Goal: Task Accomplishment & Management: Complete application form

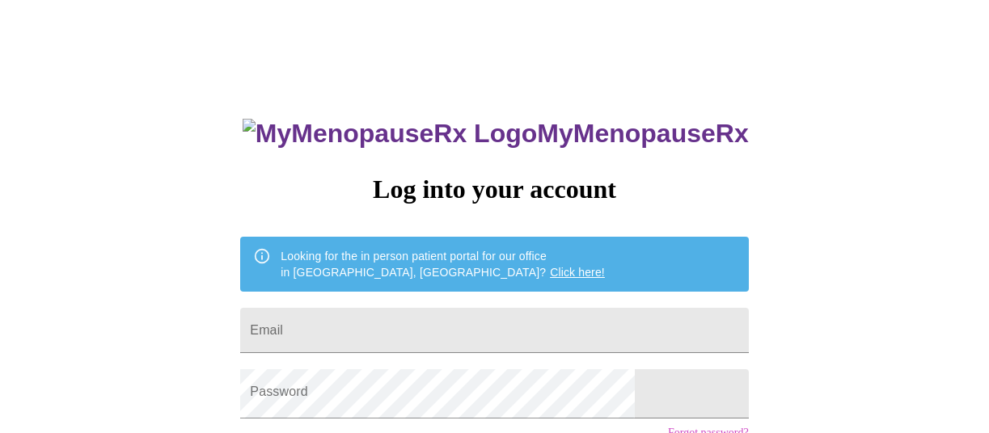
scroll to position [162, 0]
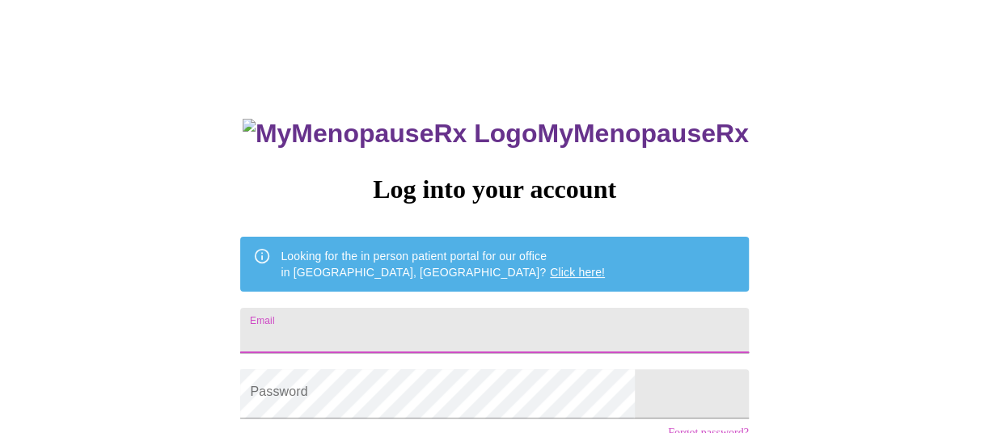
click at [387, 330] on input "Email" at bounding box center [494, 330] width 508 height 45
type input "[EMAIL_ADDRESS][DOMAIN_NAME]"
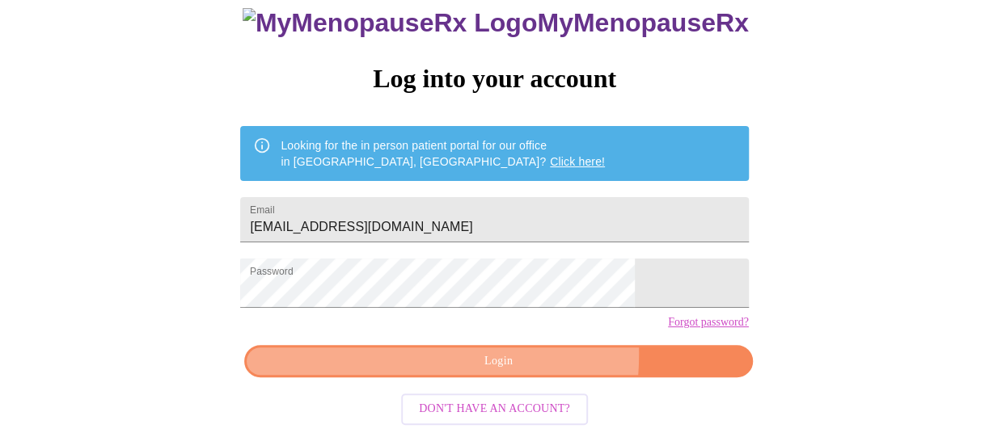
click at [427, 352] on span "Login" at bounding box center [498, 362] width 471 height 20
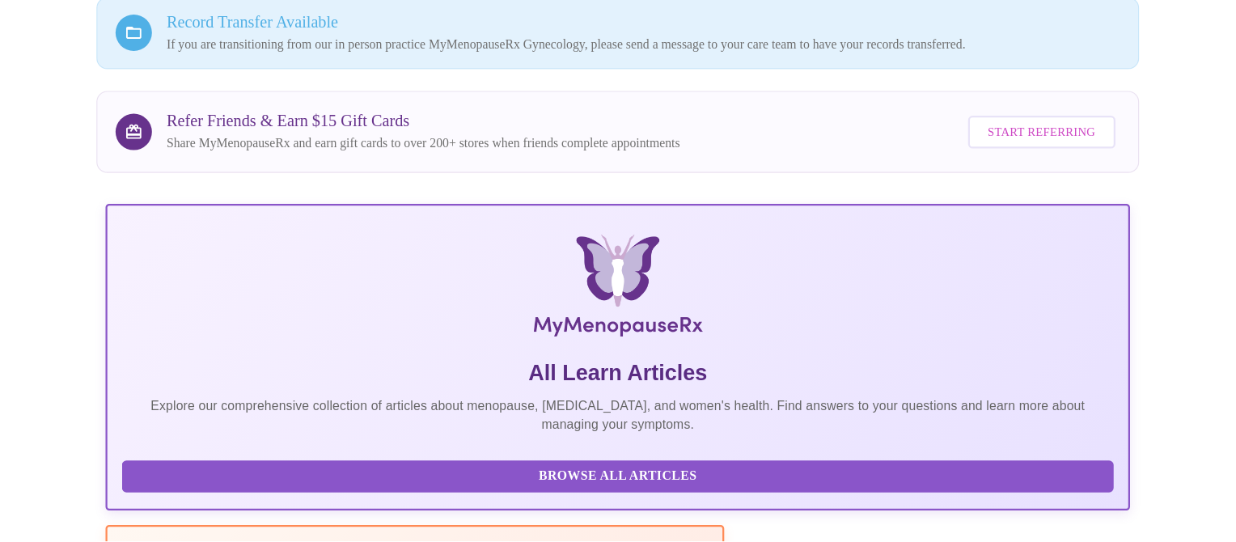
scroll to position [157, 0]
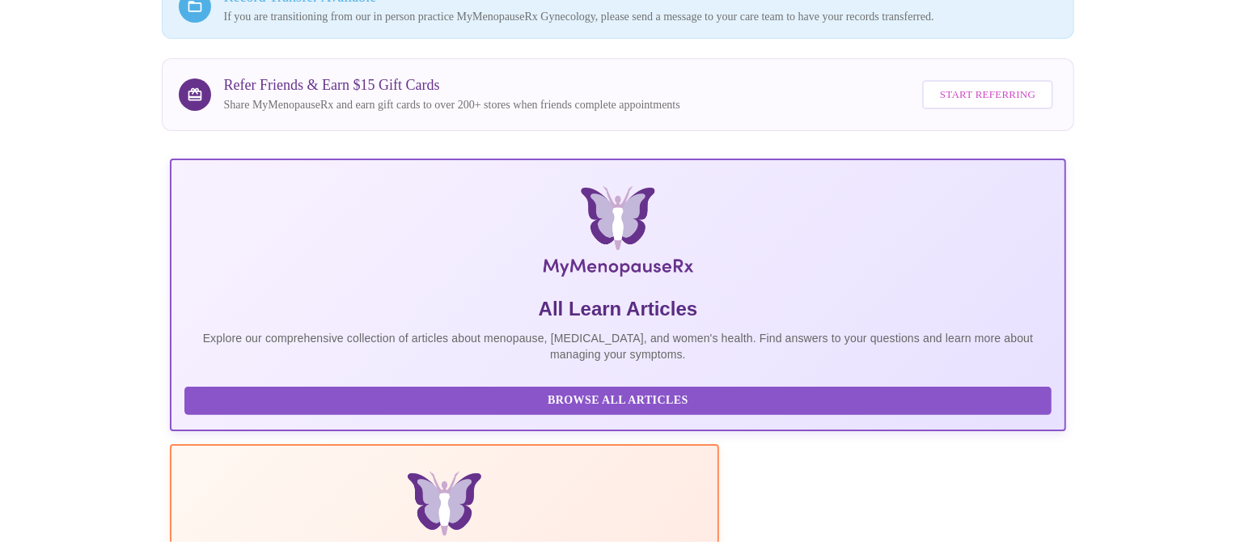
drag, startPoint x: 446, startPoint y: 321, endPoint x: 68, endPoint y: 197, distance: 398.2
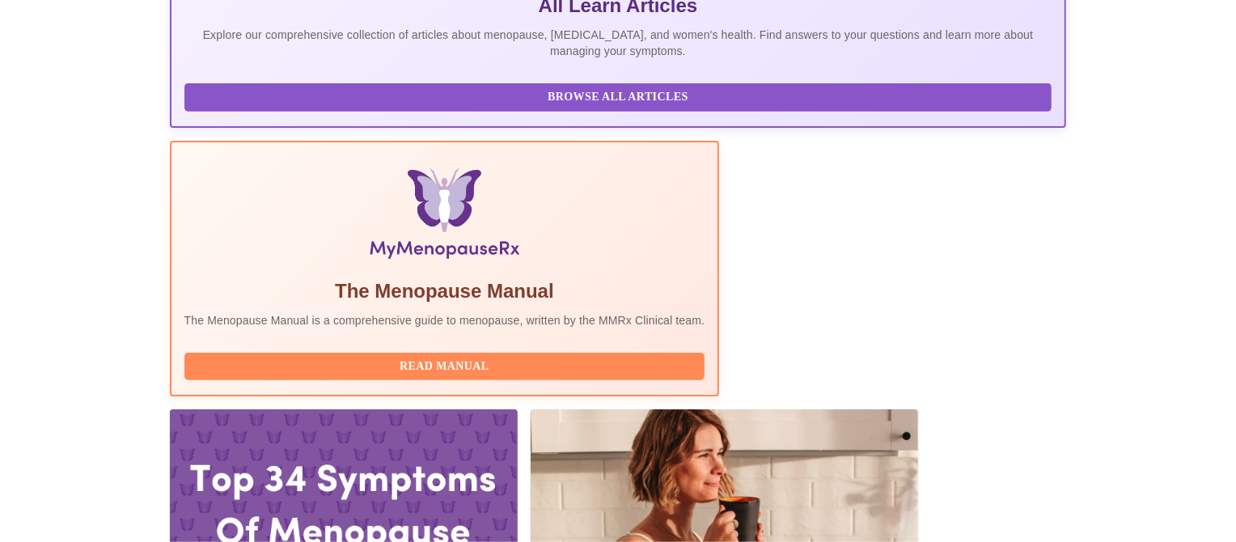
scroll to position [518, 0]
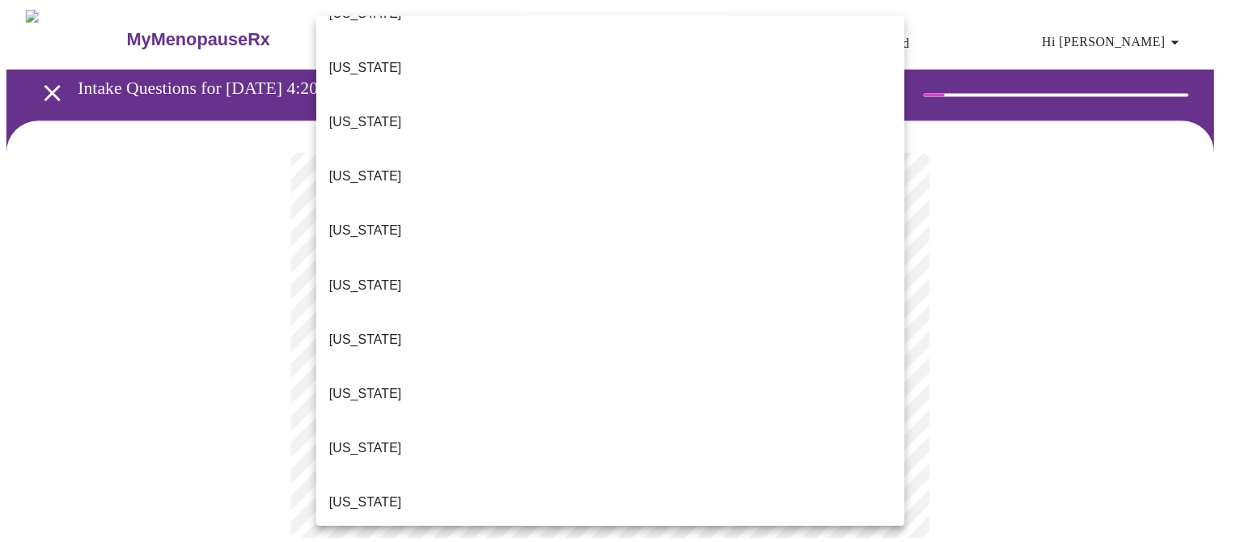
scroll to position [202, 0]
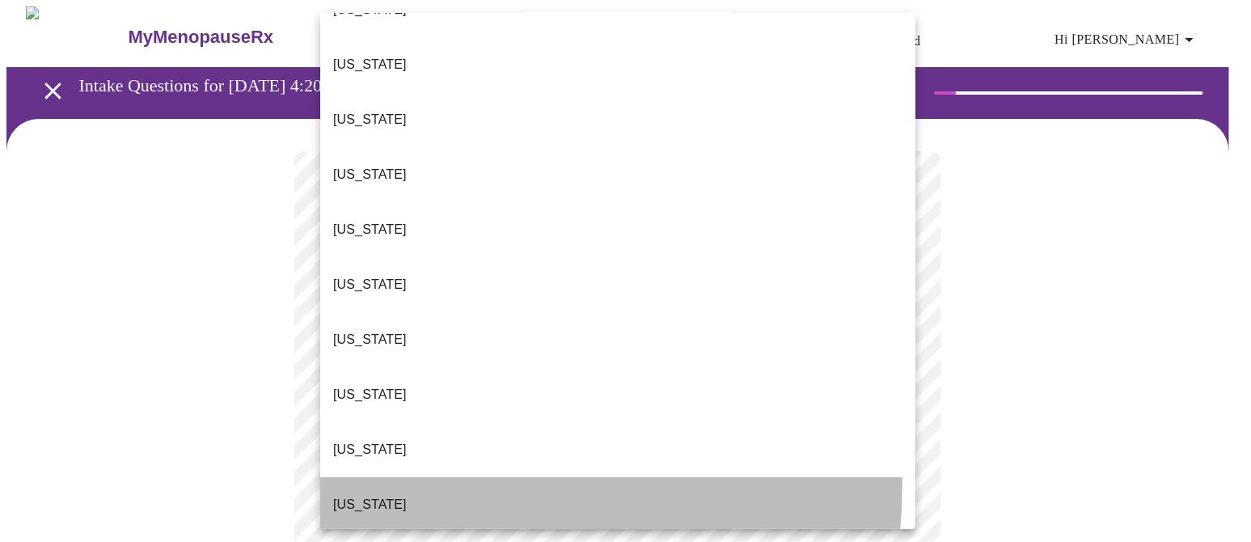
click at [406, 433] on li "Illinois" at bounding box center [617, 504] width 595 height 55
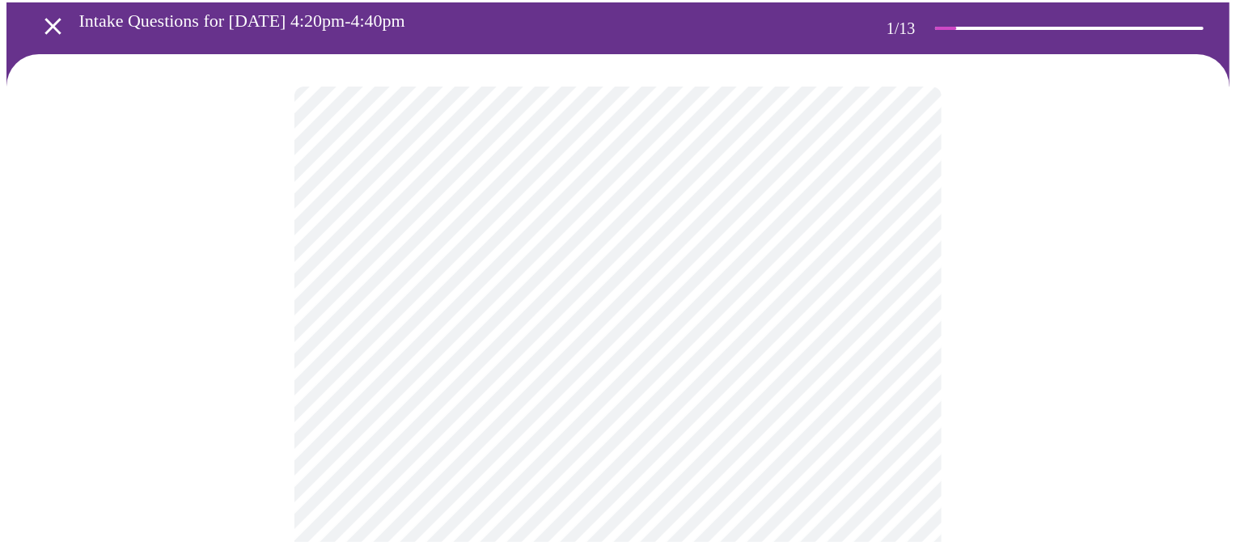
scroll to position [100, 0]
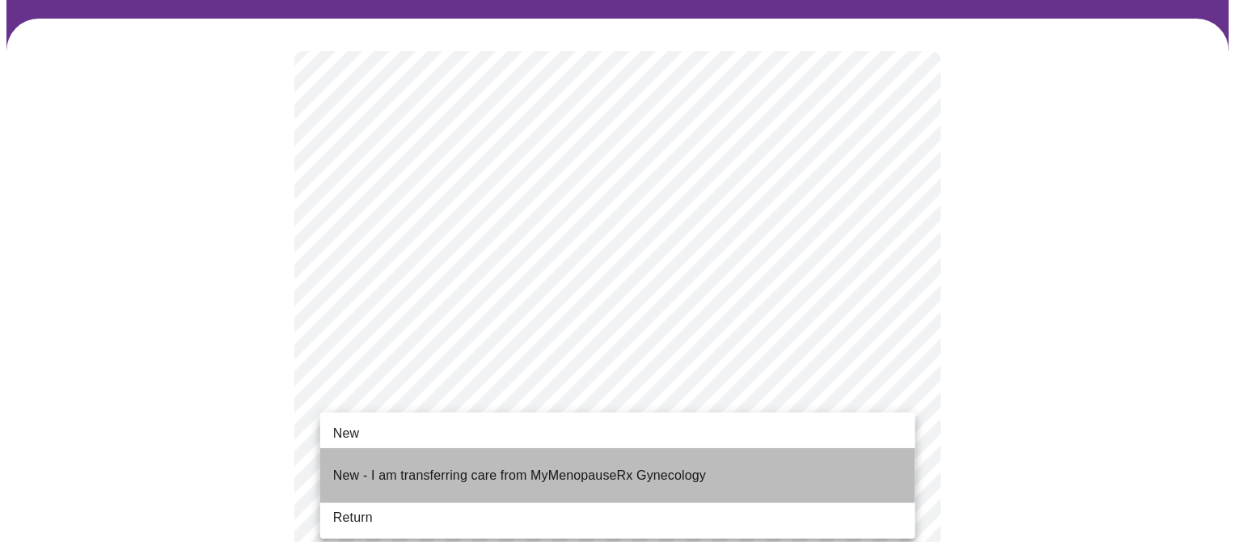
click at [413, 433] on p "New - I am transferring care from MyMenopauseRx Gynecology" at bounding box center [519, 475] width 373 height 19
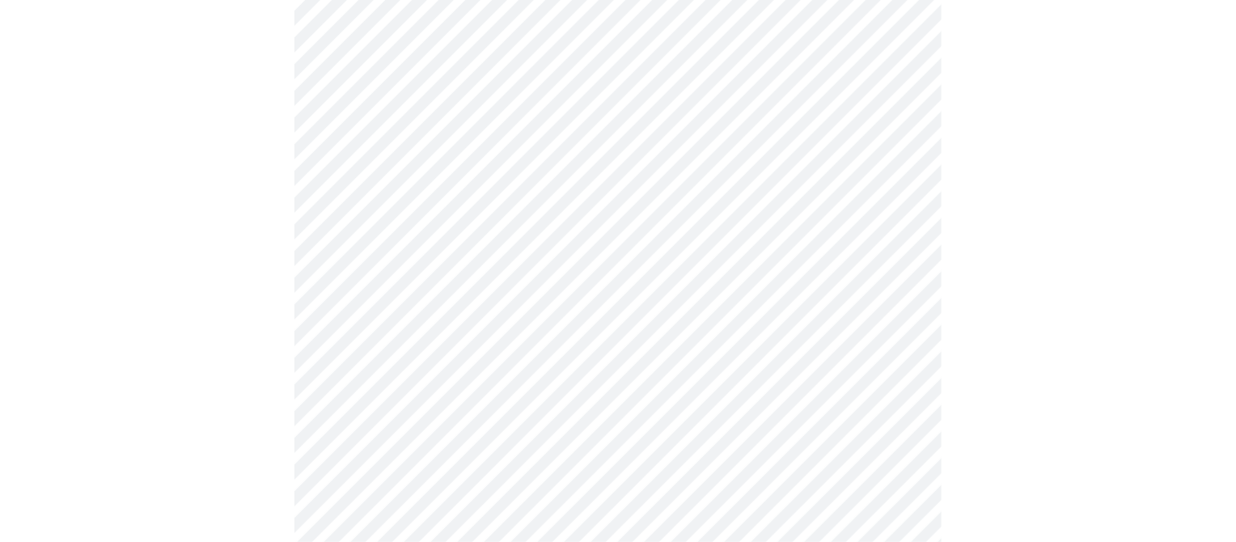
scroll to position [1010, 0]
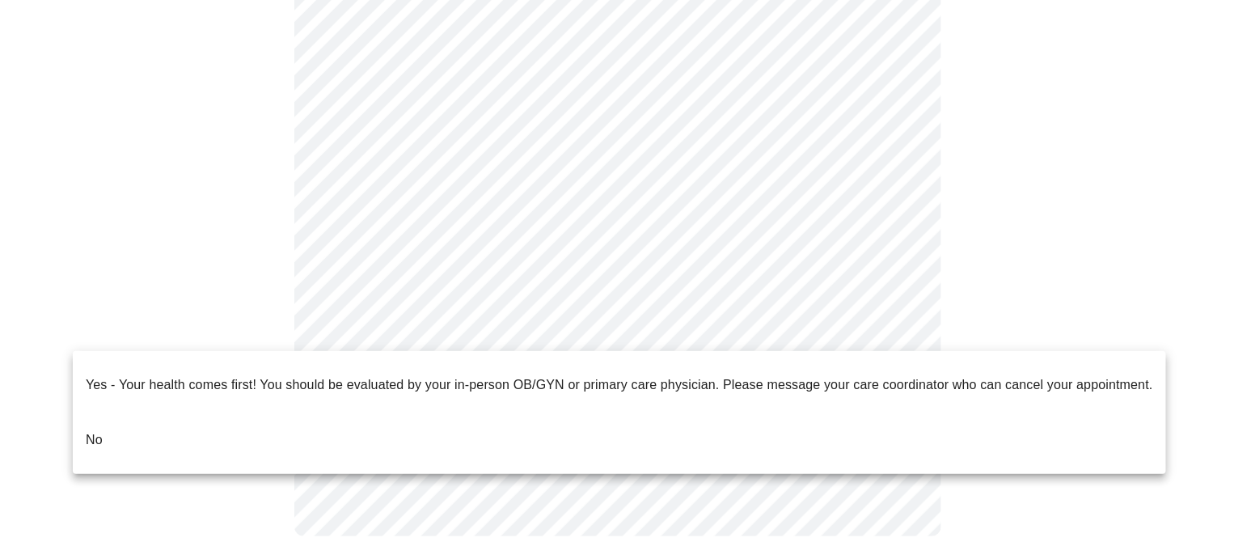
click at [276, 426] on li "No" at bounding box center [619, 439] width 1093 height 55
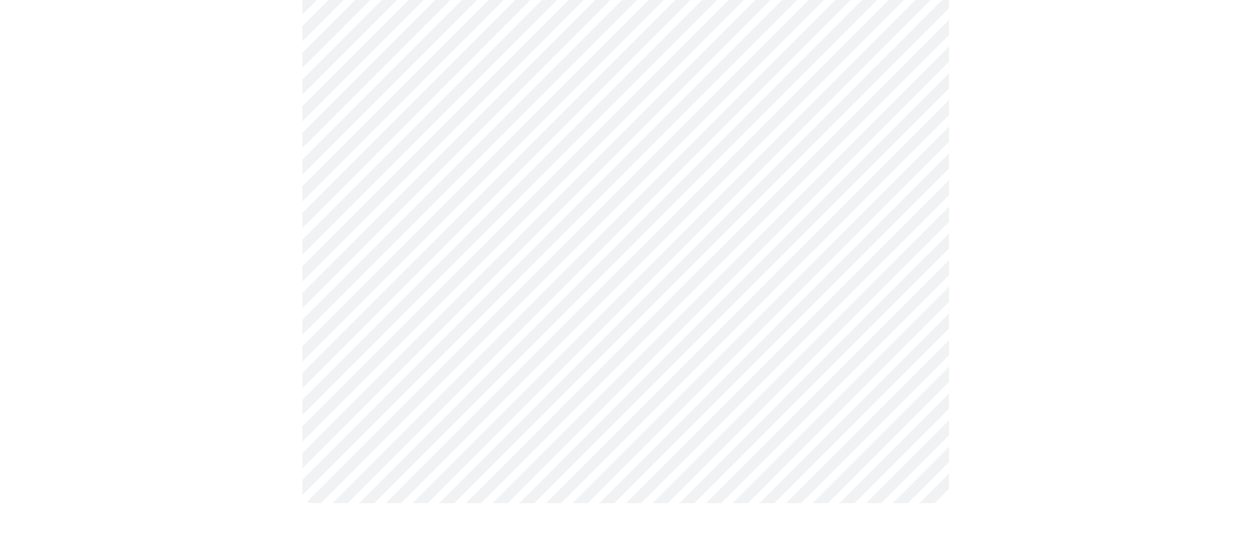
scroll to position [0, 0]
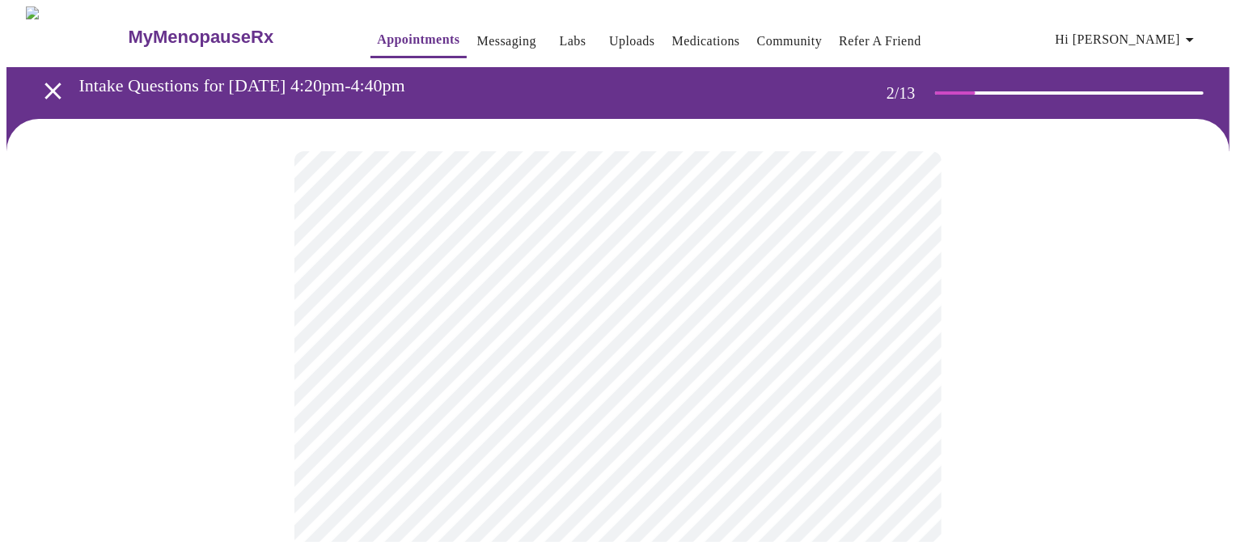
click at [556, 339] on body "MyMenopauseRx Appointments Messaging Labs Uploads Medications Community Refer a…" at bounding box center [617, 506] width 1223 height 1001
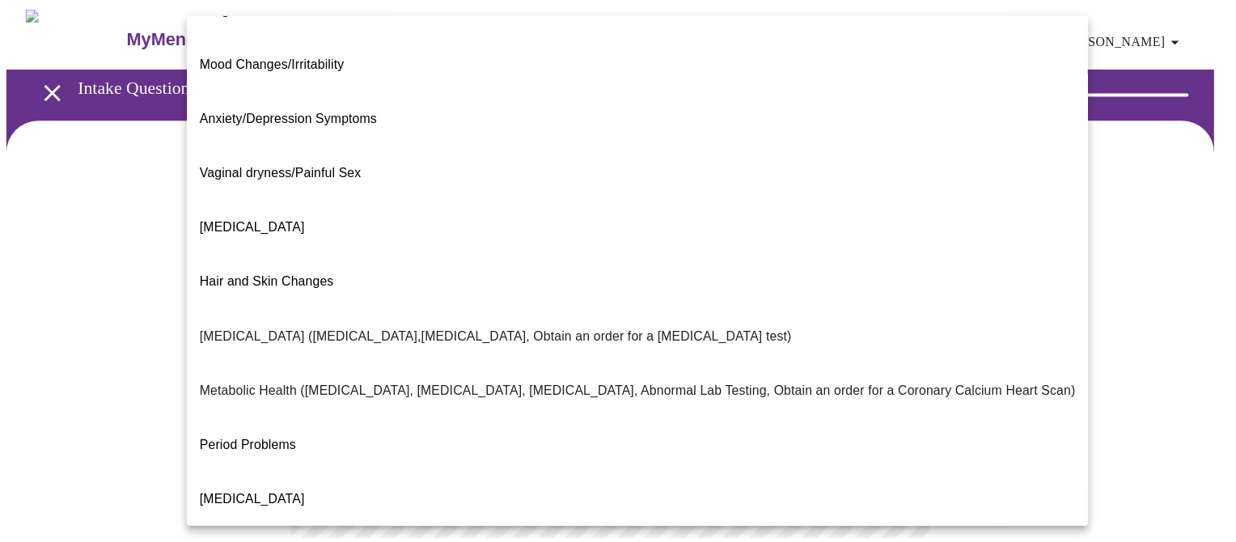
scroll to position [202, 0]
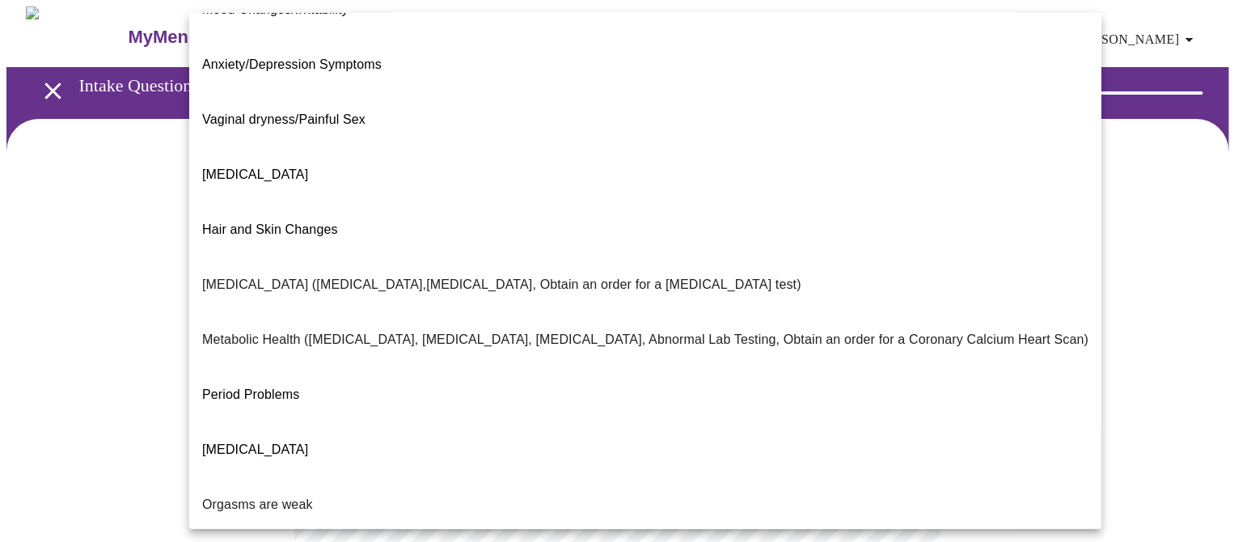
click at [371, 330] on p "Metabolic Health (Pre-diabetes, Elevated Cholesterol, Vitamin D, Abnormal Lab T…" at bounding box center [645, 339] width 886 height 19
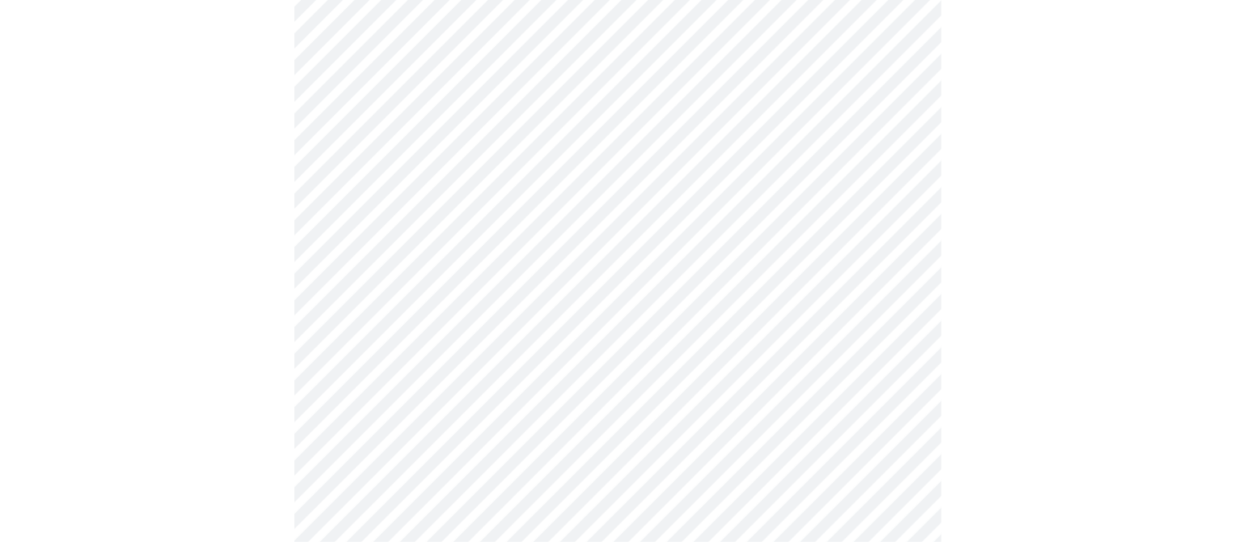
scroll to position [302, 0]
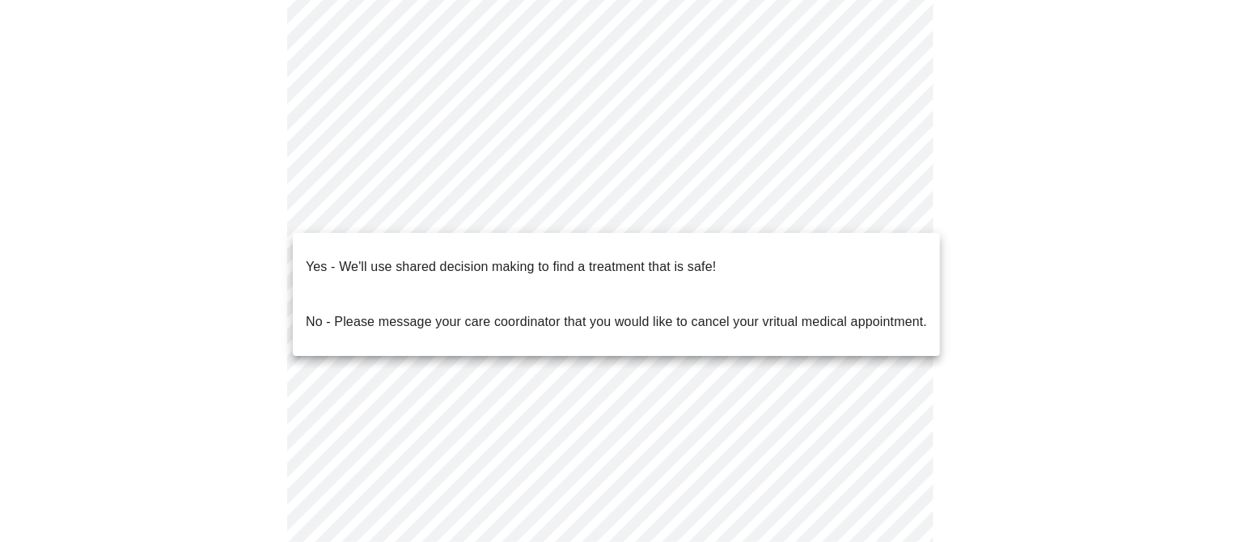
click at [438, 190] on body "MyMenopauseRx Appointments Messaging Labs Uploads Medications Community Refer a…" at bounding box center [617, 199] width 1223 height 991
click at [405, 272] on span "Yes - We'll use shared decision making to find a treatment that is safe!" at bounding box center [511, 266] width 410 height 45
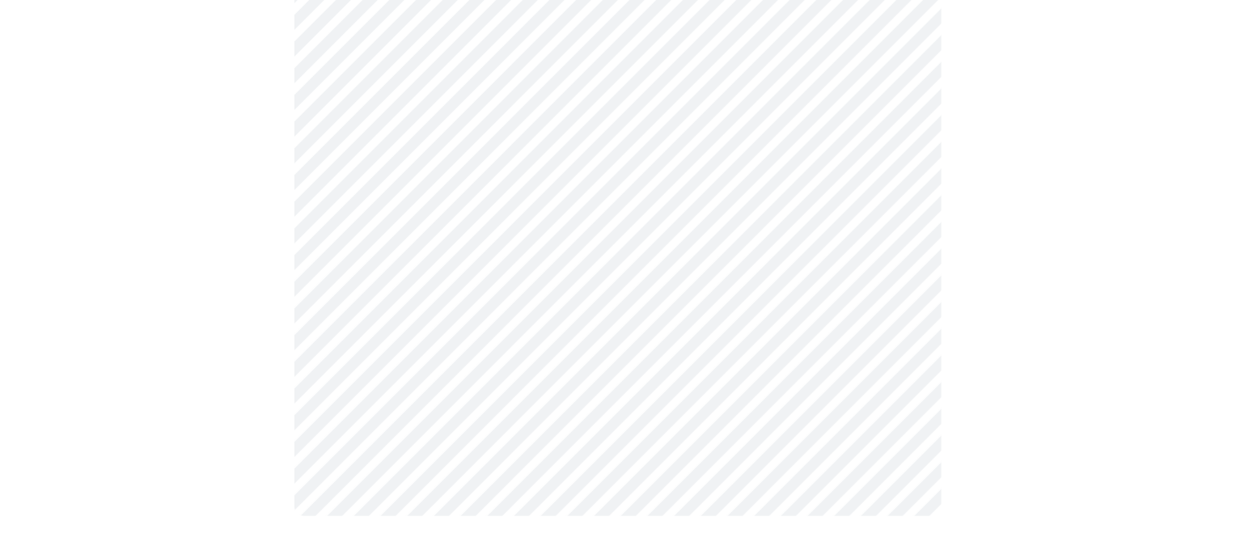
scroll to position [0, 0]
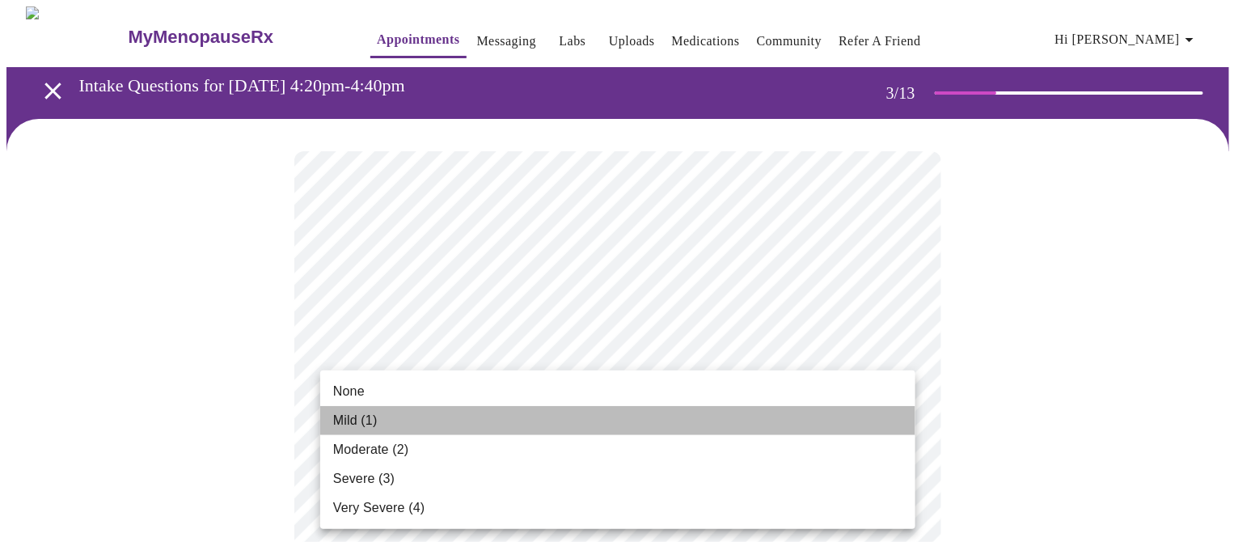
click at [364, 413] on span "Mild (1)" at bounding box center [355, 420] width 44 height 19
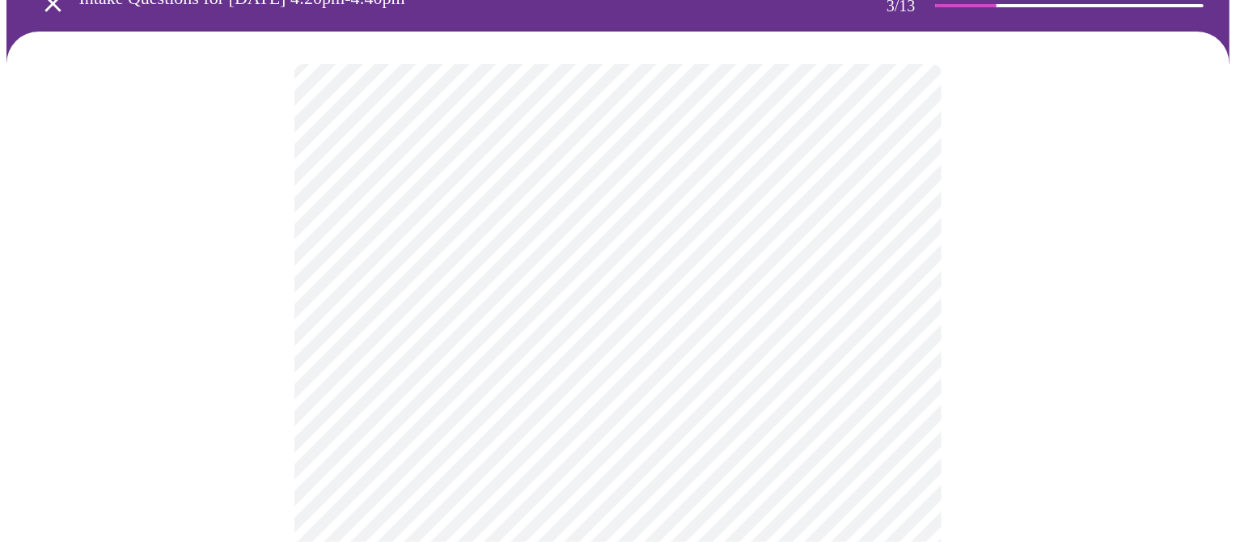
scroll to position [202, 0]
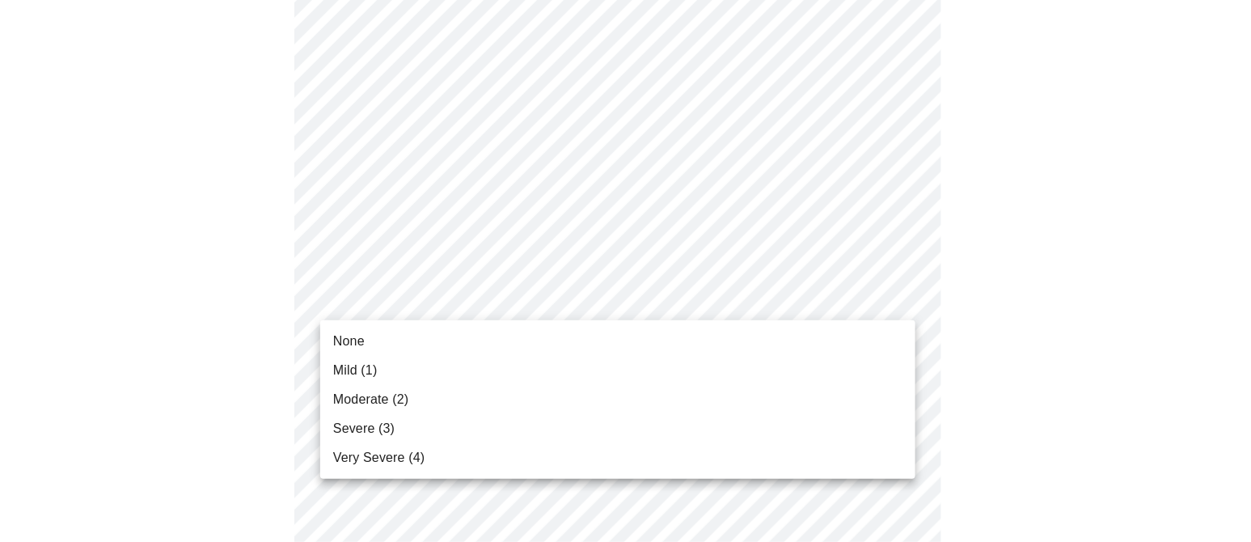
click at [384, 342] on li "None" at bounding box center [617, 341] width 595 height 29
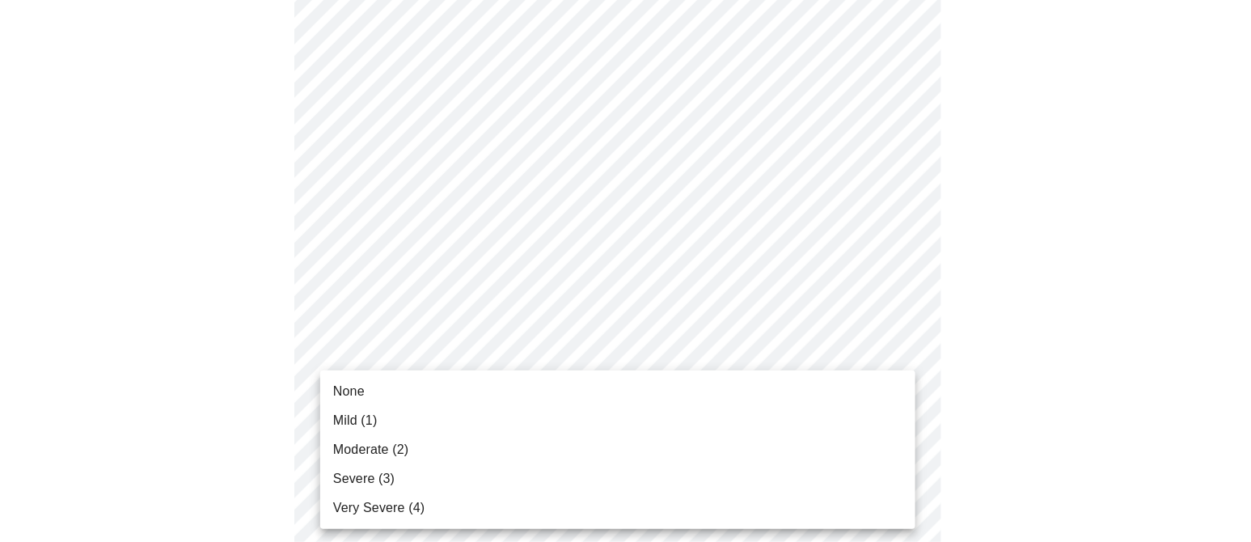
click at [394, 433] on span "Moderate (2)" at bounding box center [370, 449] width 75 height 19
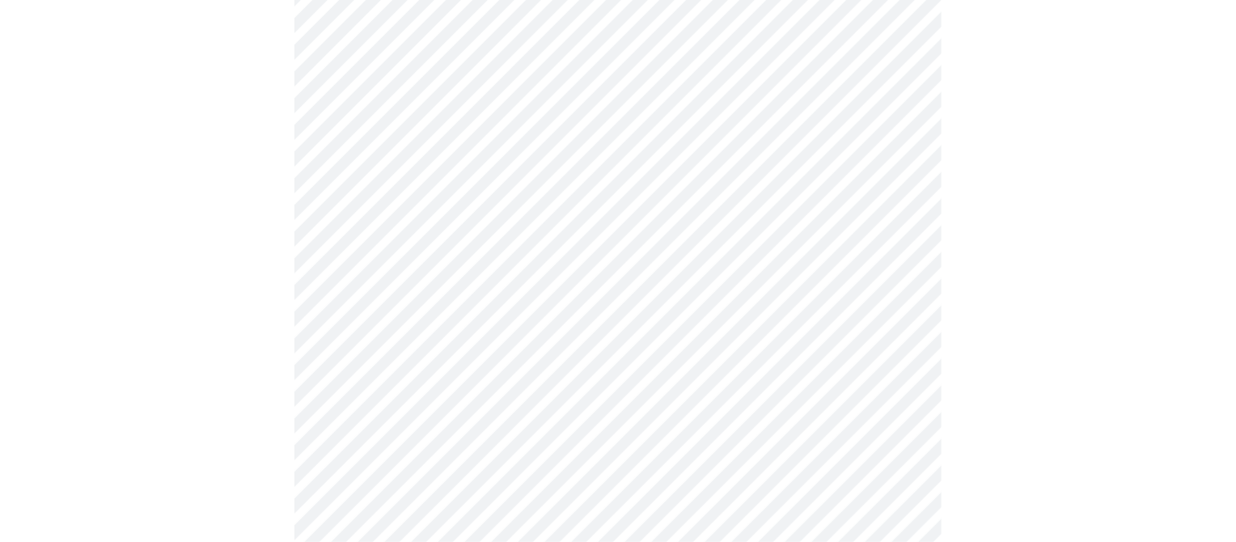
scroll to position [302, 0]
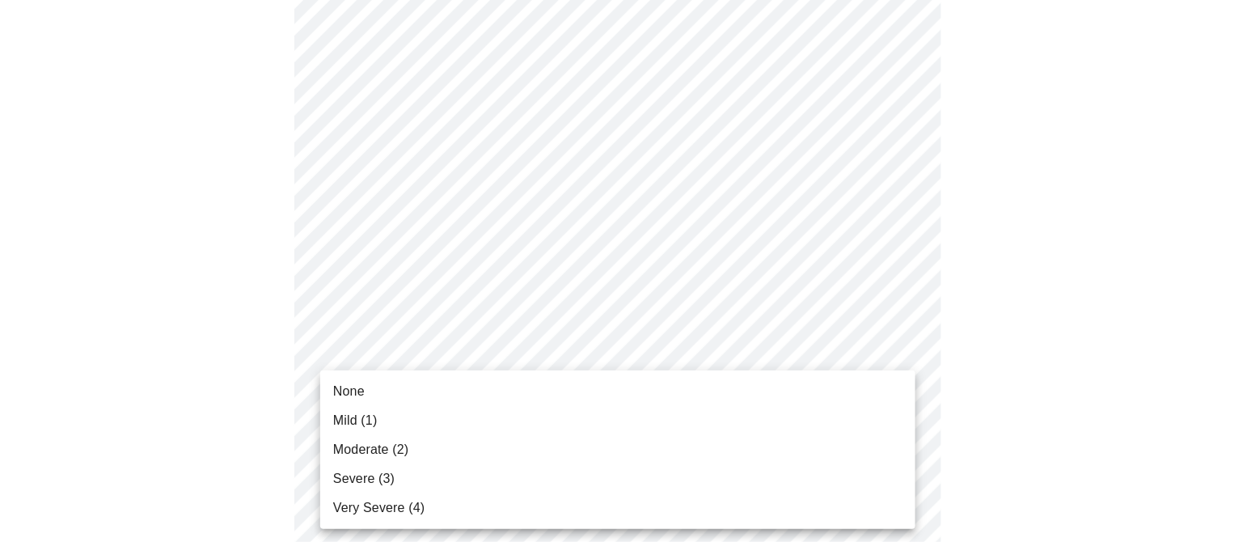
click at [391, 417] on li "Mild (1)" at bounding box center [617, 420] width 595 height 29
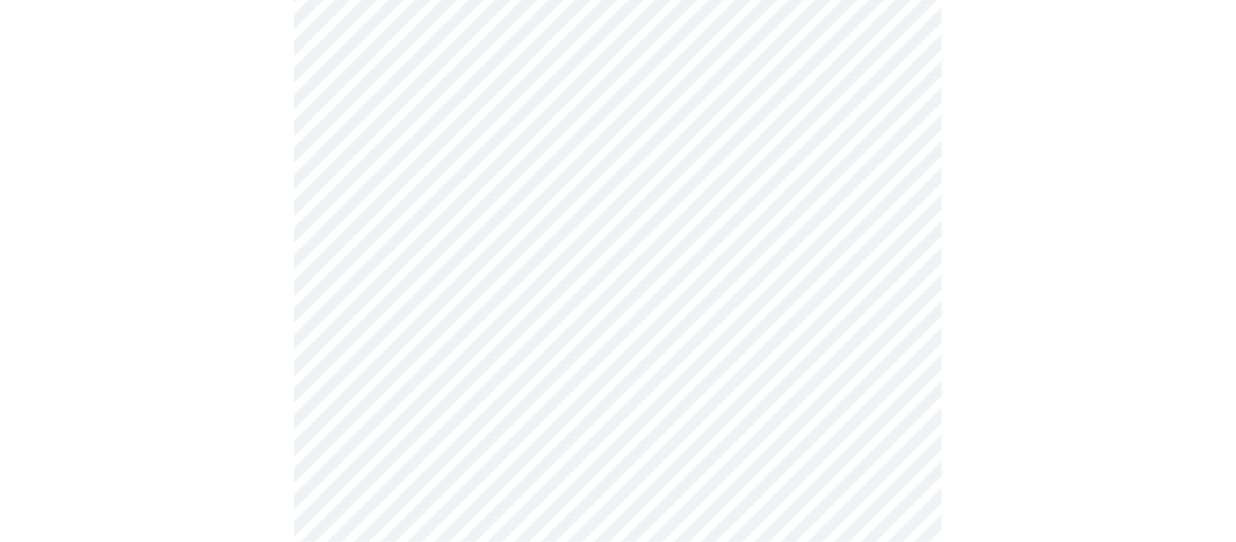
scroll to position [607, 0]
click at [458, 271] on body "MyMenopauseRx Appointments Messaging Labs Uploads Medications Community Refer a…" at bounding box center [617, 482] width 1223 height 2164
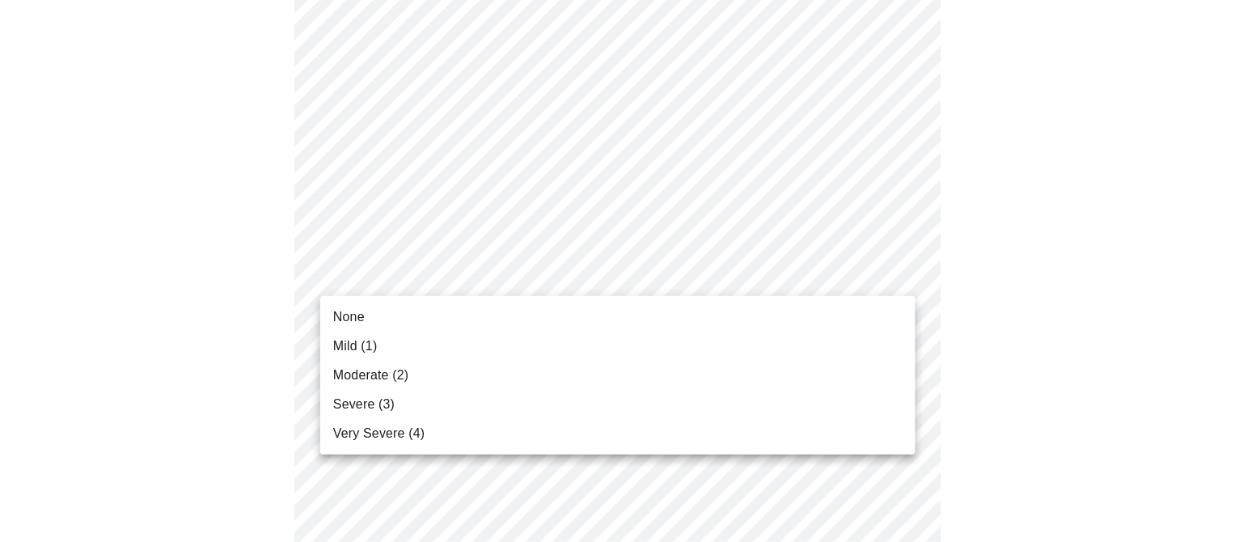
click at [386, 347] on li "Mild (1)" at bounding box center [617, 346] width 595 height 29
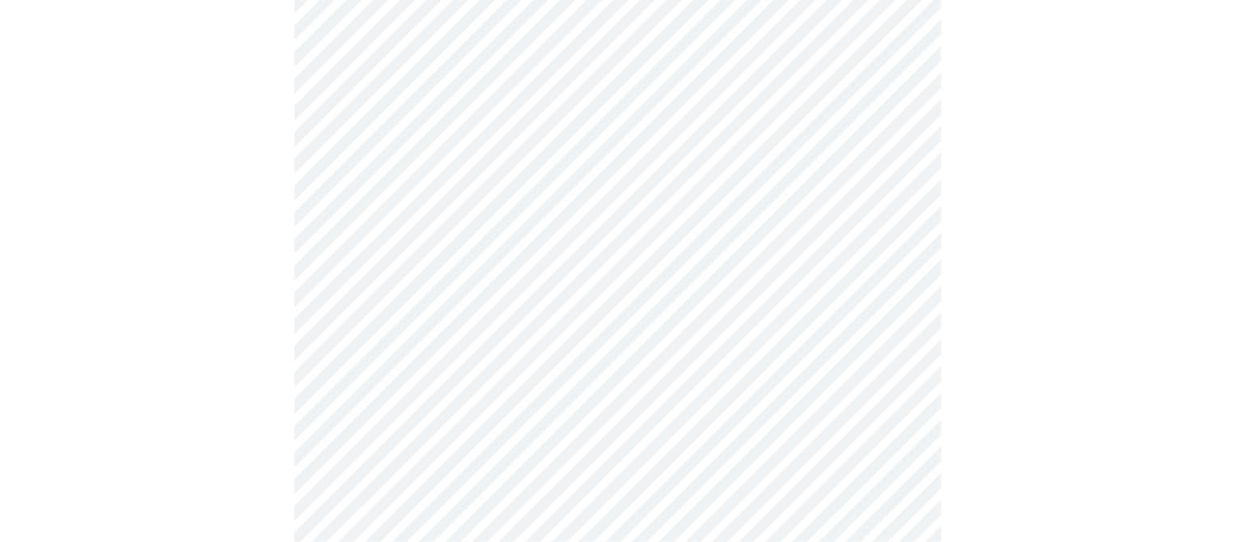
click at [415, 388] on body "MyMenopauseRx Appointments Messaging Labs Uploads Medications Community Refer a…" at bounding box center [617, 469] width 1223 height 2139
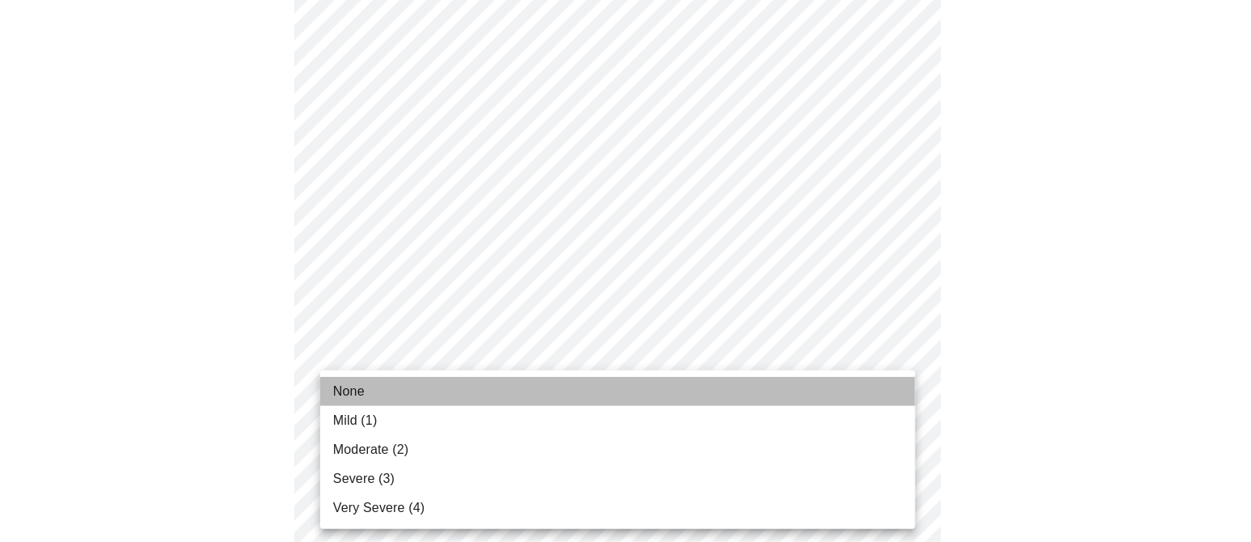
click at [377, 387] on li "None" at bounding box center [617, 391] width 595 height 29
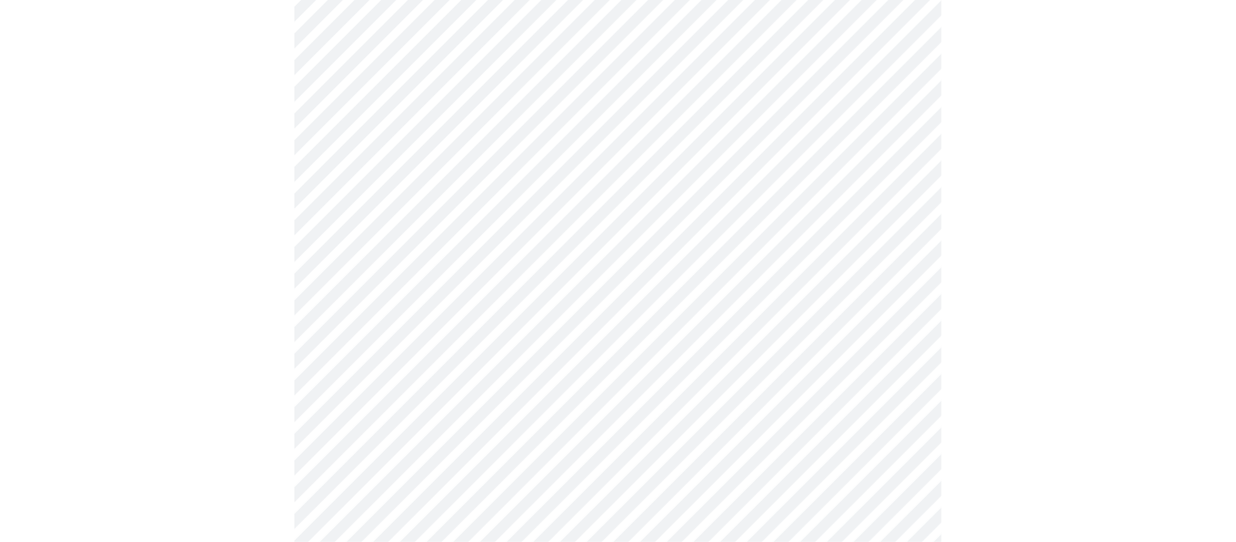
scroll to position [910, 0]
click at [489, 216] on body "MyMenopauseRx Appointments Messaging Labs Uploads Medications Community Refer a…" at bounding box center [625, 154] width 1238 height 2114
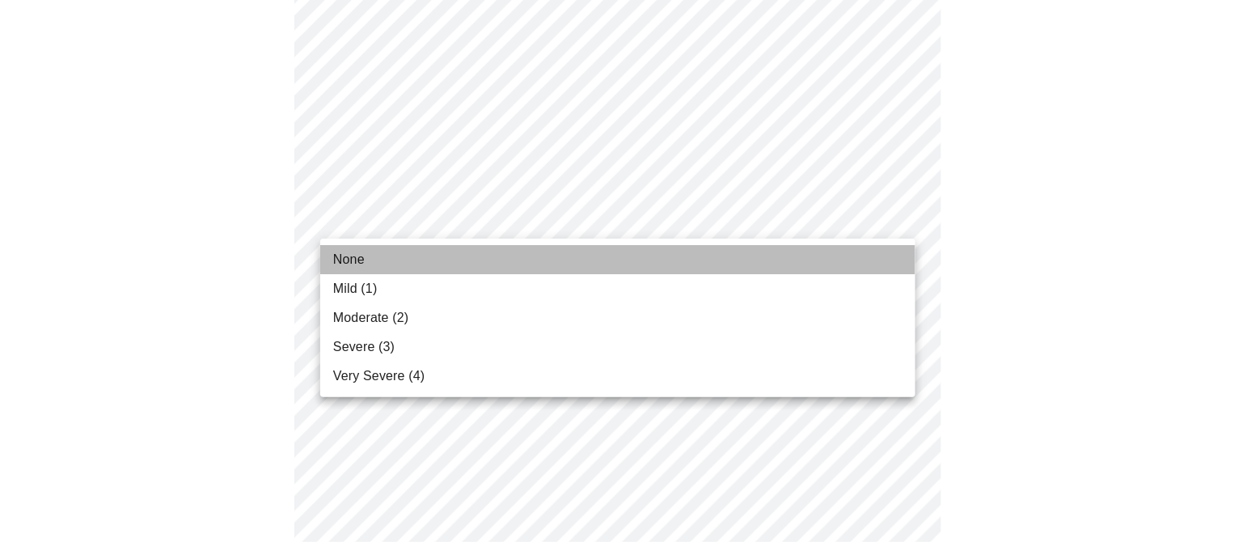
click at [463, 254] on li "None" at bounding box center [617, 259] width 595 height 29
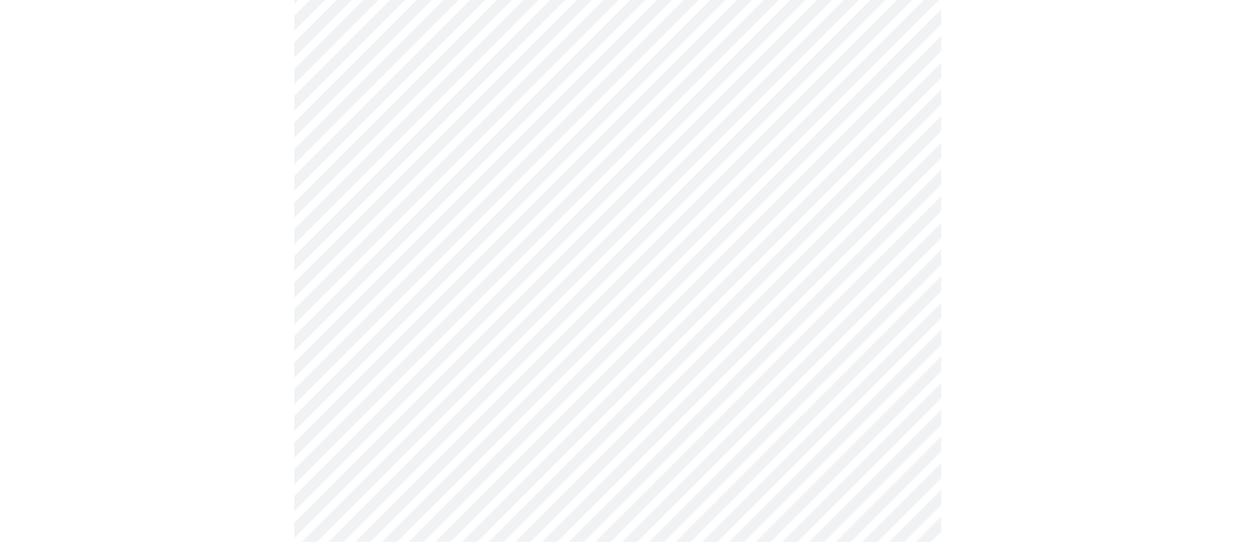
click at [406, 356] on body "MyMenopauseRx Appointments Messaging Labs Uploads Medications Community Refer a…" at bounding box center [617, 142] width 1223 height 2090
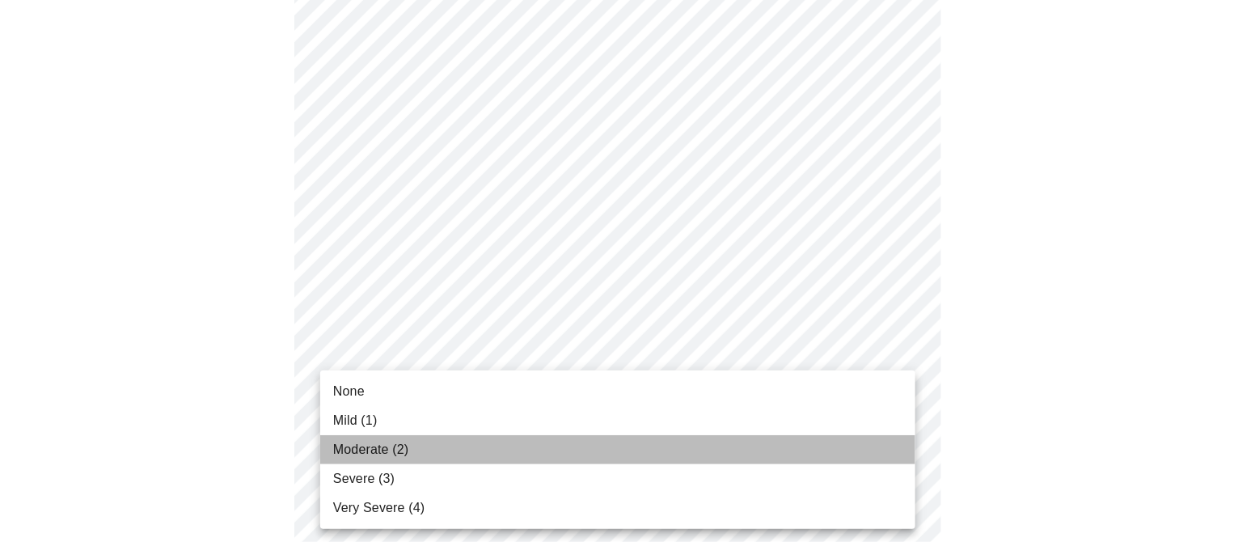
click at [386, 433] on span "Moderate (2)" at bounding box center [370, 449] width 75 height 19
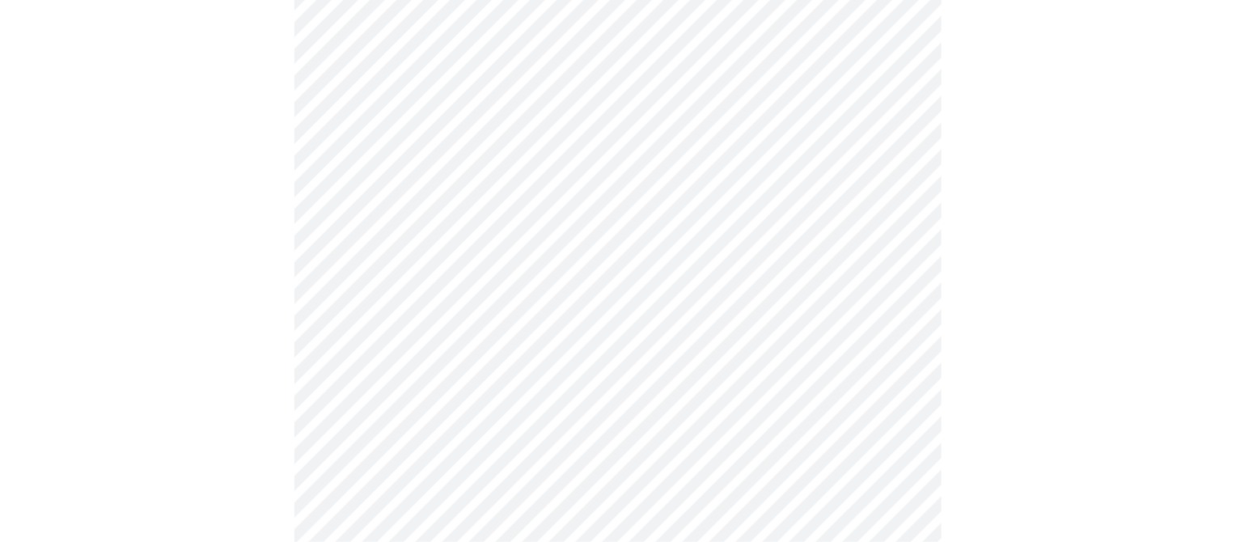
scroll to position [1112, 0]
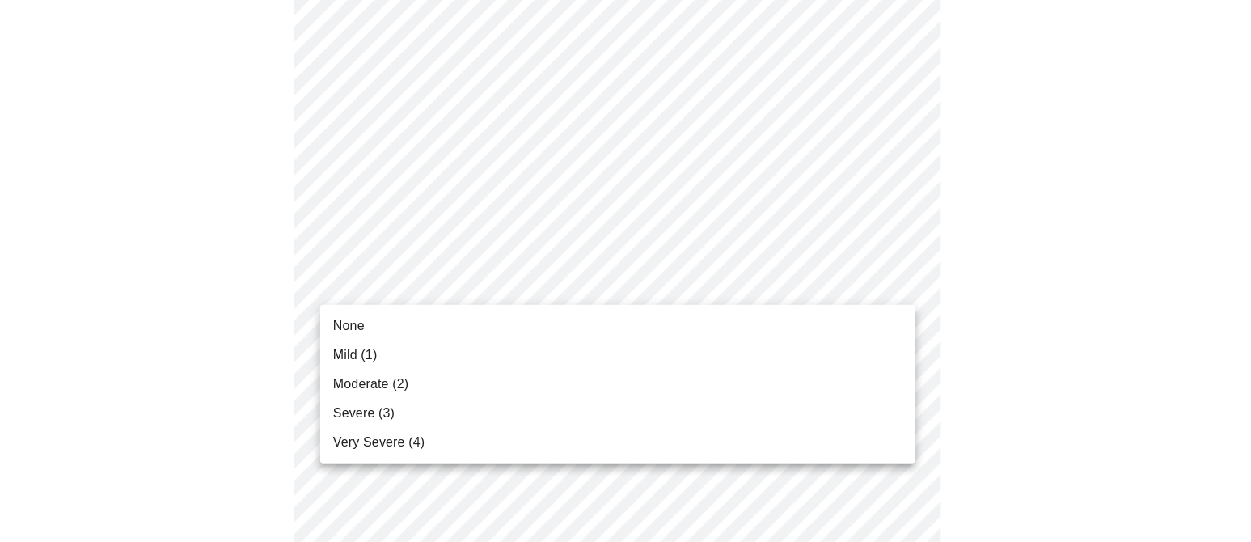
click at [389, 349] on li "Mild (1)" at bounding box center [617, 354] width 595 height 29
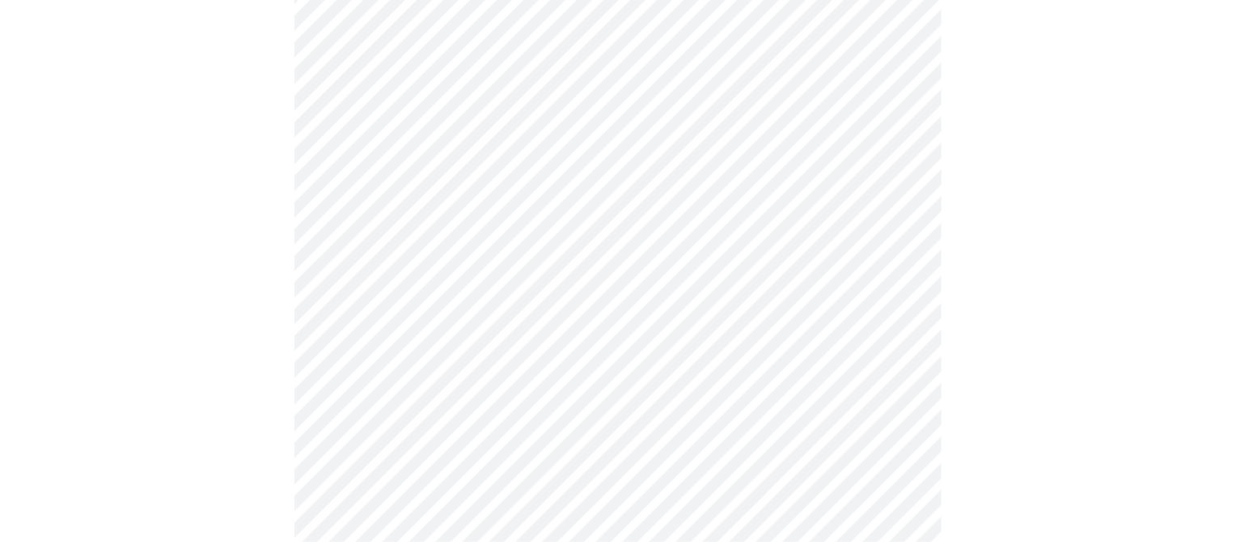
scroll to position [1213, 0]
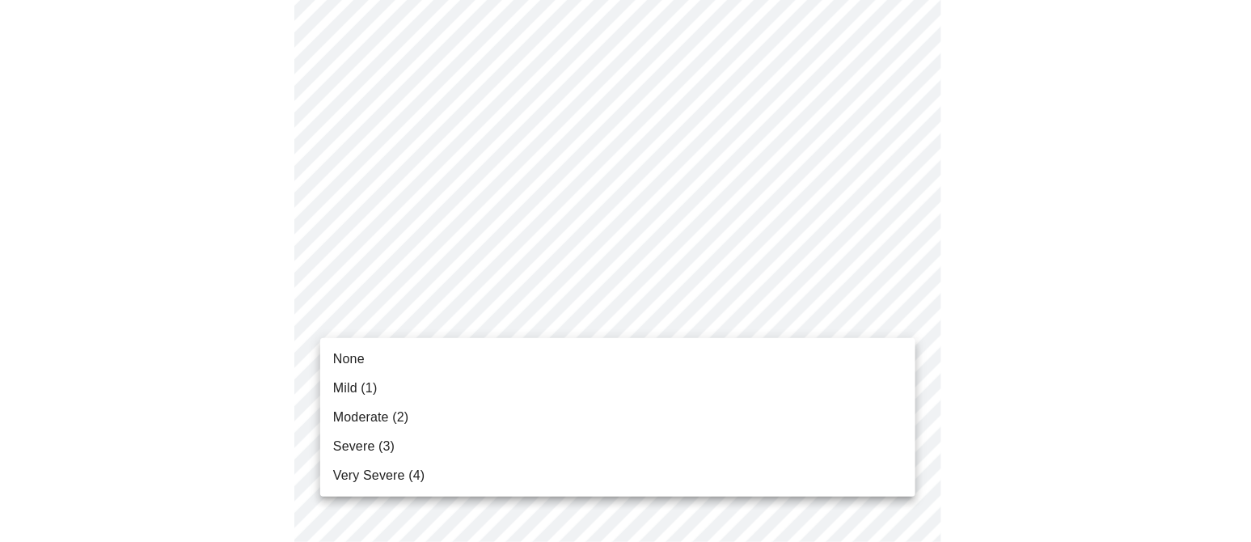
click at [401, 414] on span "Moderate (2)" at bounding box center [370, 417] width 75 height 19
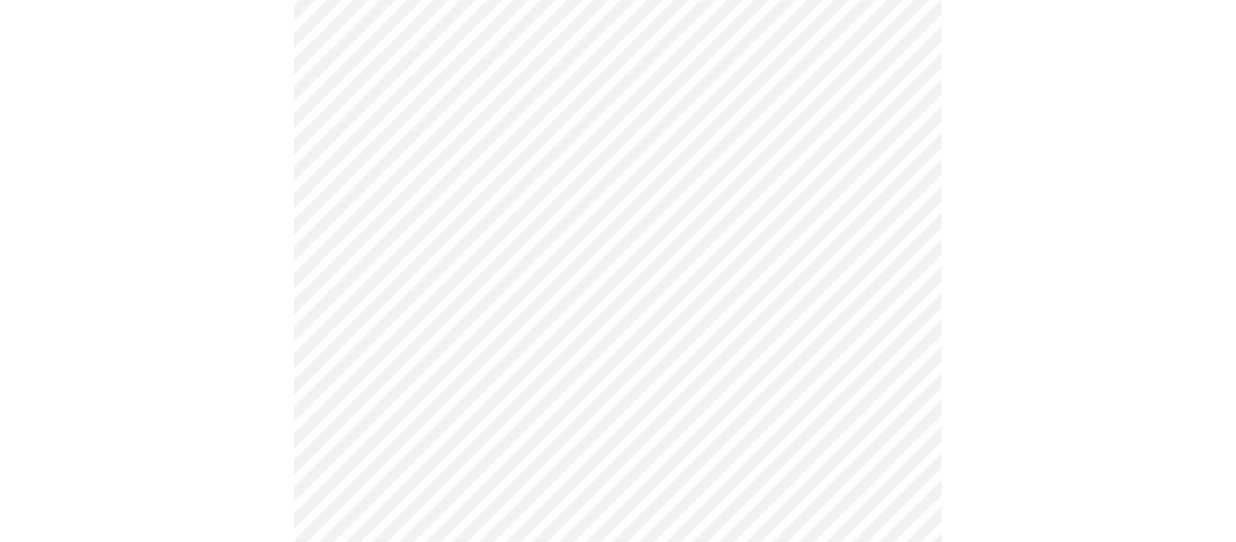
scroll to position [1415, 0]
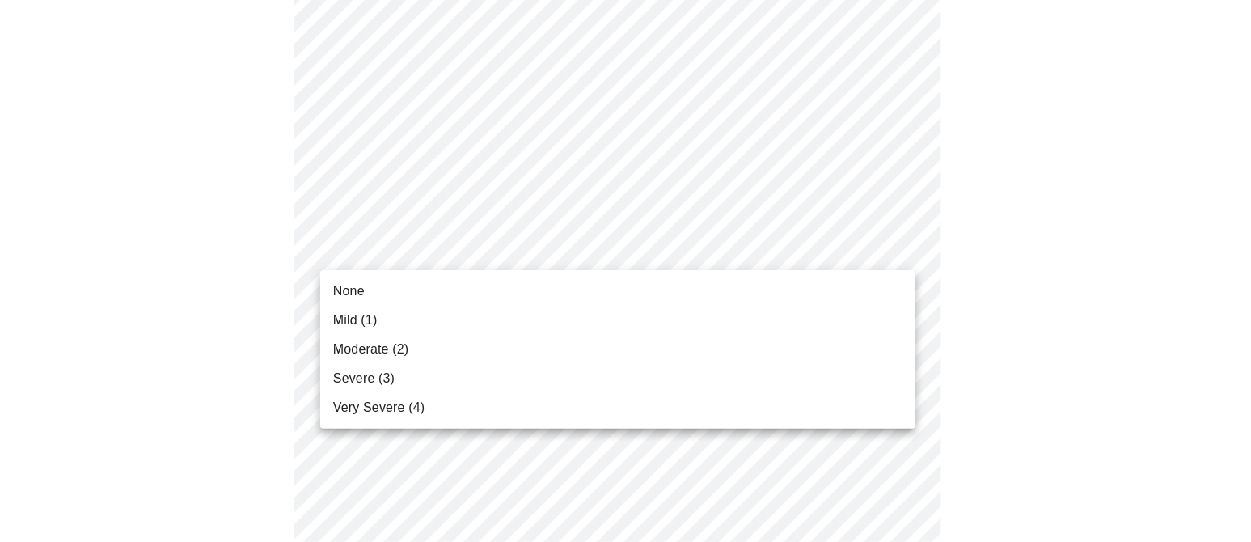
click at [413, 374] on li "Severe (3)" at bounding box center [617, 378] width 595 height 29
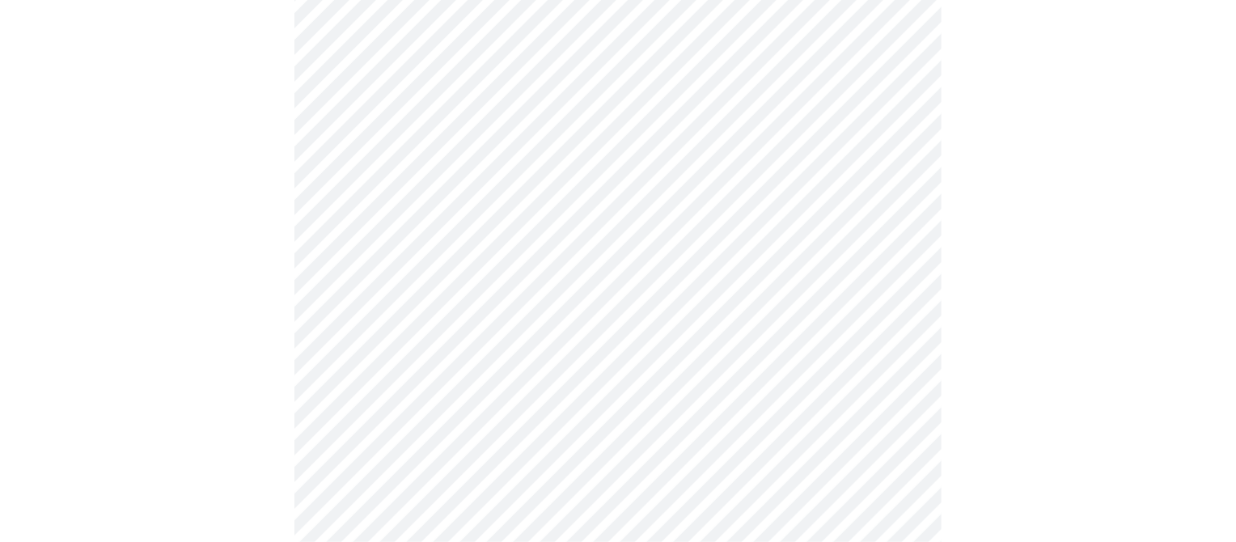
scroll to position [808, 0]
click at [506, 389] on body "MyMenopauseRx Appointments Messaging Labs Uploads Medications Community Refer a…" at bounding box center [625, 45] width 1238 height 1693
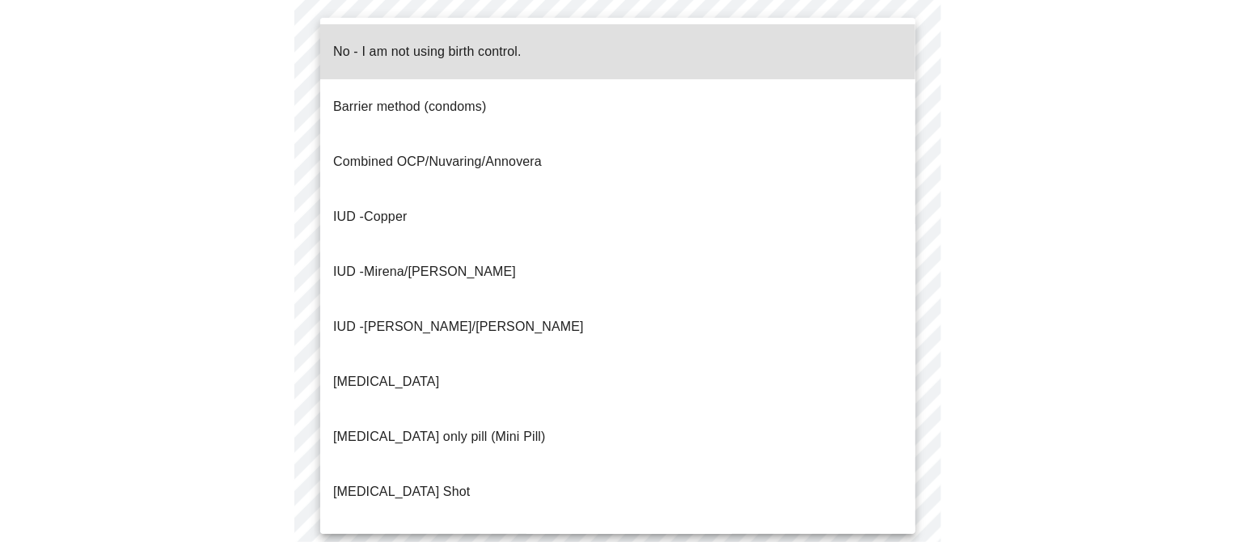
click at [473, 42] on p "No - I am not using birth control." at bounding box center [427, 51] width 188 height 19
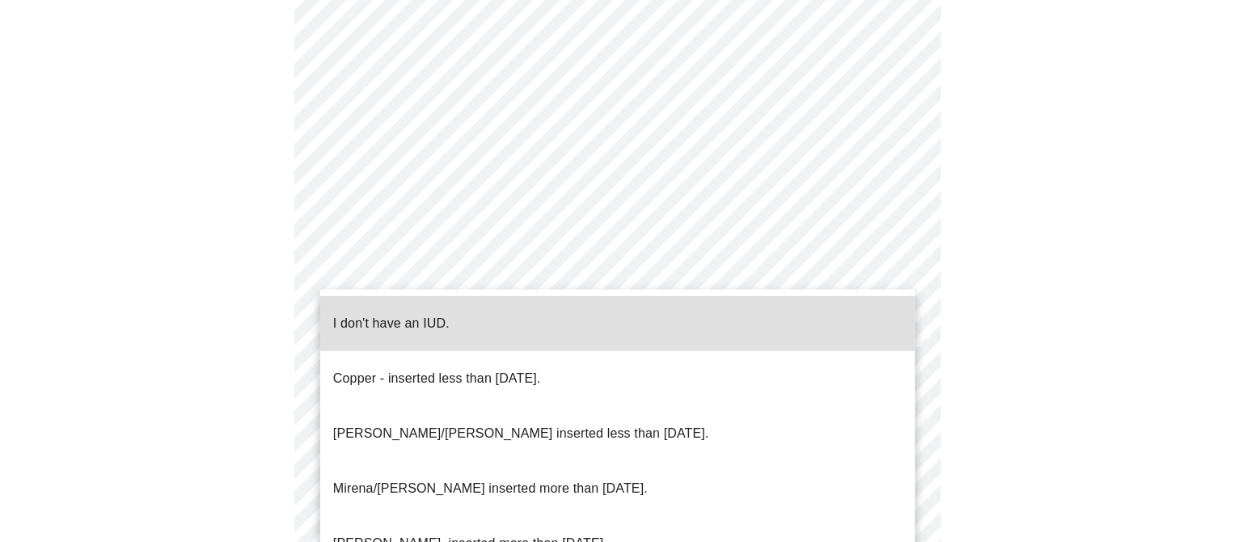
click at [442, 433] on body "MyMenopauseRx Appointments Messaging Labs Uploads Medications Community Refer a…" at bounding box center [625, 40] width 1238 height 1683
click at [412, 321] on span "I don't have an IUD." at bounding box center [391, 323] width 116 height 45
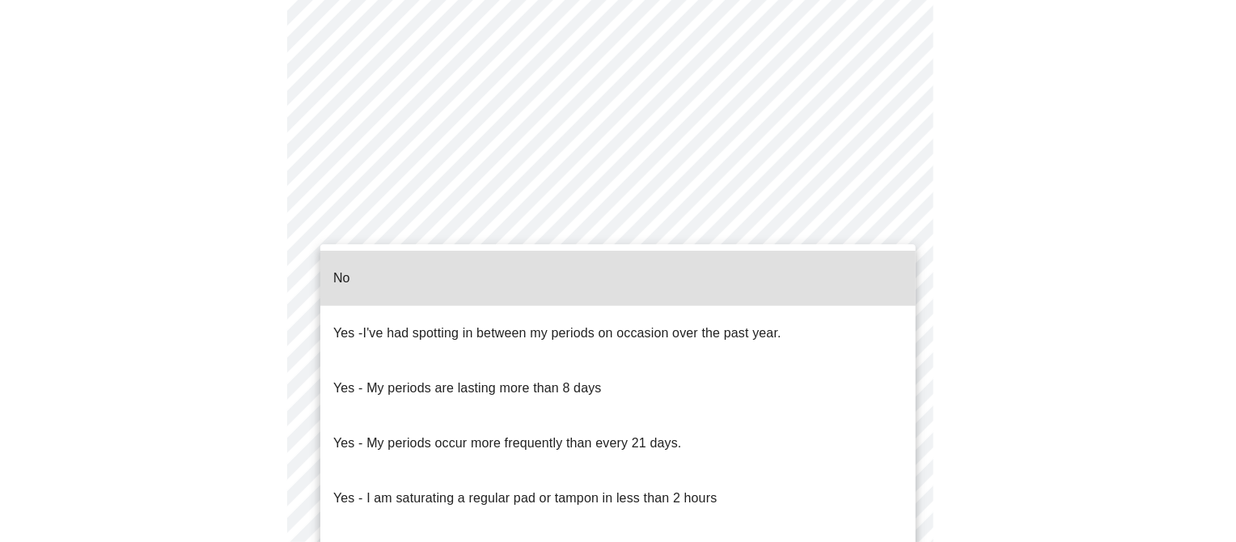
click at [445, 235] on body "MyMenopauseRx Appointments Messaging Labs Uploads Medications Community Refer a…" at bounding box center [617, 35] width 1223 height 1672
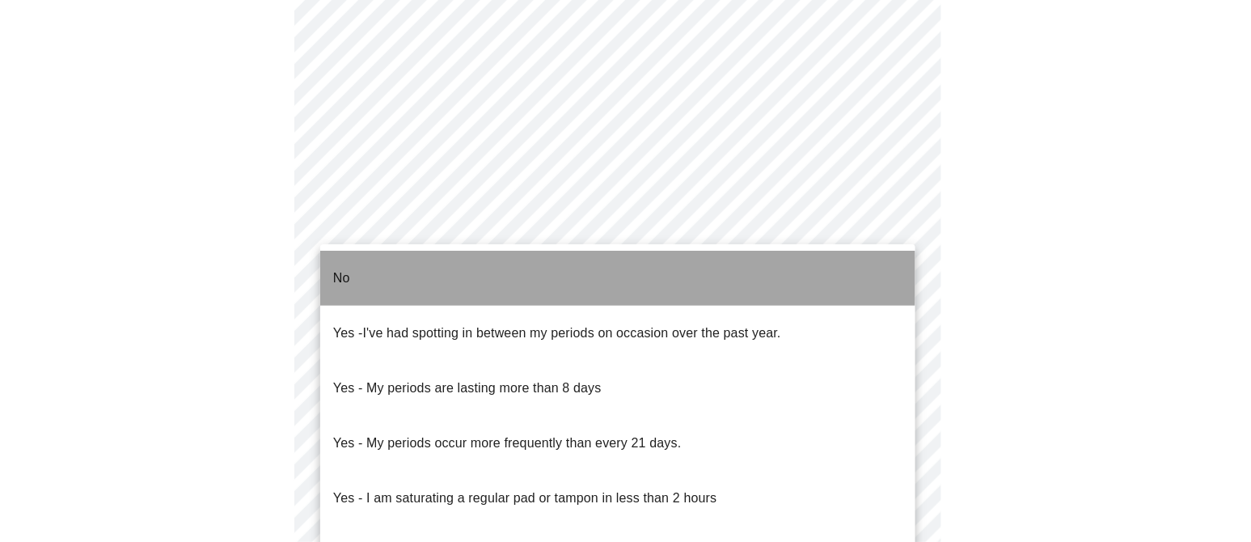
click at [446, 265] on li "No" at bounding box center [617, 278] width 595 height 55
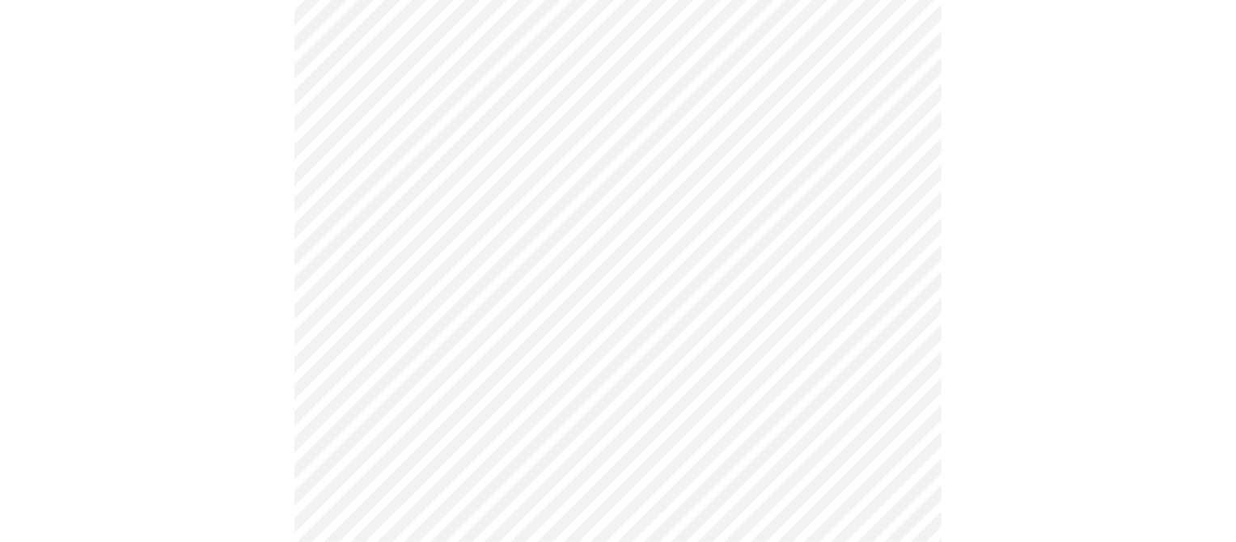
scroll to position [1010, 0]
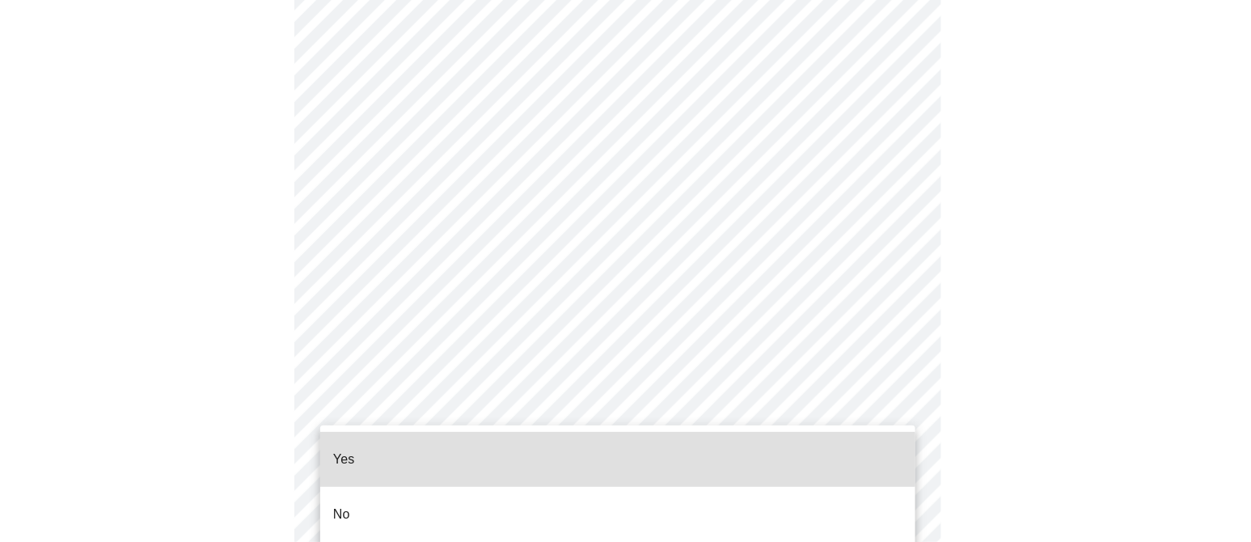
click at [410, 433] on li "No" at bounding box center [617, 514] width 595 height 55
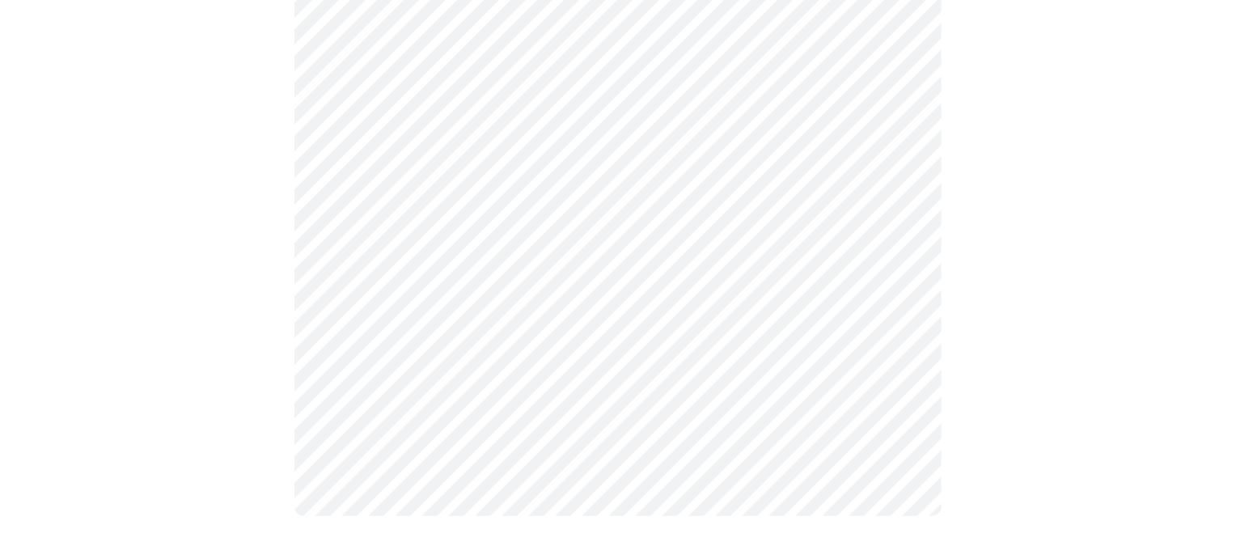
scroll to position [0, 0]
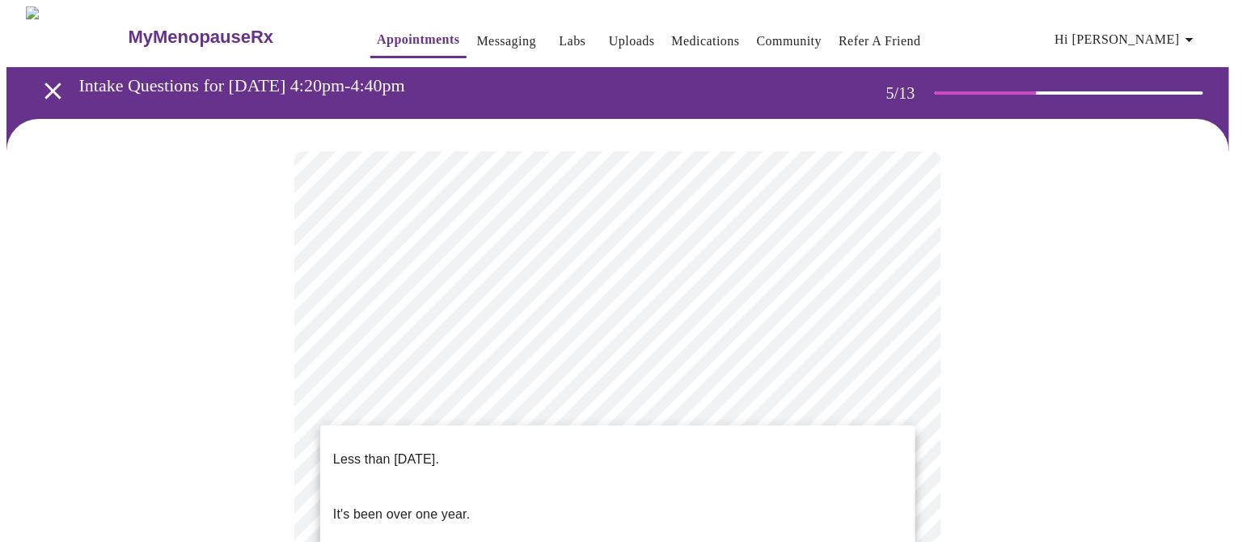
click at [433, 433] on p "Less than one year ago." at bounding box center [386, 459] width 106 height 19
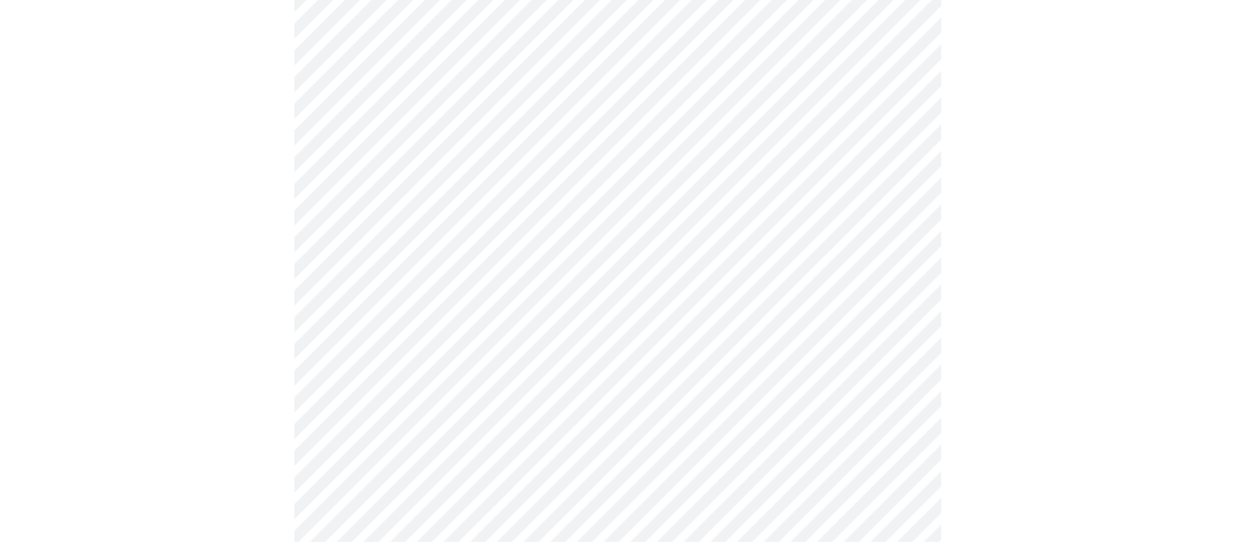
scroll to position [404, 0]
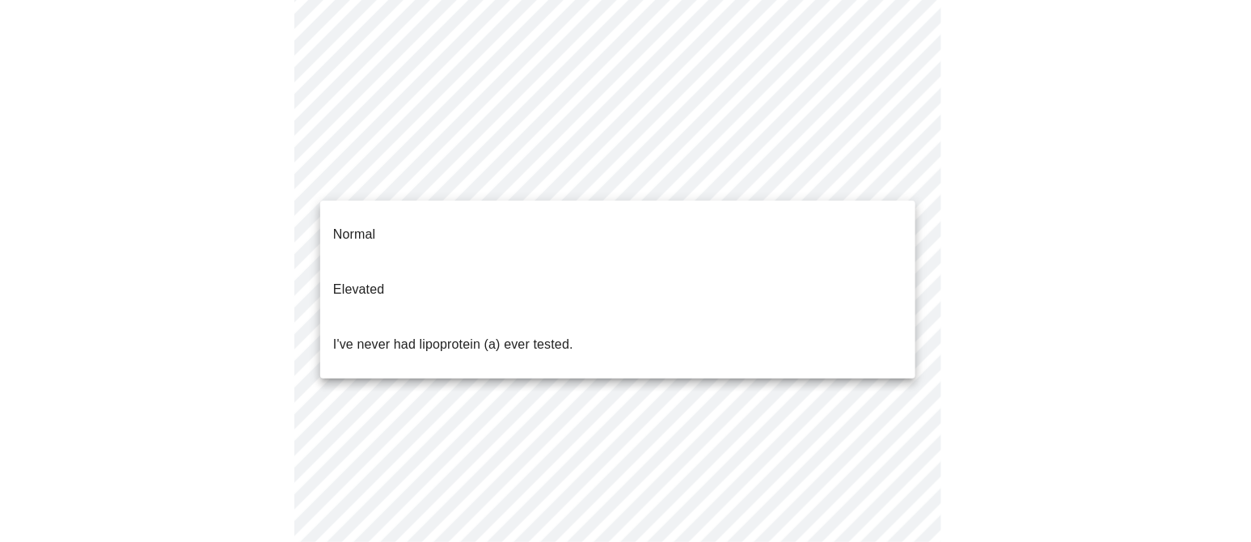
click at [487, 186] on body "MyMenopauseRx Appointments Messaging Labs Uploads Medications Community Refer a…" at bounding box center [625, 273] width 1238 height 1342
click at [988, 242] on div at bounding box center [625, 271] width 1251 height 542
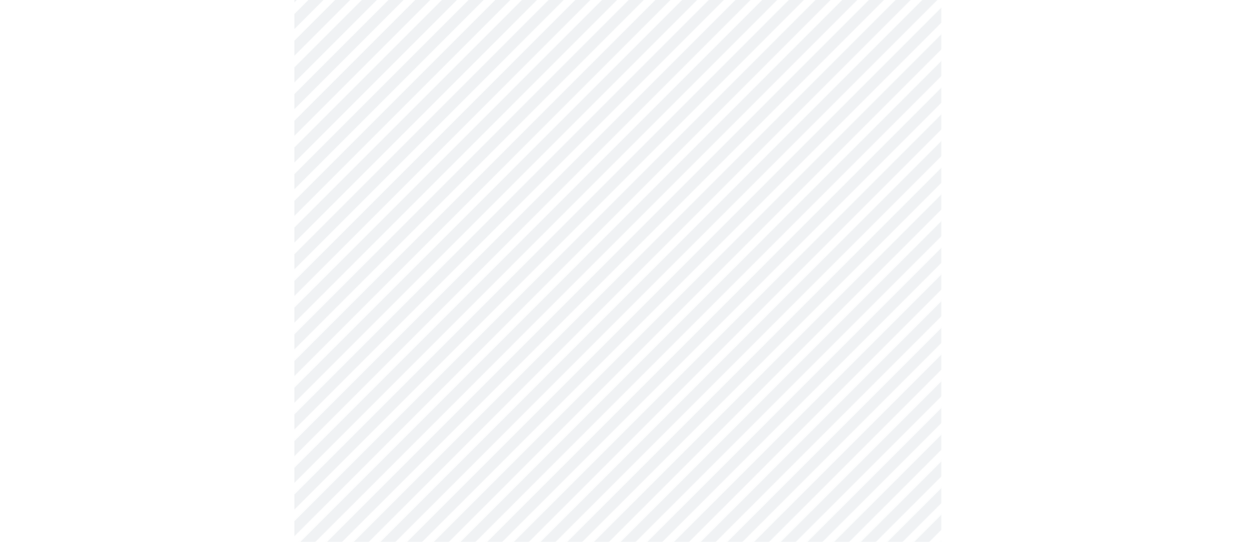
click at [965, 99] on div at bounding box center [617, 312] width 1223 height 1194
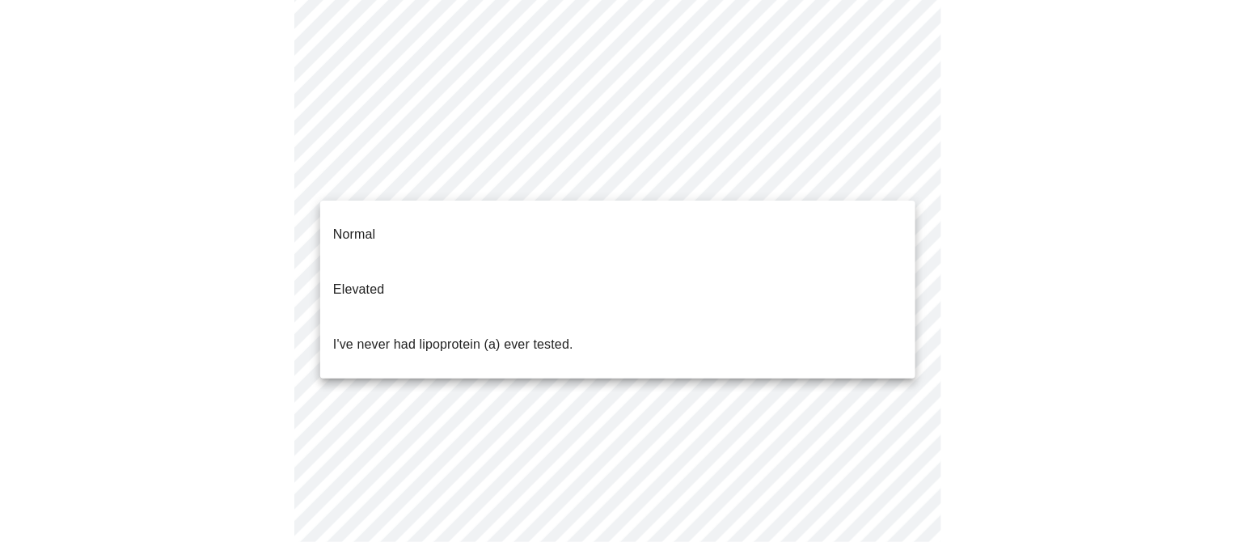
click at [484, 175] on body "MyMenopauseRx Appointments Messaging Labs Uploads Medications Community Refer a…" at bounding box center [625, 255] width 1238 height 1307
click at [988, 131] on div at bounding box center [625, 271] width 1251 height 542
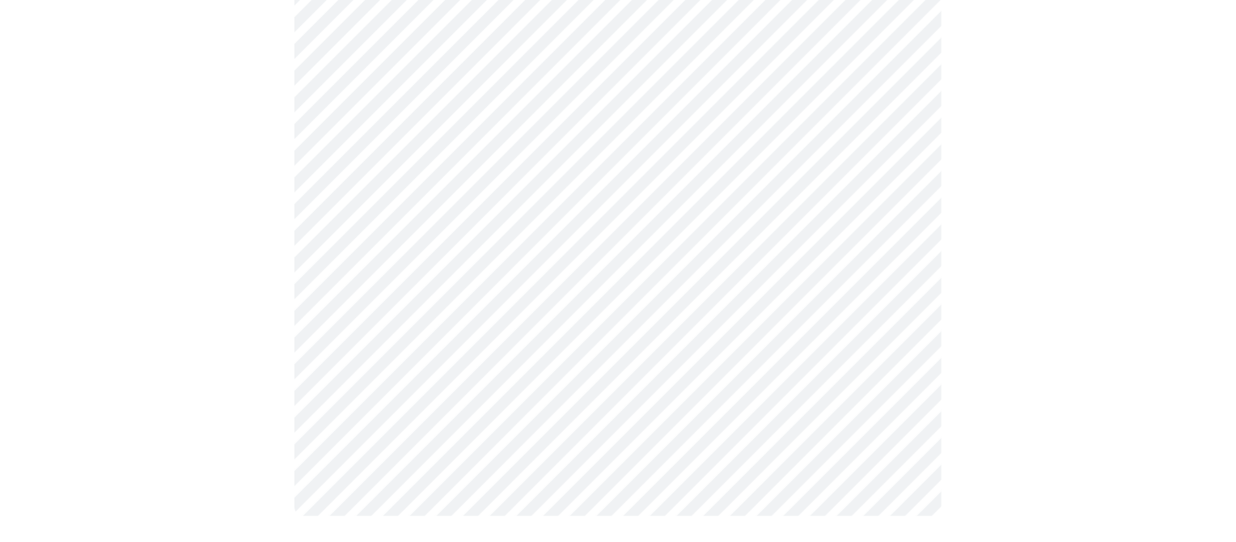
scroll to position [391, 0]
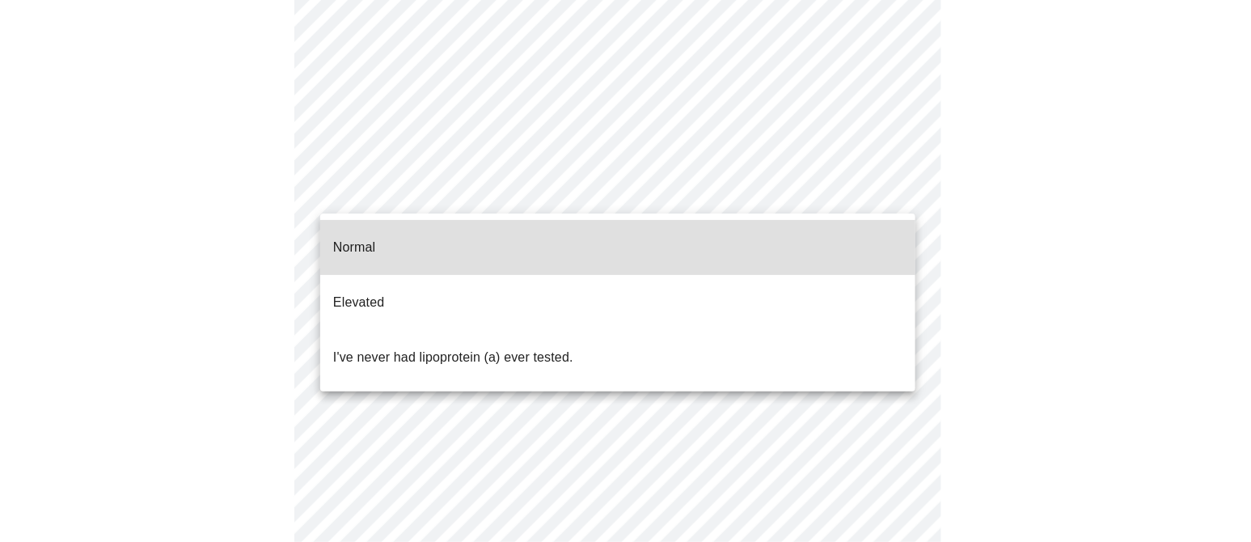
click at [595, 200] on body "MyMenopauseRx Appointments Messaging Labs Uploads Medications Community Refer a…" at bounding box center [625, 233] width 1238 height 1236
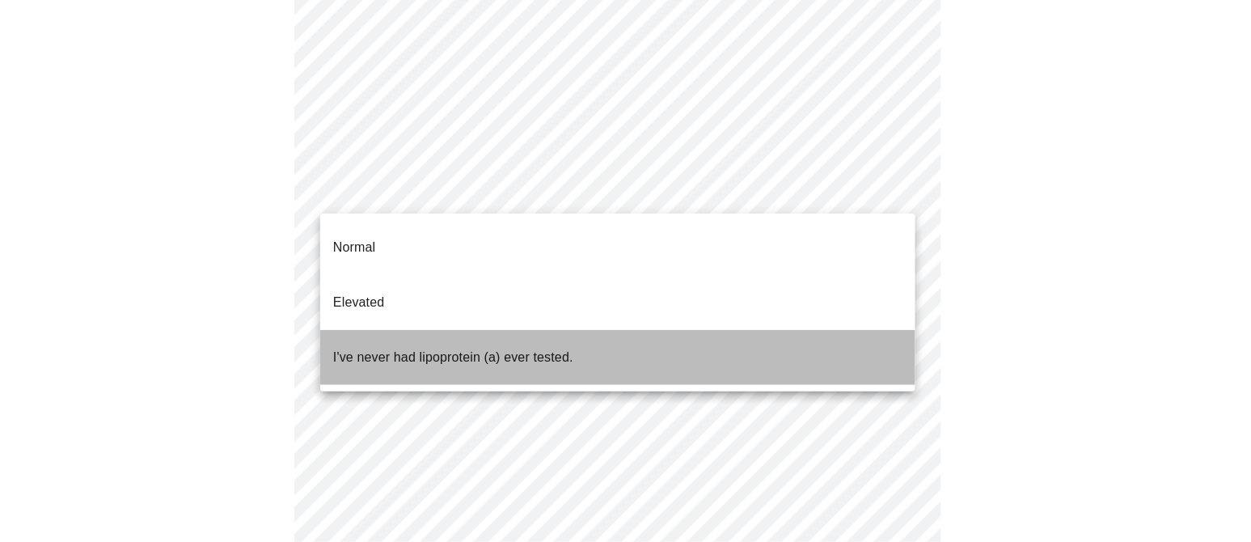
drag, startPoint x: 517, startPoint y: 321, endPoint x: 678, endPoint y: 327, distance: 161.8
click at [517, 348] on p "I've never had lipoprotein (a) ever tested." at bounding box center [453, 357] width 240 height 19
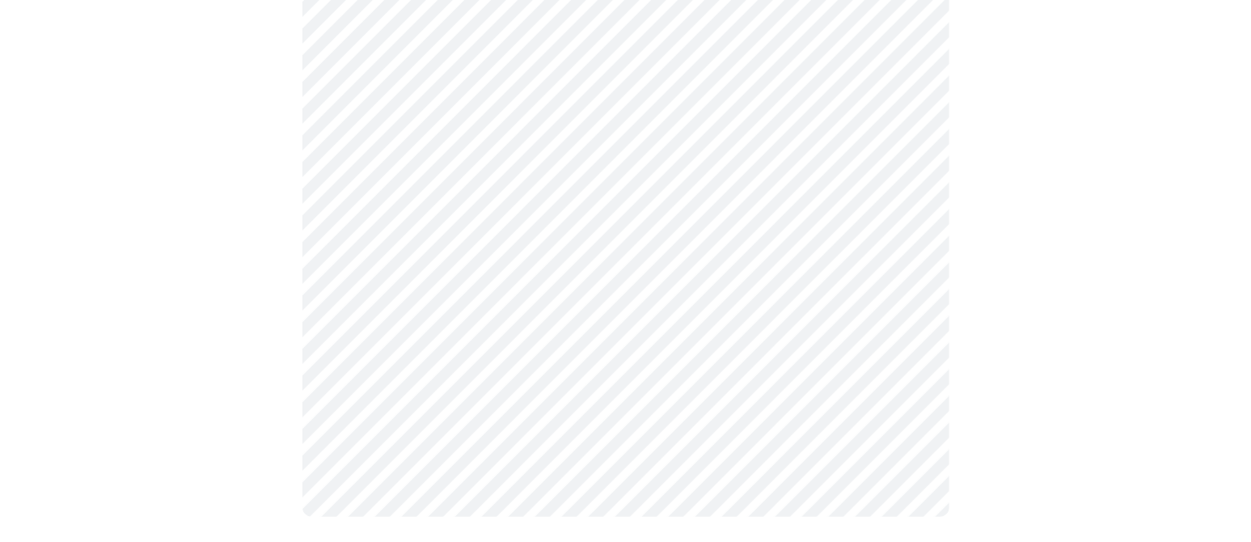
scroll to position [0, 0]
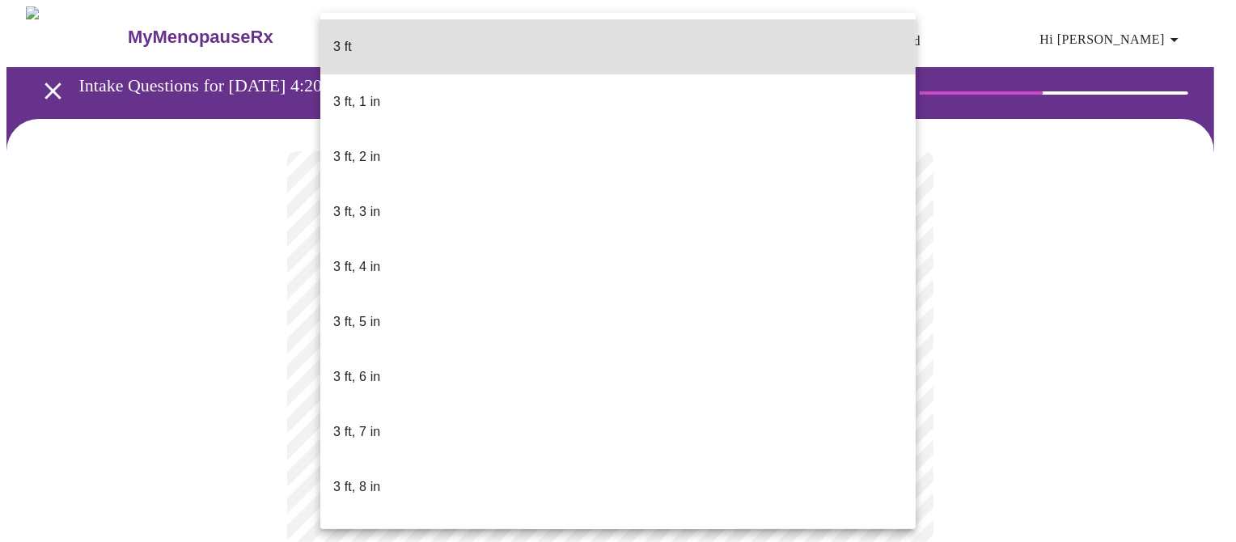
click at [467, 433] on body "MyMenopauseRx Appointments Messaging Labs Uploads Medications Community Refer a…" at bounding box center [617, 464] width 1223 height 917
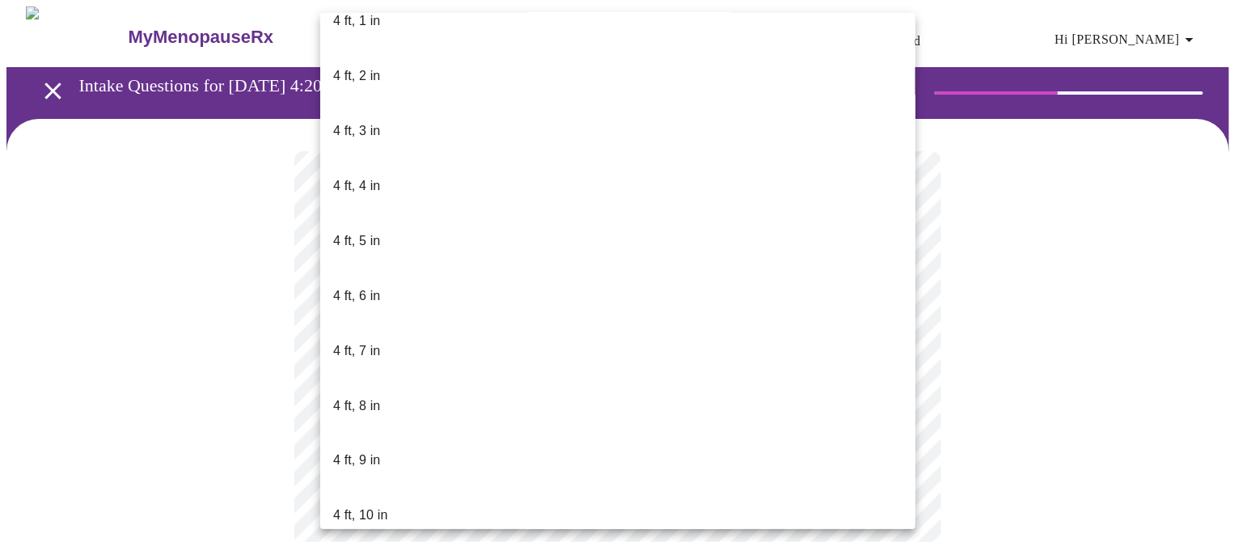
scroll to position [910, 0]
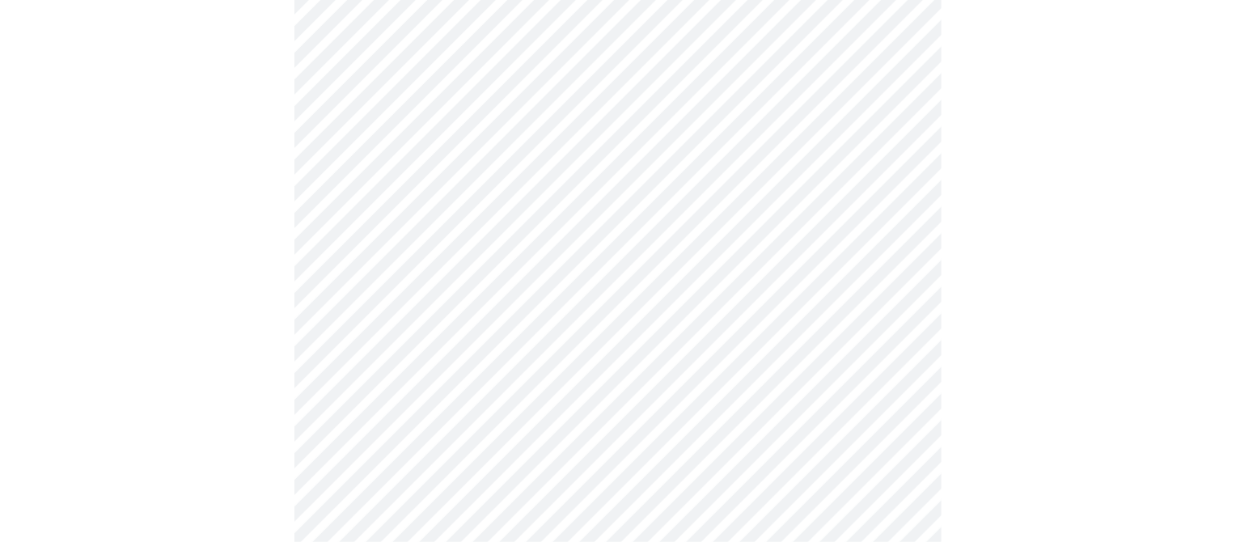
scroll to position [4649, 0]
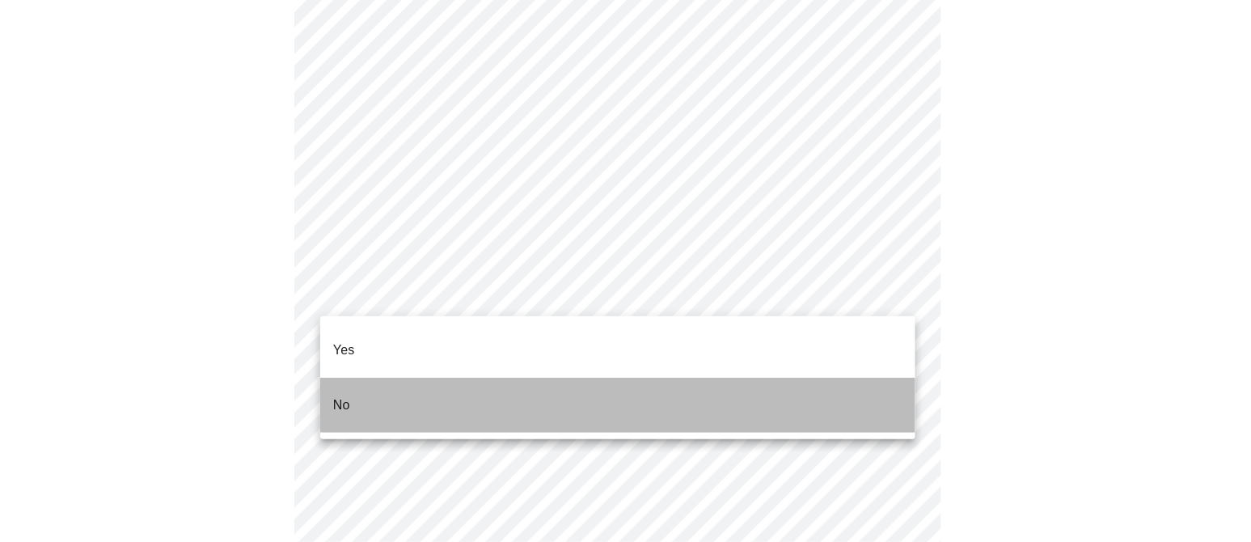
click at [410, 378] on li "No" at bounding box center [617, 405] width 595 height 55
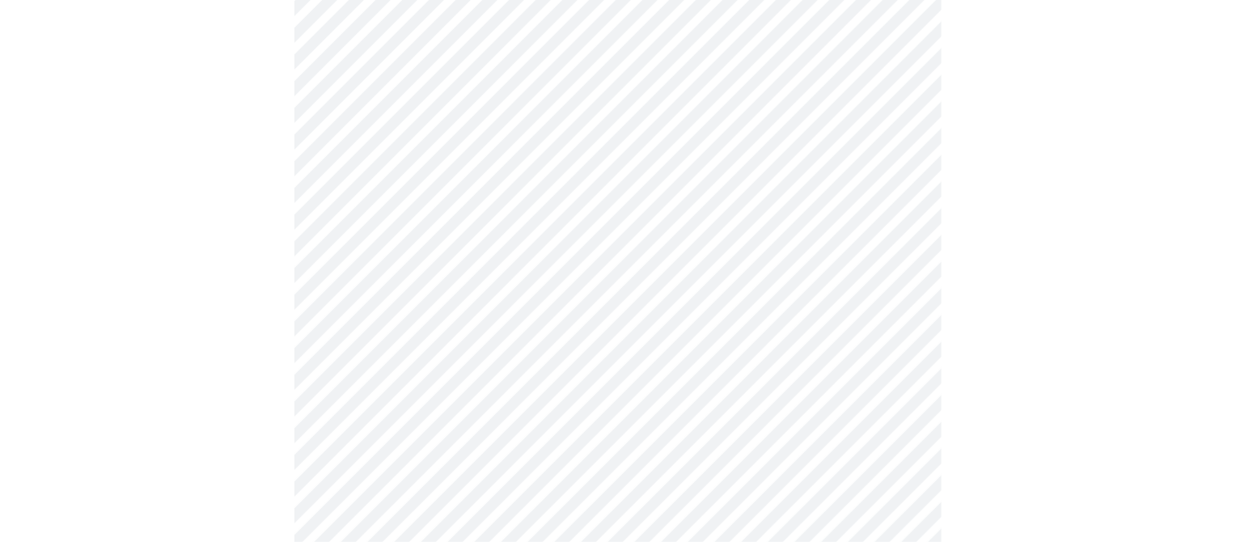
scroll to position [1112, 0]
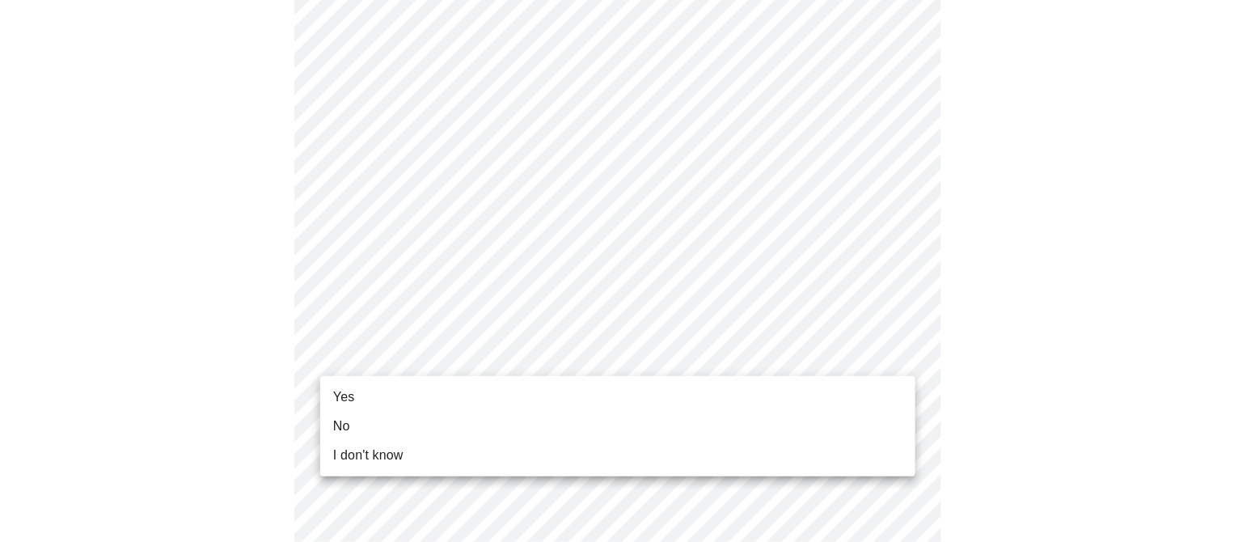
click at [506, 241] on div at bounding box center [625, 271] width 1251 height 542
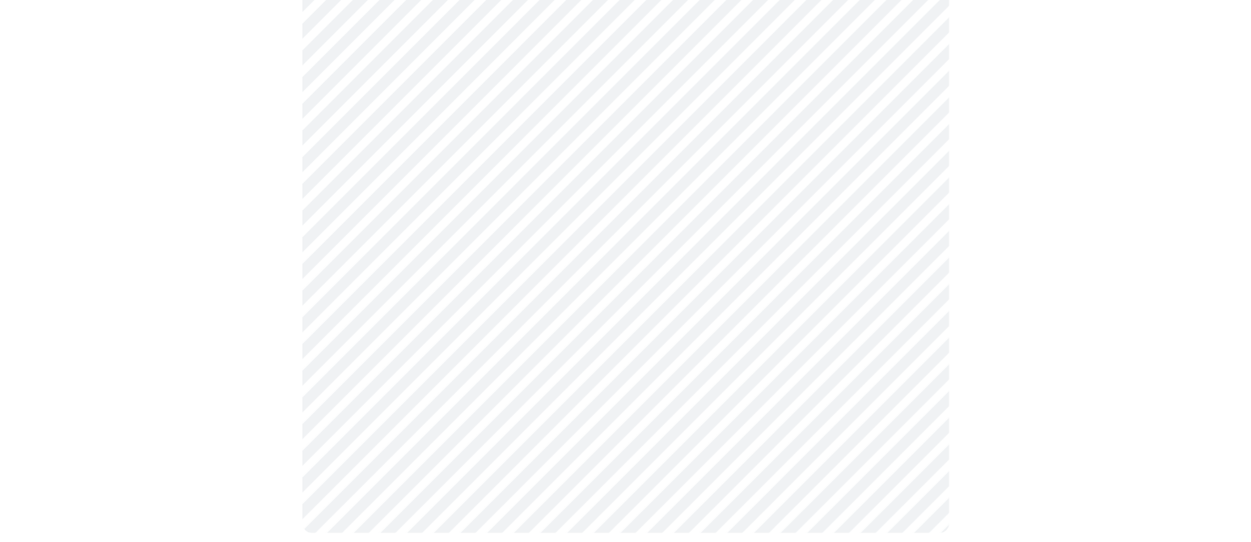
scroll to position [1159, 0]
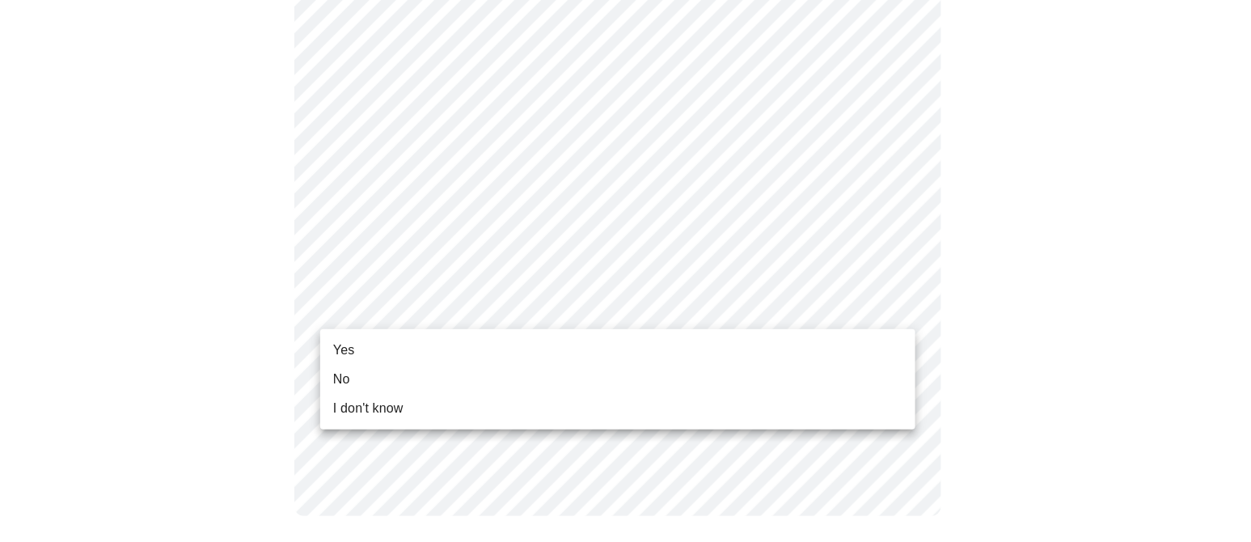
click at [425, 359] on li "Yes" at bounding box center [617, 350] width 595 height 29
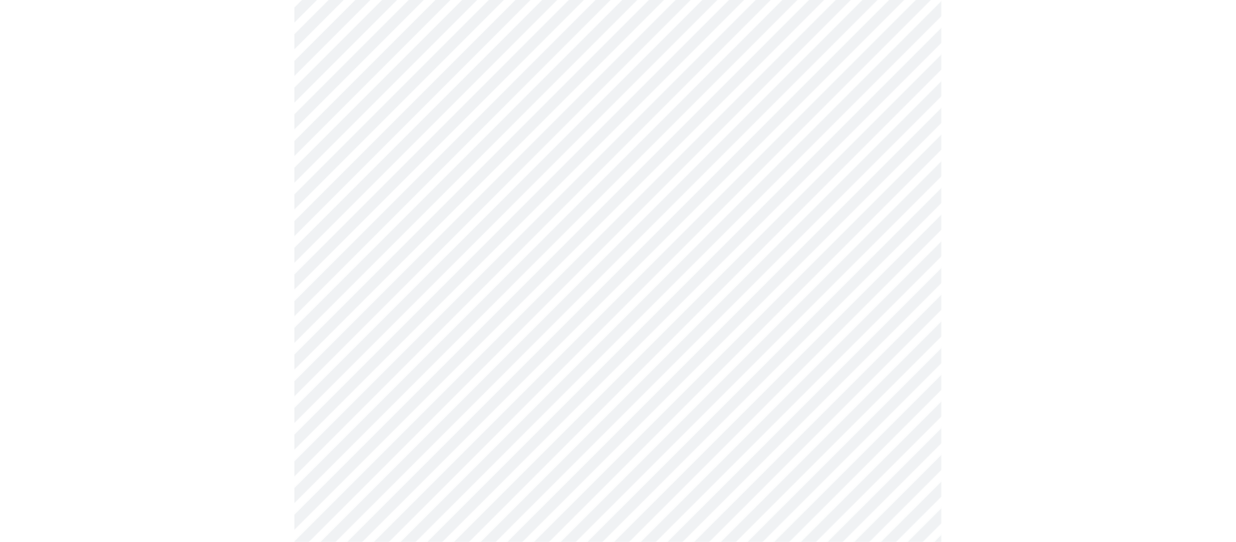
scroll to position [202, 0]
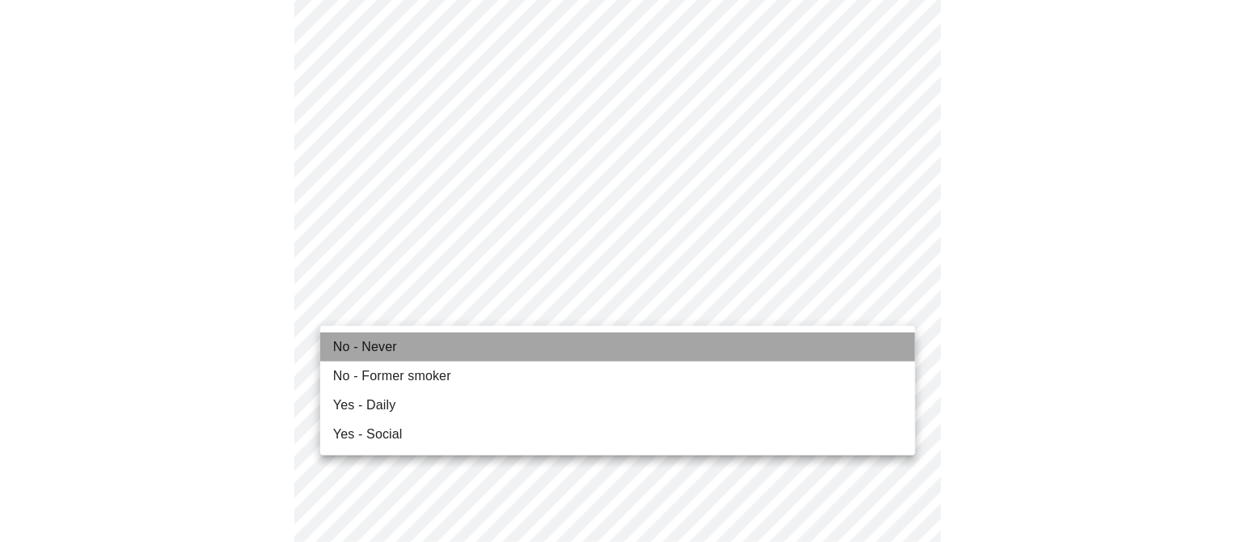
click at [427, 349] on li "No - Never" at bounding box center [617, 346] width 595 height 29
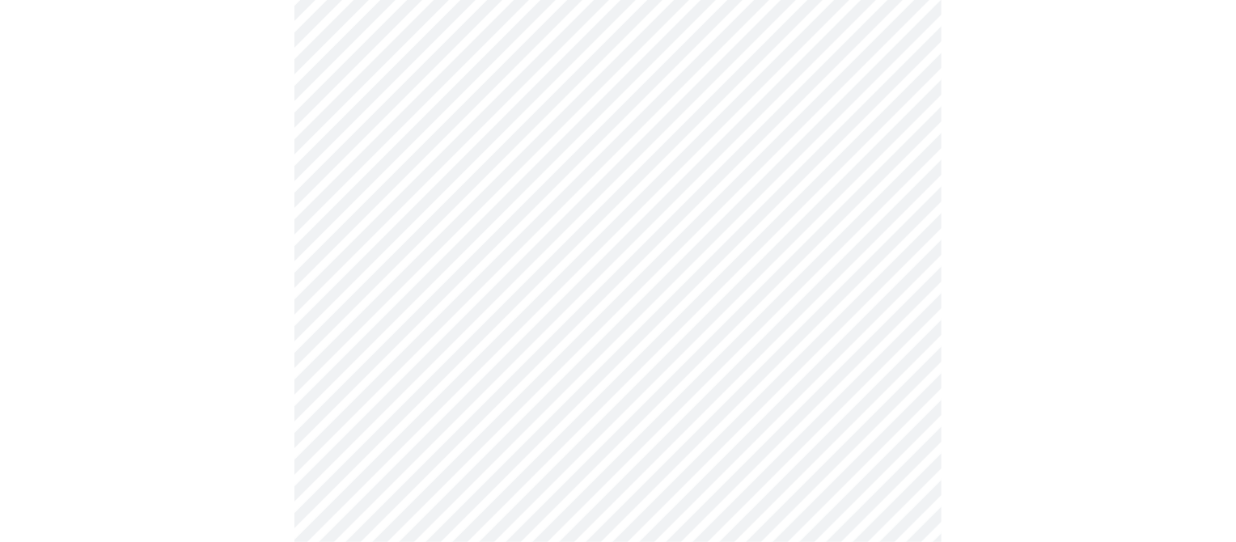
scroll to position [1415, 0]
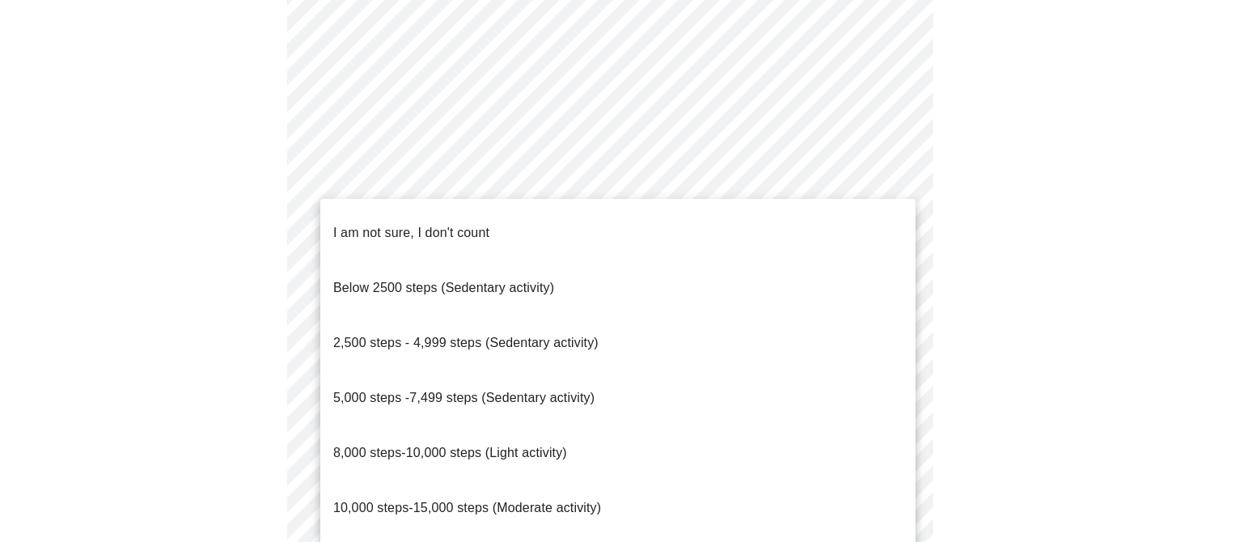
click at [467, 433] on span "8,000 steps-10,000 steps (Light activity)" at bounding box center [450, 453] width 234 height 14
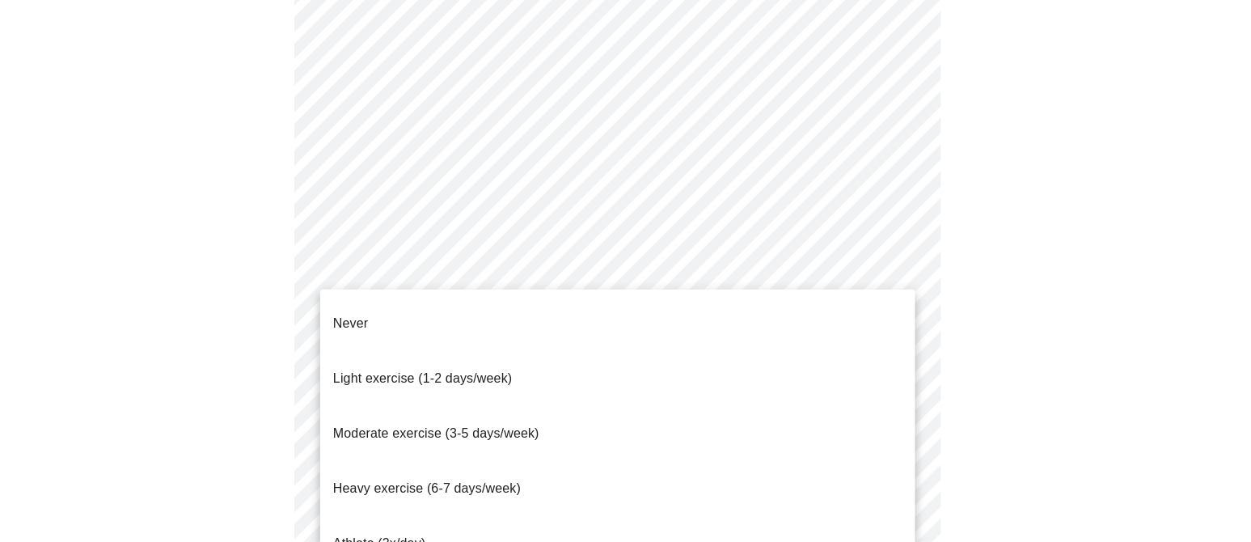
click at [506, 413] on span "Moderate exercise (3-5 days/week)" at bounding box center [436, 433] width 206 height 45
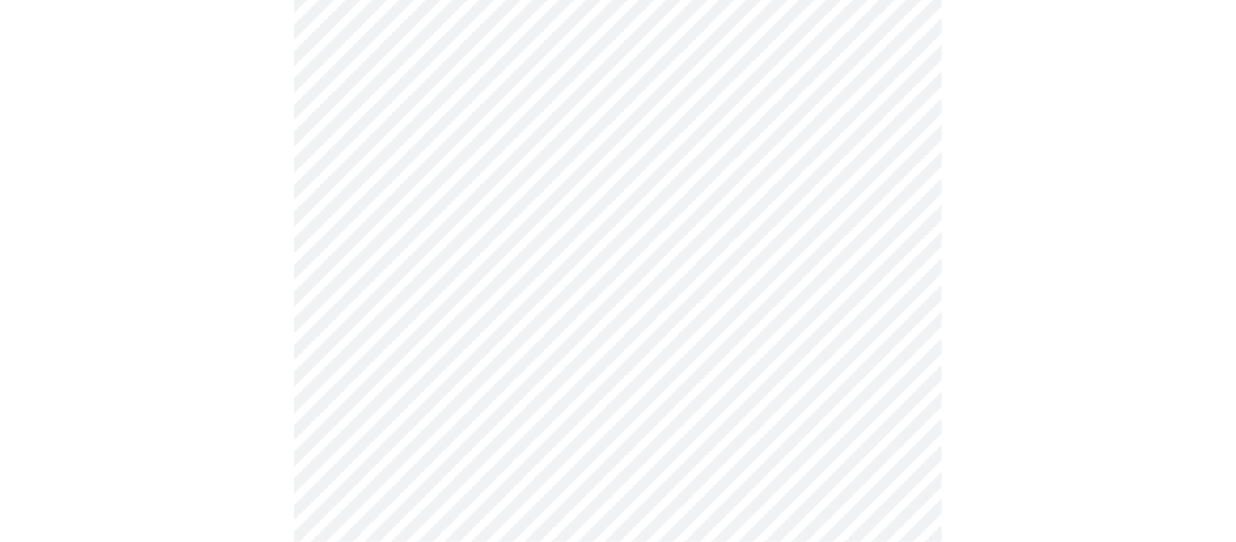
scroll to position [1617, 0]
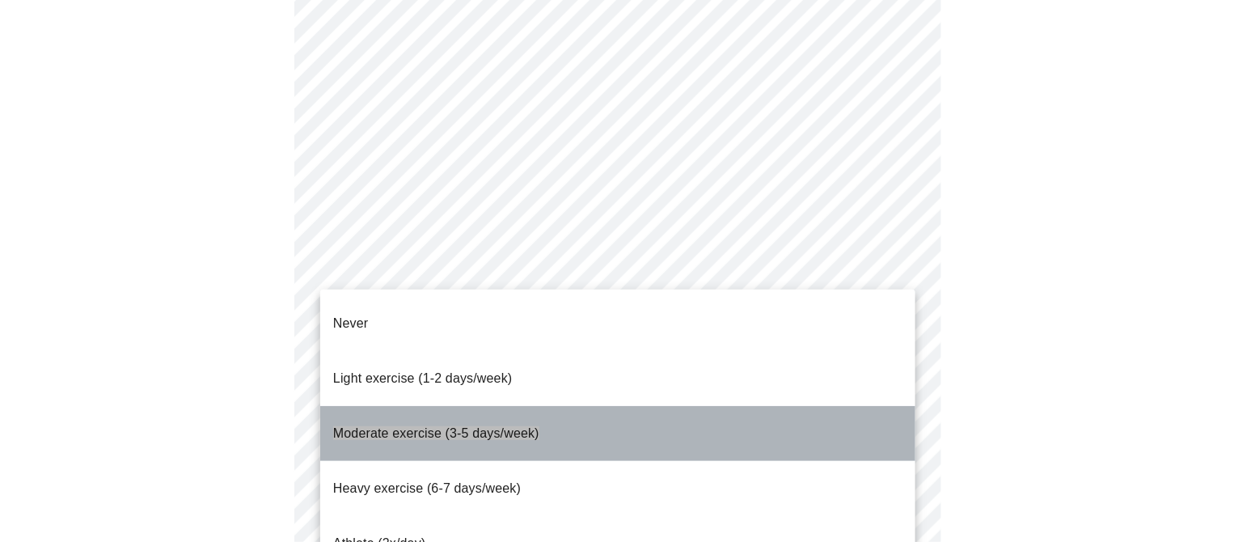
click at [546, 410] on li "Moderate exercise (3-5 days/week)" at bounding box center [617, 433] width 595 height 55
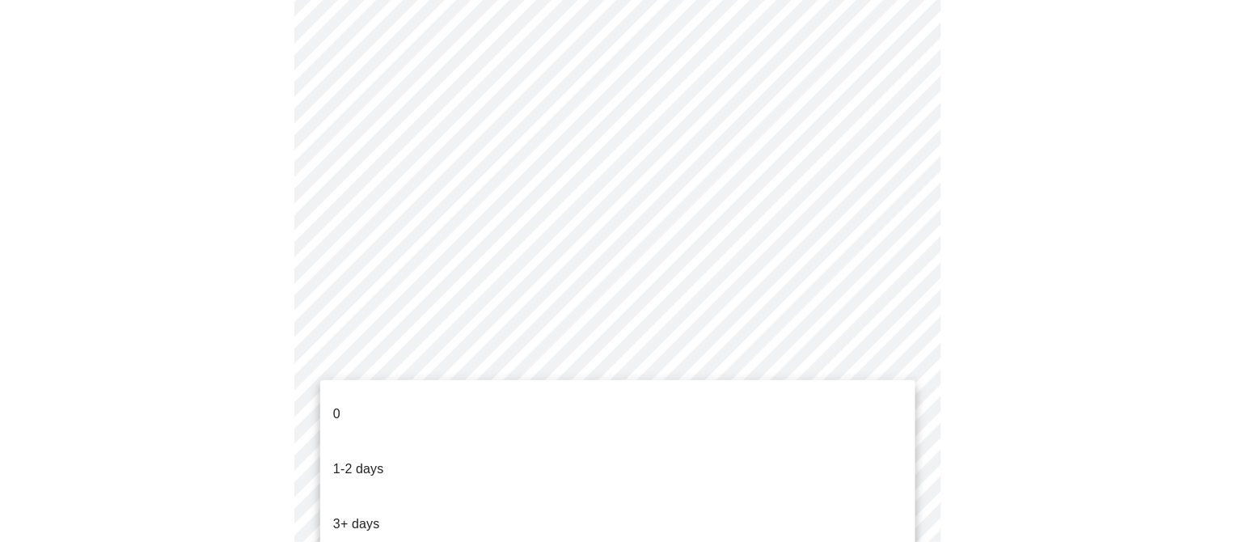
click at [427, 433] on li "1-2 days" at bounding box center [617, 469] width 595 height 55
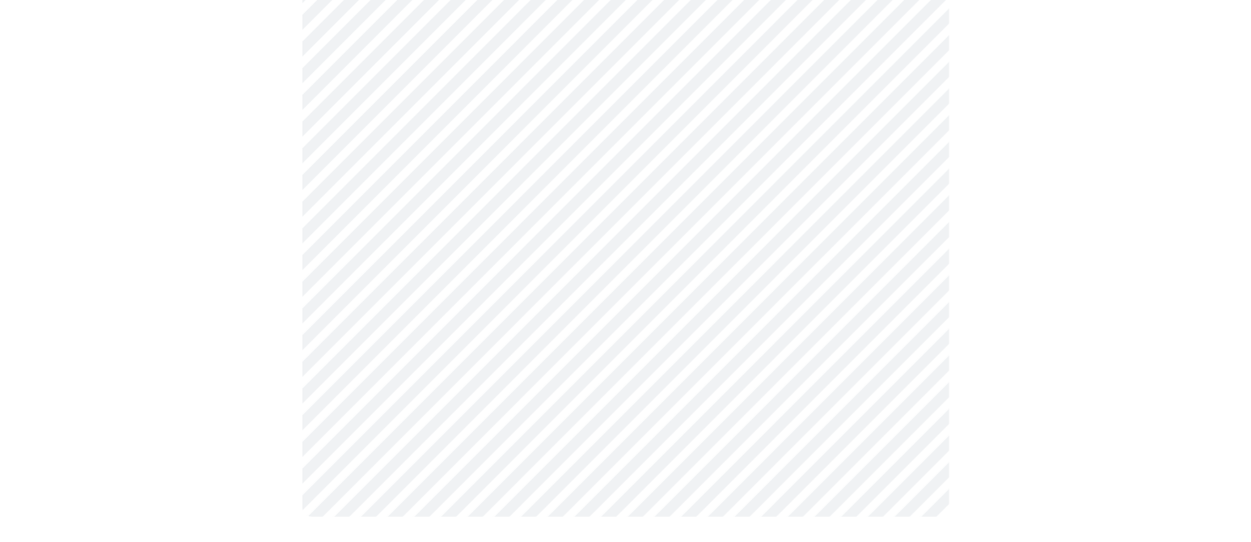
scroll to position [0, 0]
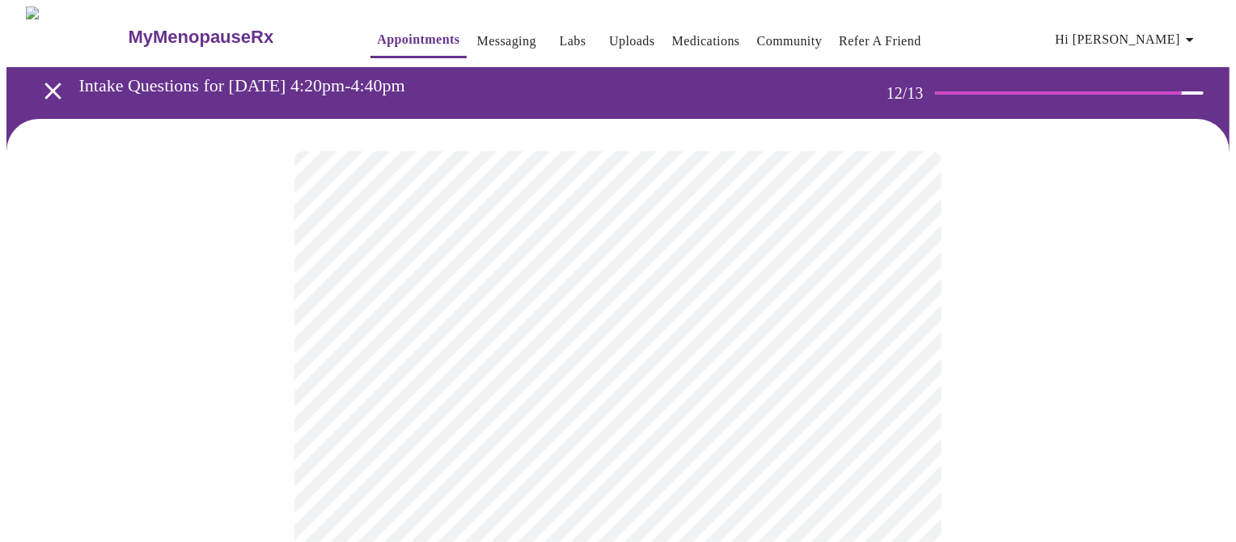
click at [666, 355] on body "MyMenopauseRx Appointments Messaging Labs Uploads Medications Community Refer a…" at bounding box center [617, 293] width 1223 height 575
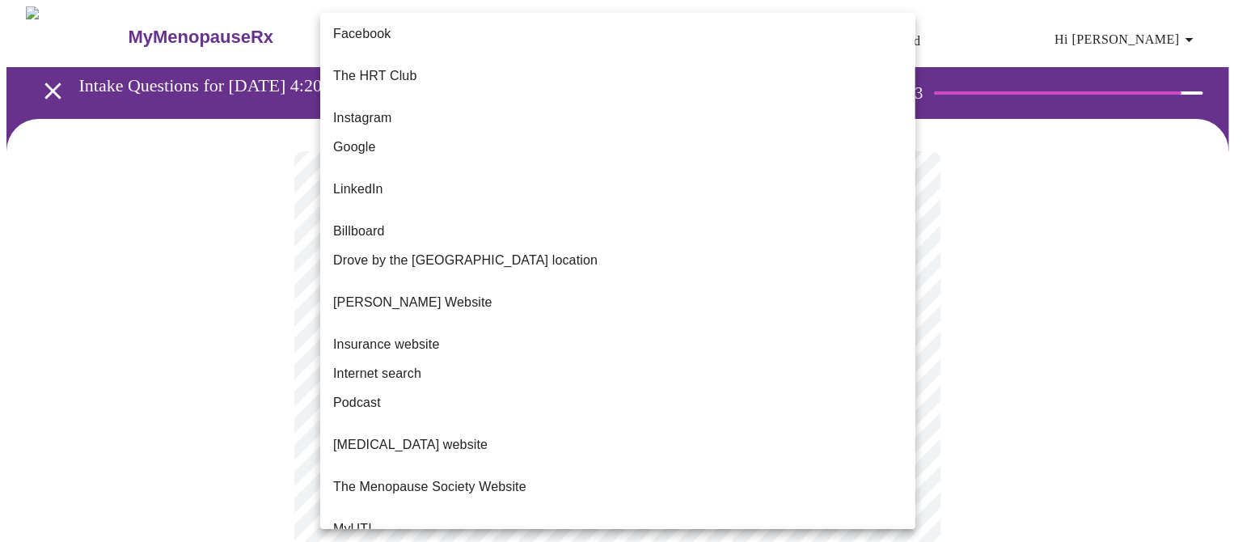
click at [988, 317] on div at bounding box center [625, 271] width 1251 height 542
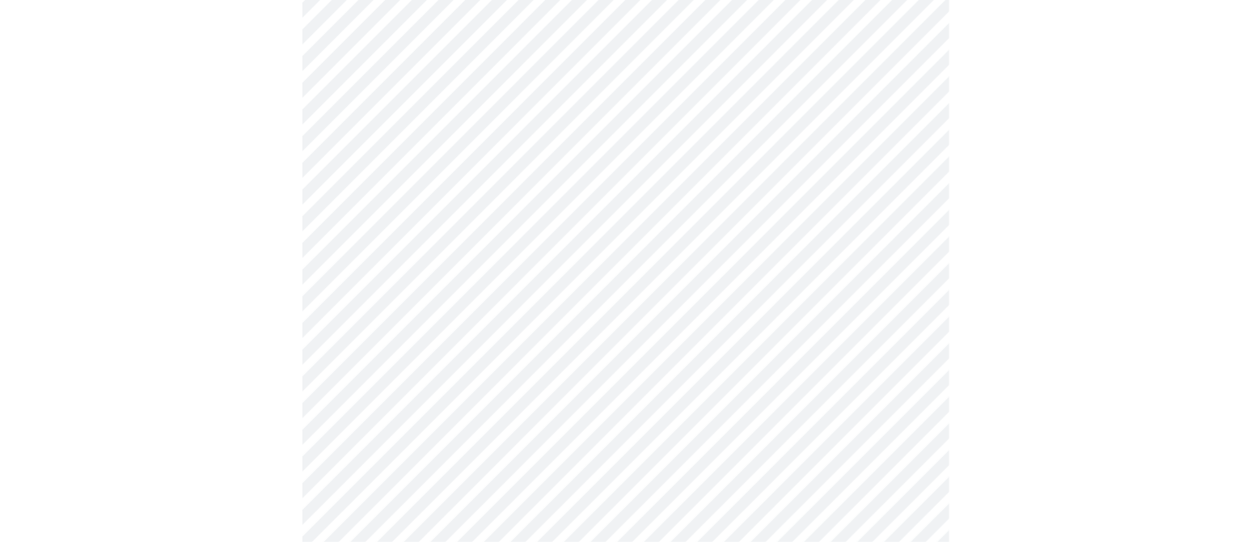
scroll to position [302, 0]
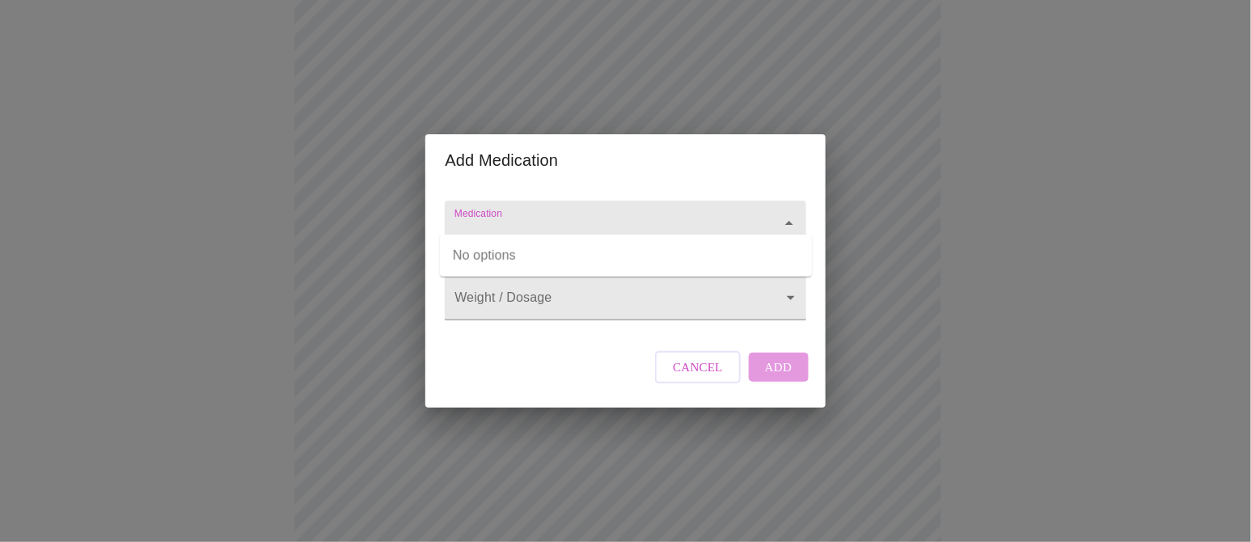
click at [632, 216] on input "Medication" at bounding box center [602, 231] width 302 height 30
click at [629, 216] on input "Medication" at bounding box center [602, 231] width 302 height 30
type input "effexor"
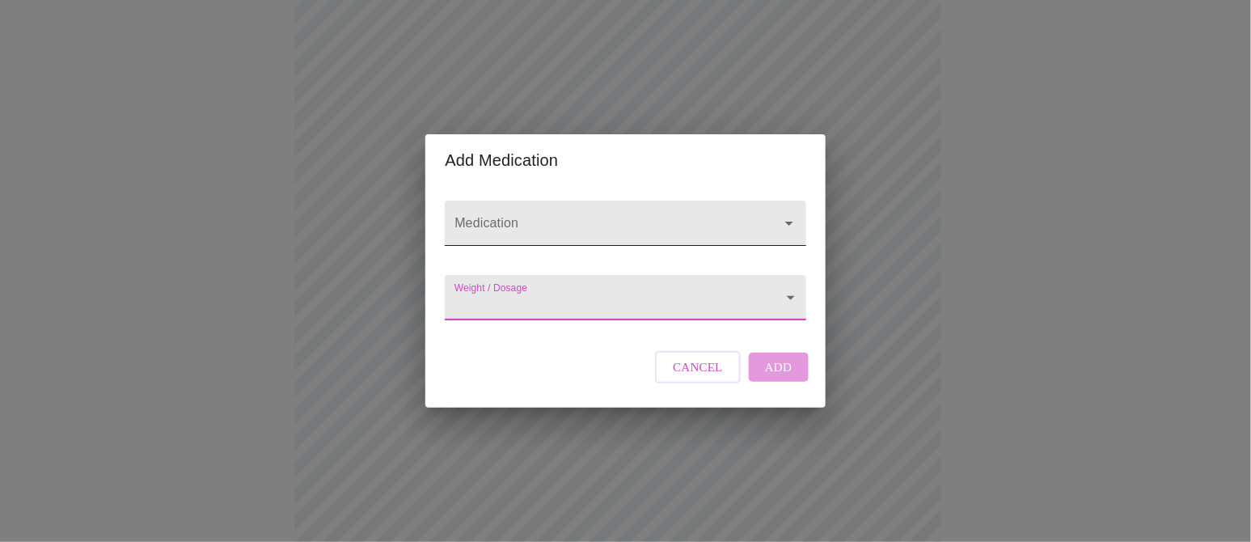
click at [629, 216] on input "Medication" at bounding box center [602, 231] width 302 height 30
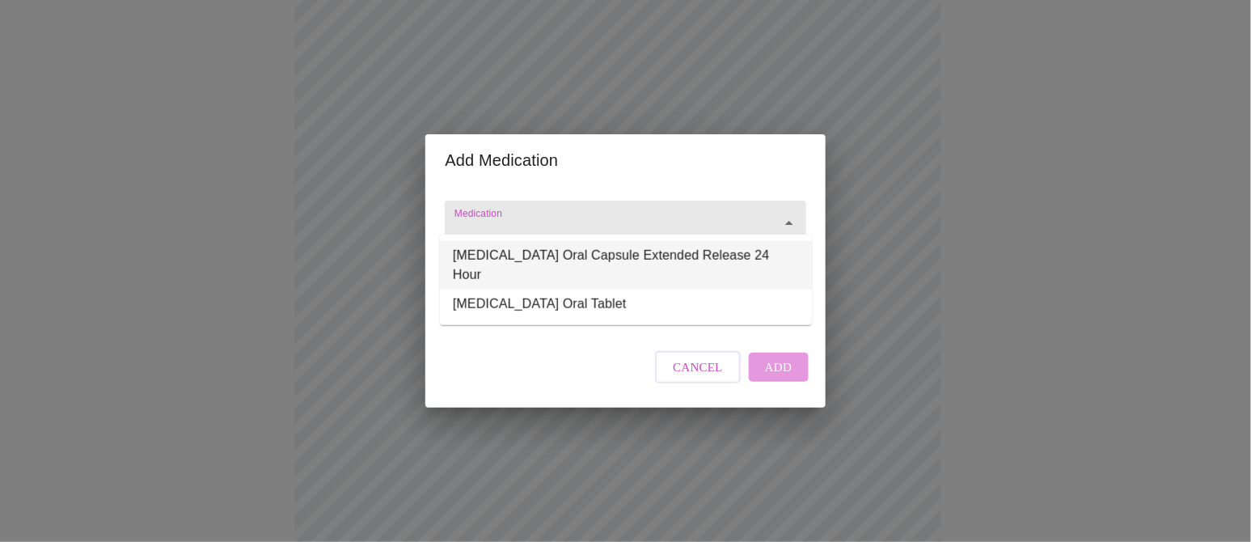
click at [612, 255] on li "Effexor XR Oral Capsule Extended Release 24 Hour" at bounding box center [626, 265] width 372 height 49
type input "Effexor XR Oral Capsule Extended Release 24 Hour"
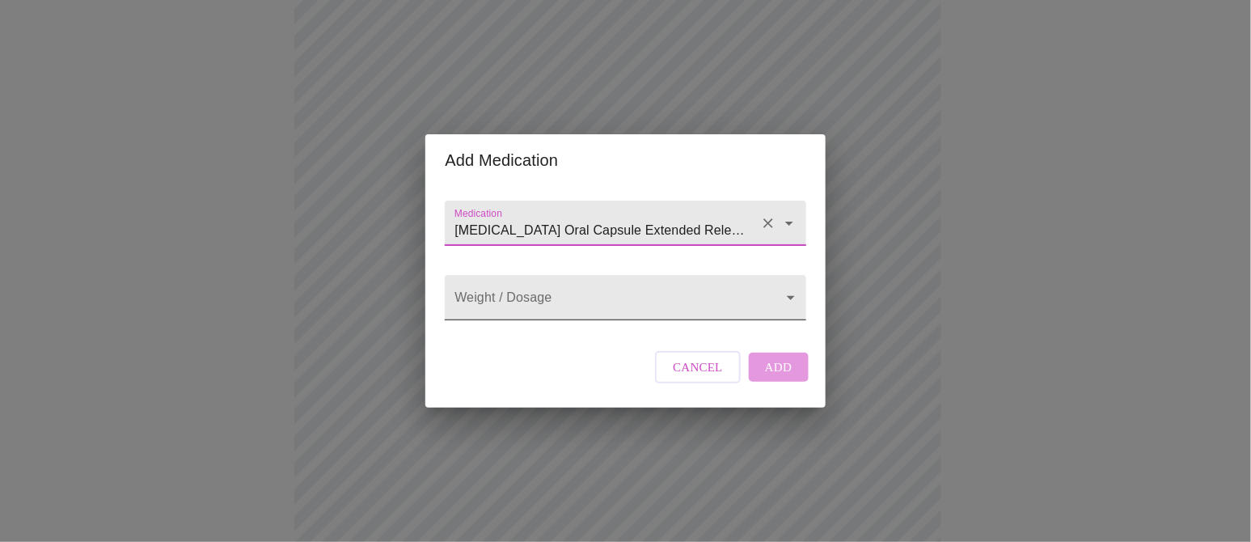
click at [573, 301] on body "MyMenopauseRx Appointments Messaging Labs Uploads Medications Community Refer a…" at bounding box center [625, 330] width 1238 height 1253
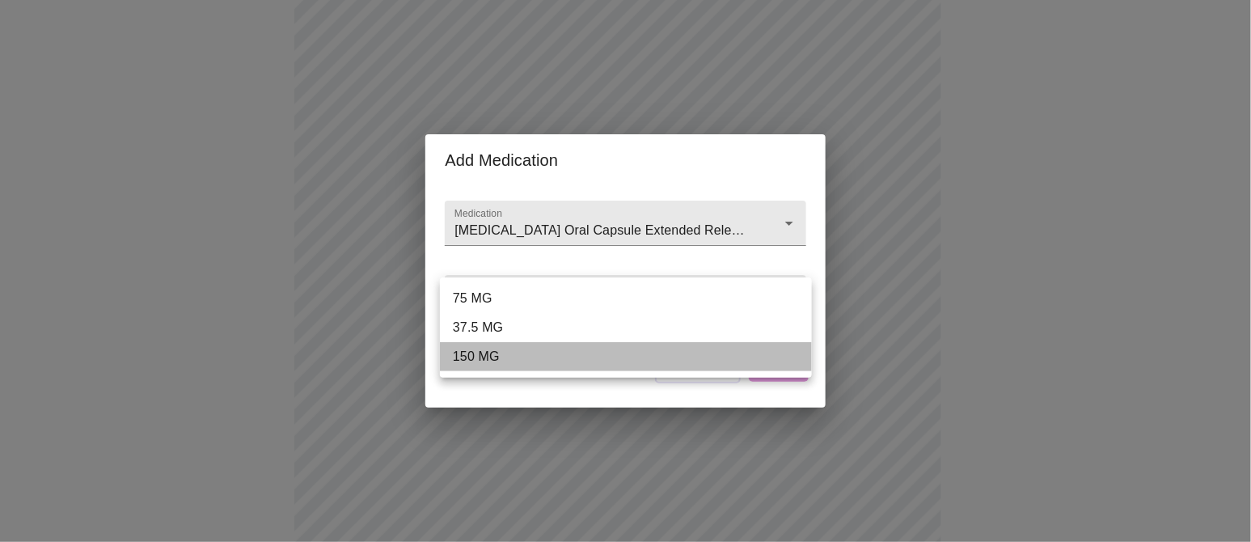
click at [525, 371] on li "150 MG" at bounding box center [626, 356] width 372 height 29
type input "150 MG"
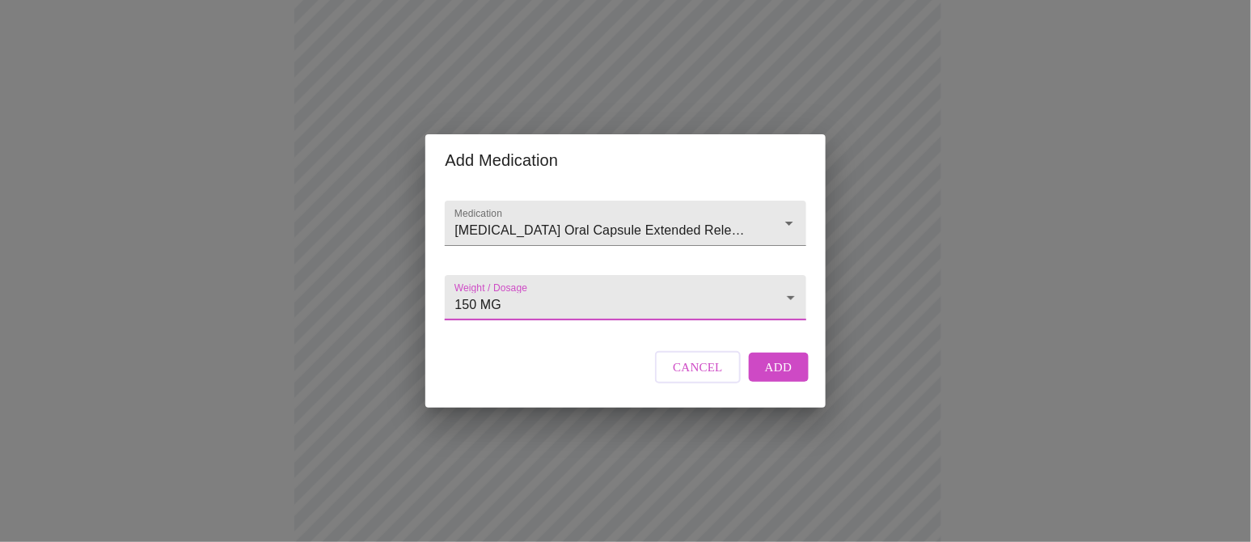
click at [781, 378] on span "Add" at bounding box center [778, 367] width 27 height 21
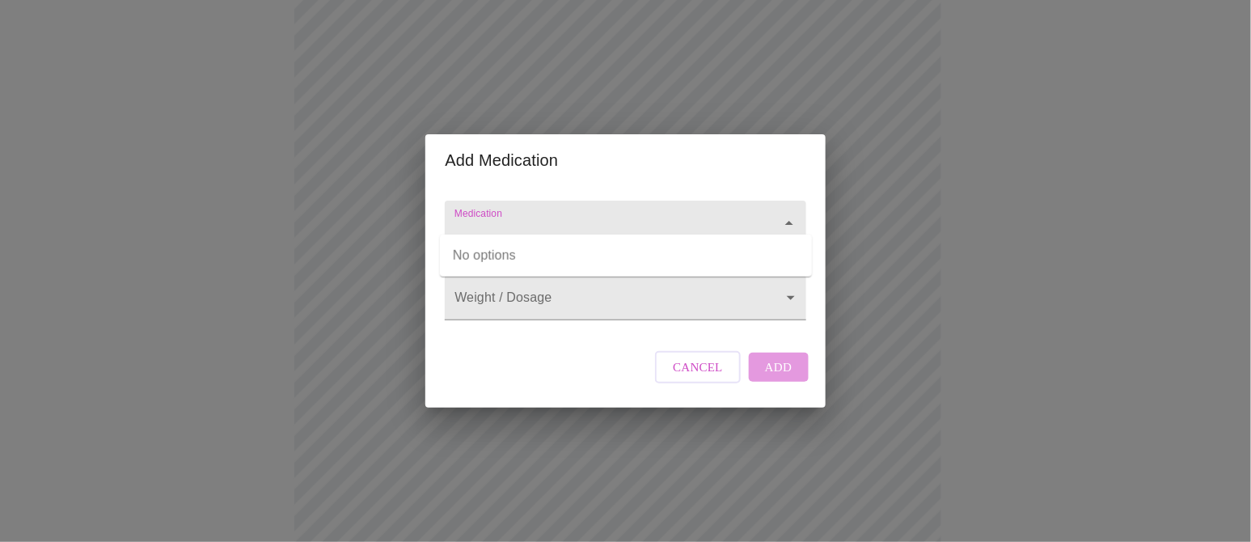
click at [536, 220] on input "Medication" at bounding box center [602, 231] width 302 height 30
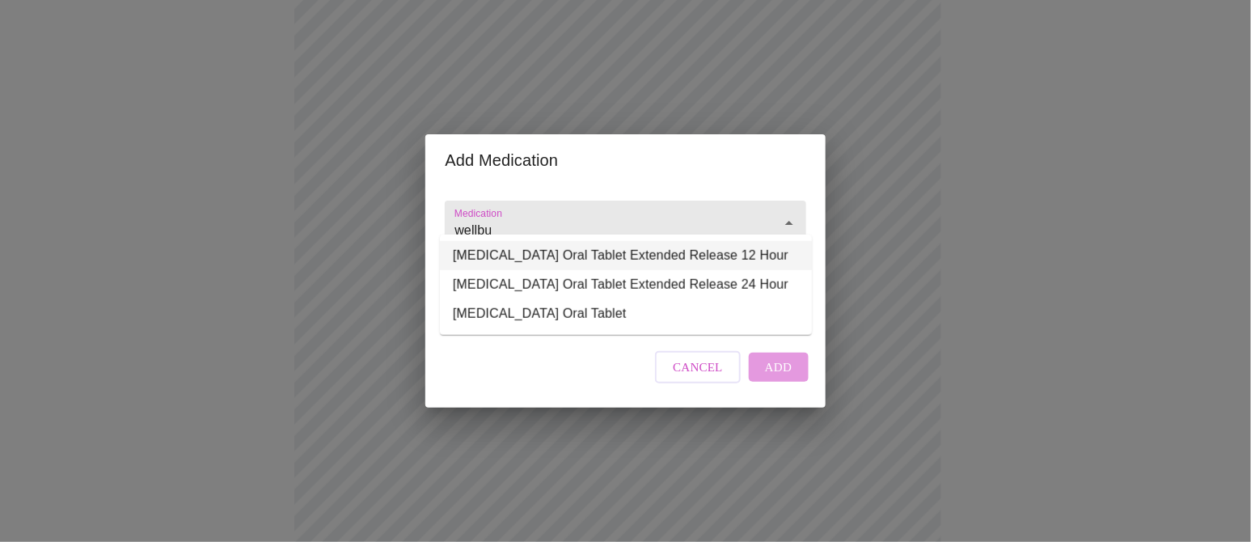
click at [638, 270] on li "Wellbutrin SR Oral Tablet Extended Release 12 Hour" at bounding box center [626, 255] width 372 height 29
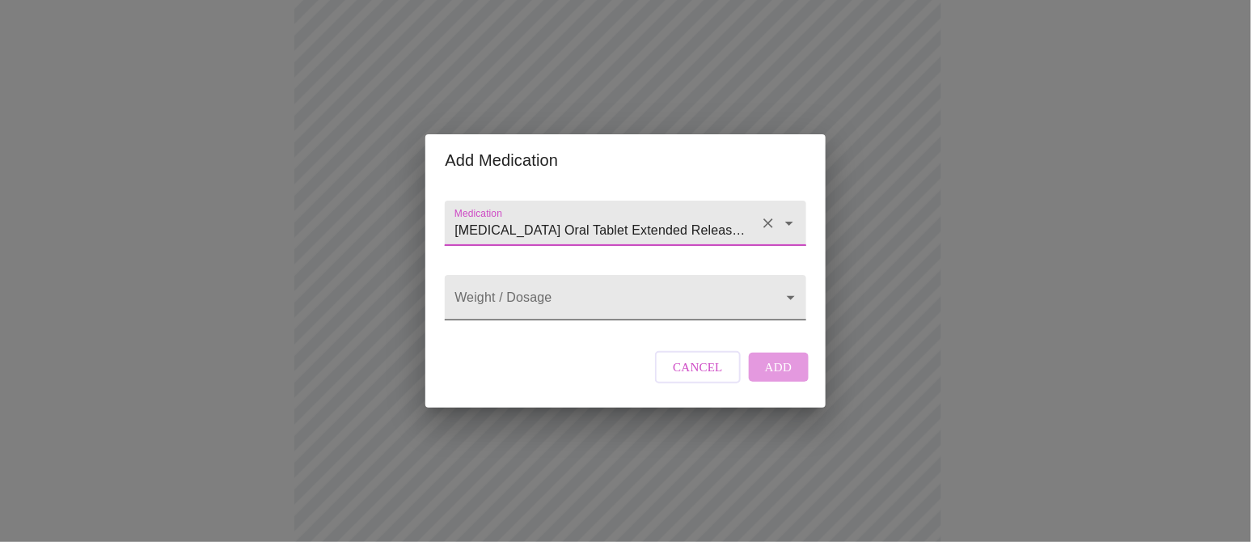
type input "Wellbutrin SR Oral Tablet Extended Release 12 Hour"
click at [565, 294] on body "MyMenopauseRx Appointments Messaging Labs Uploads Medications Community Refer a…" at bounding box center [625, 350] width 1238 height 1292
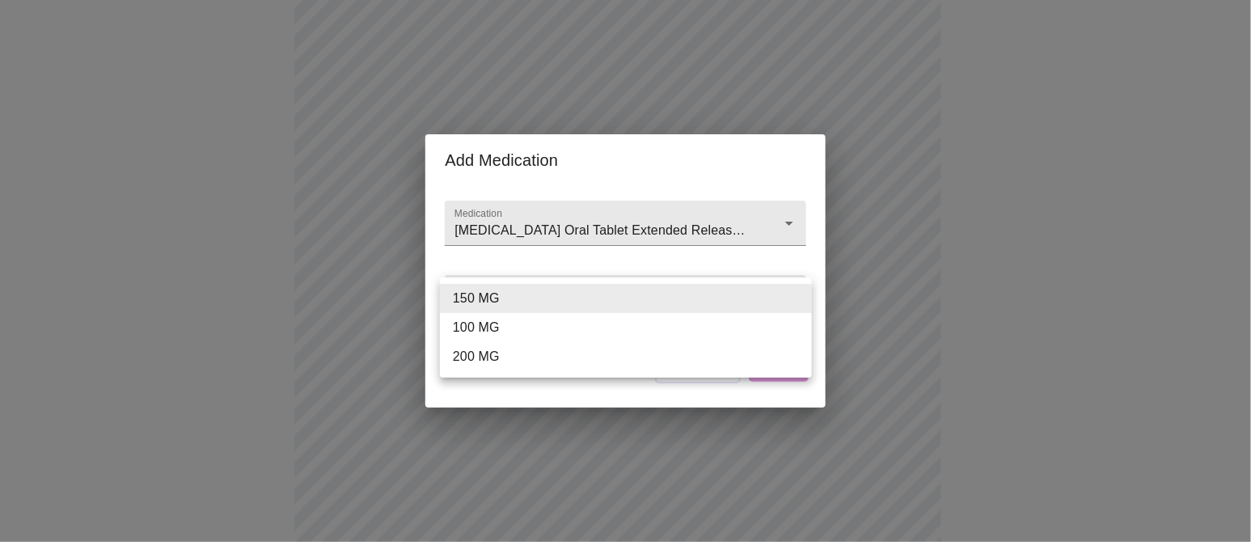
click at [549, 331] on li "100 MG" at bounding box center [626, 327] width 372 height 29
type input "100 MG"
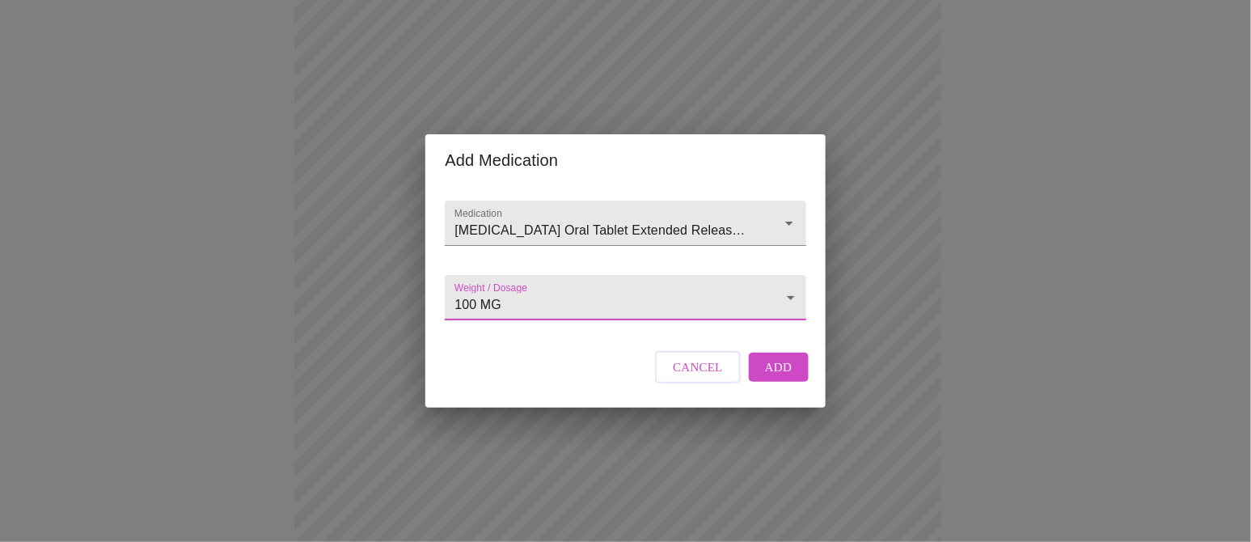
click at [775, 378] on span "Add" at bounding box center [778, 367] width 27 height 21
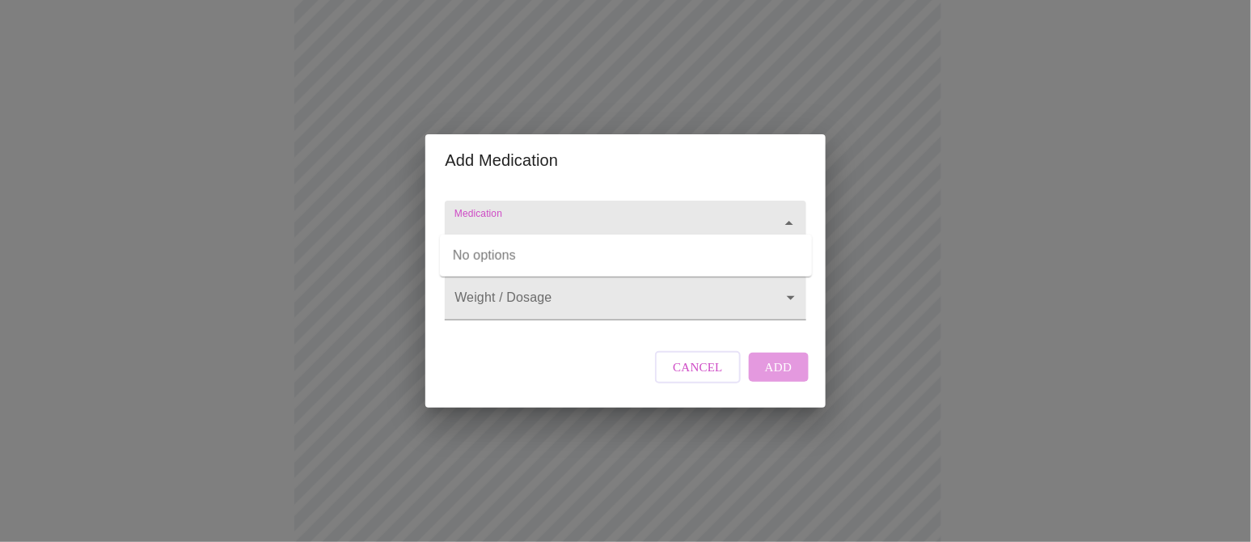
click at [536, 216] on input "Medication" at bounding box center [602, 231] width 302 height 30
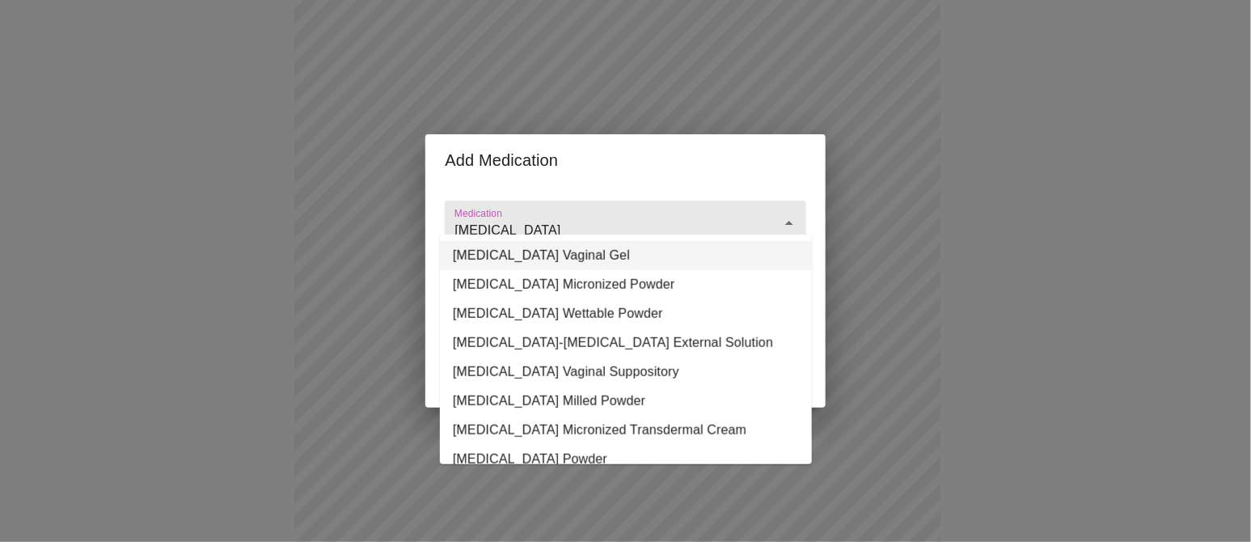
click at [612, 257] on li "Progesterone Vaginal Gel" at bounding box center [626, 255] width 372 height 29
drag, startPoint x: 649, startPoint y: 220, endPoint x: 657, endPoint y: 209, distance: 13.9
click at [657, 216] on input "Progesterone Vaginal Gel" at bounding box center [602, 231] width 302 height 30
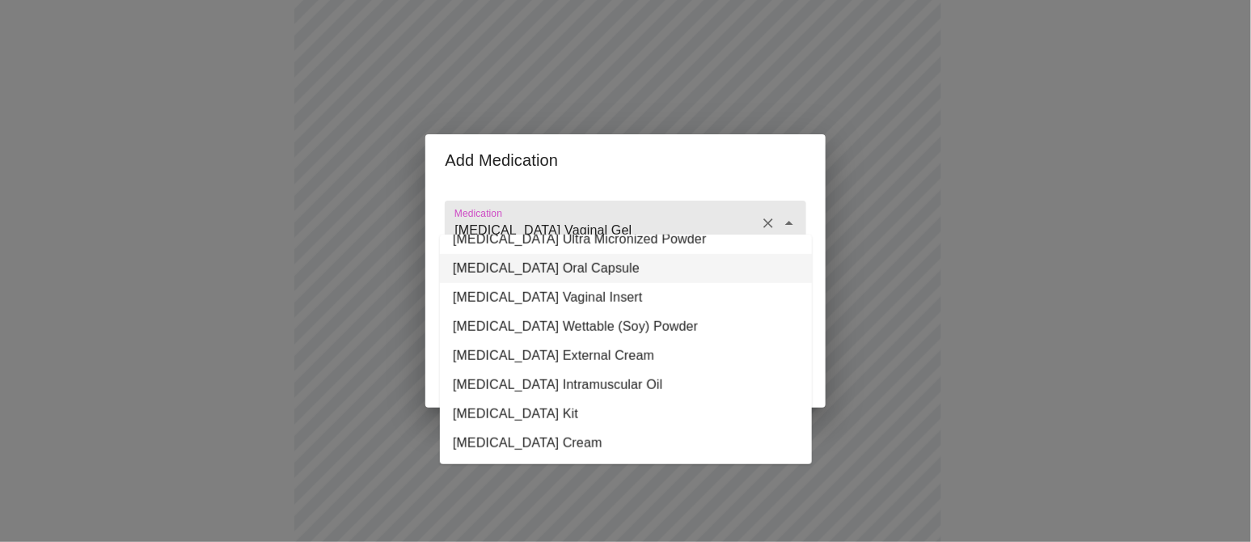
click at [635, 283] on li "Progesterone Oral Capsule" at bounding box center [626, 268] width 372 height 29
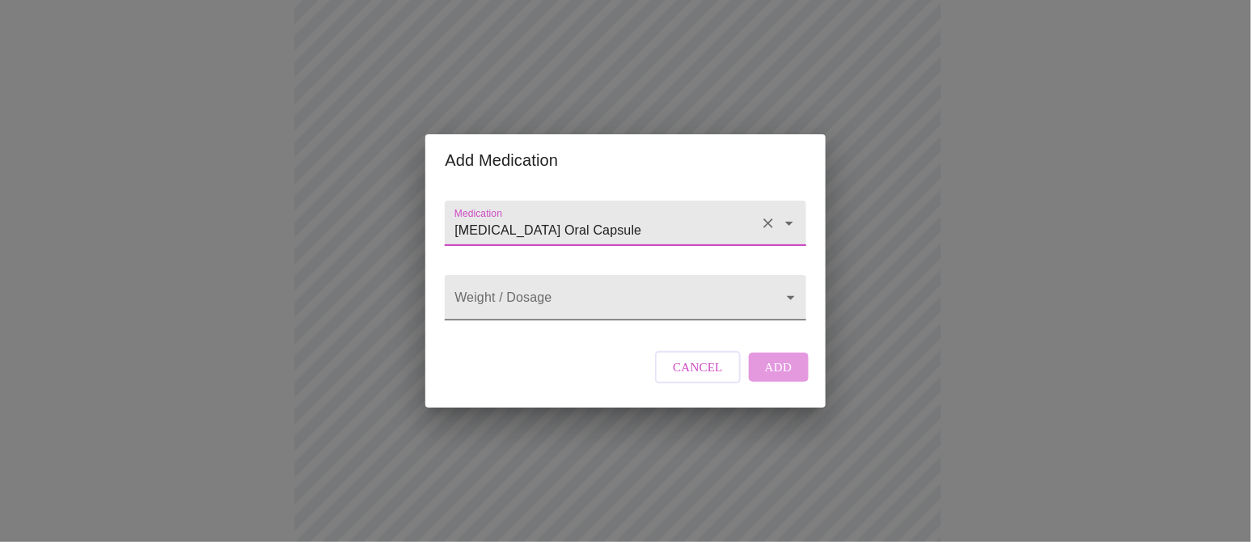
type input "Progesterone Oral Capsule"
click at [613, 300] on body "MyMenopauseRx Appointments Messaging Labs Uploads Medications Community Refer a…" at bounding box center [625, 396] width 1238 height 1384
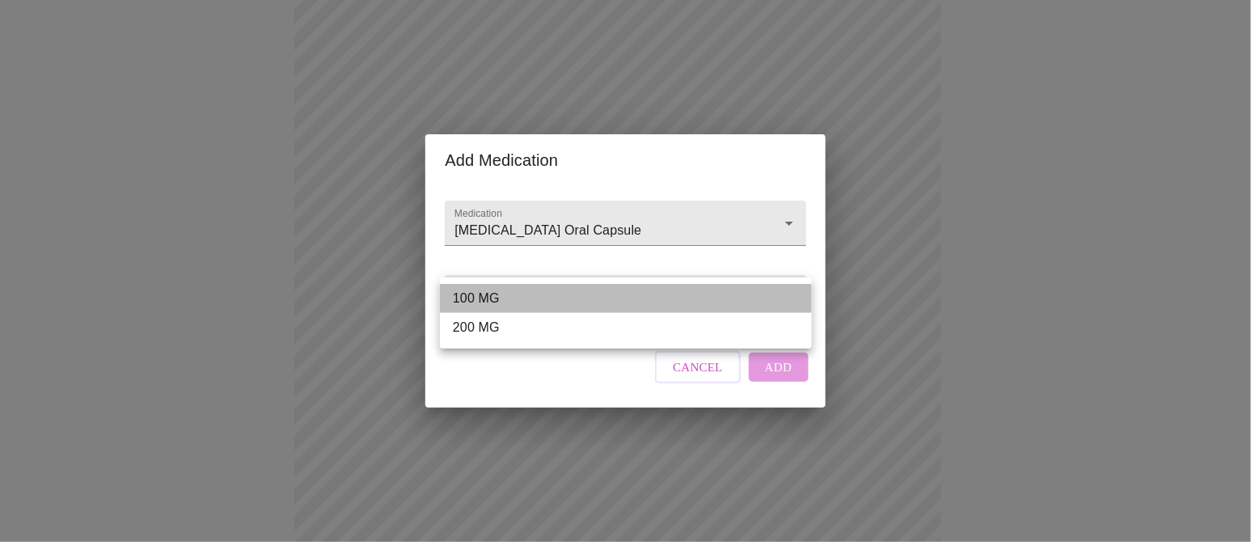
click at [560, 307] on li "100 MG" at bounding box center [626, 298] width 372 height 29
type input "100 MG"
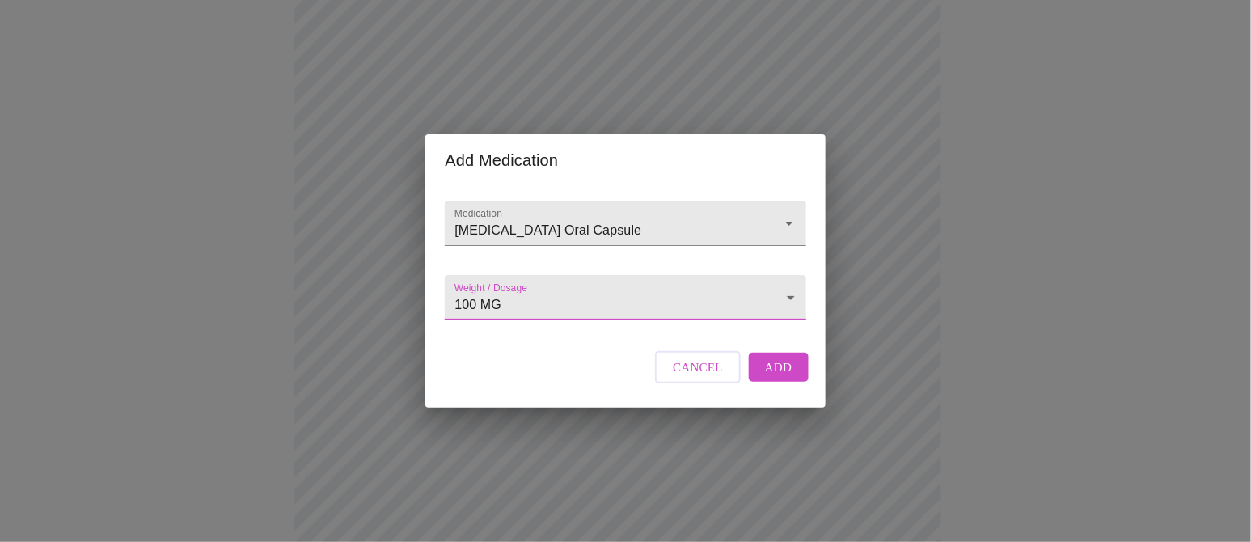
click at [789, 378] on span "Add" at bounding box center [778, 367] width 27 height 21
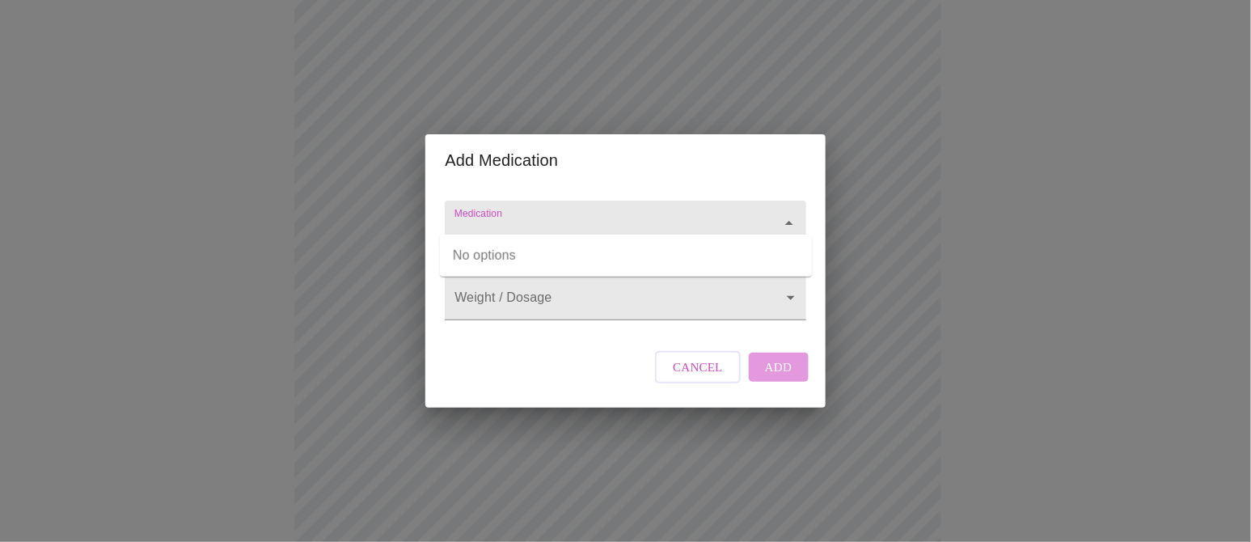
click at [593, 216] on input "Medication" at bounding box center [602, 231] width 302 height 30
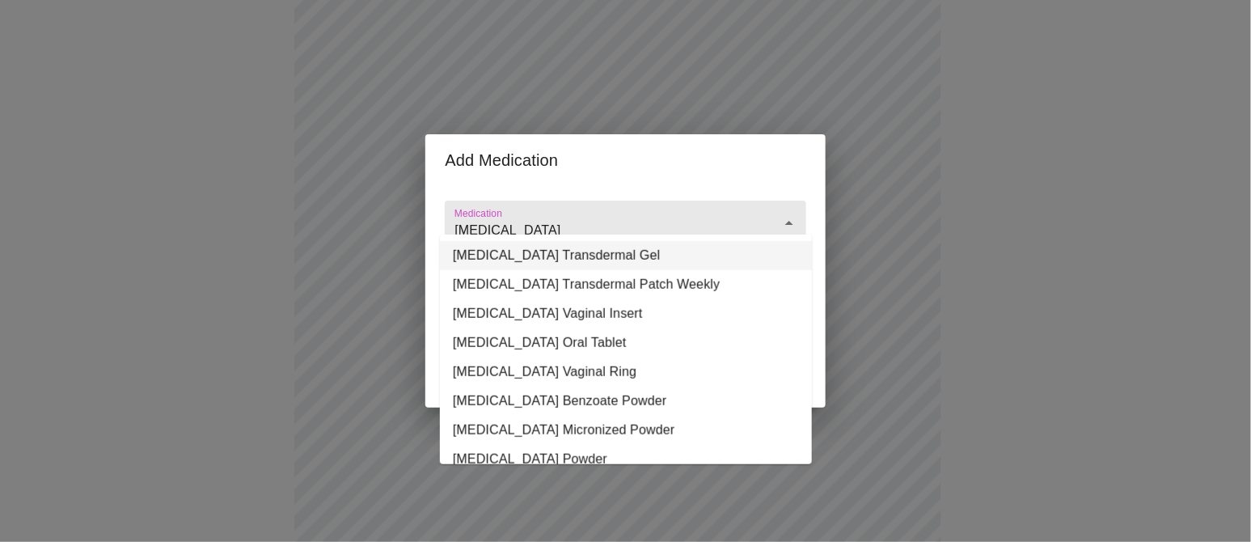
click at [564, 261] on li "Estradiol Transdermal Gel" at bounding box center [626, 255] width 372 height 29
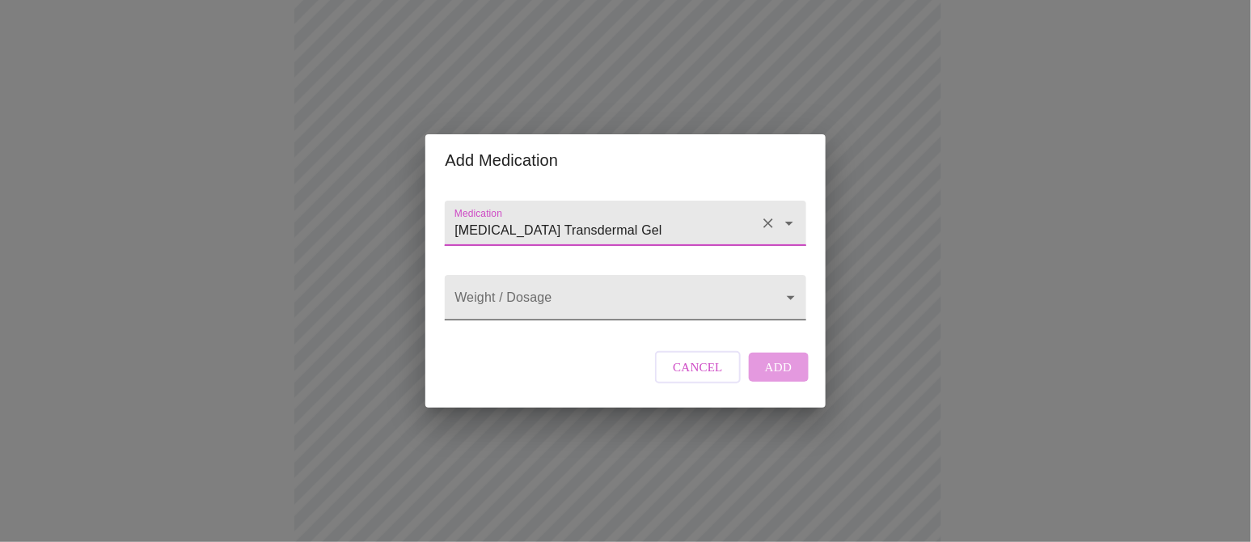
type input "Estradiol Transdermal Gel"
click at [550, 299] on body "MyMenopauseRx Appointments Messaging Labs Uploads Medications Community Refer a…" at bounding box center [625, 429] width 1238 height 1451
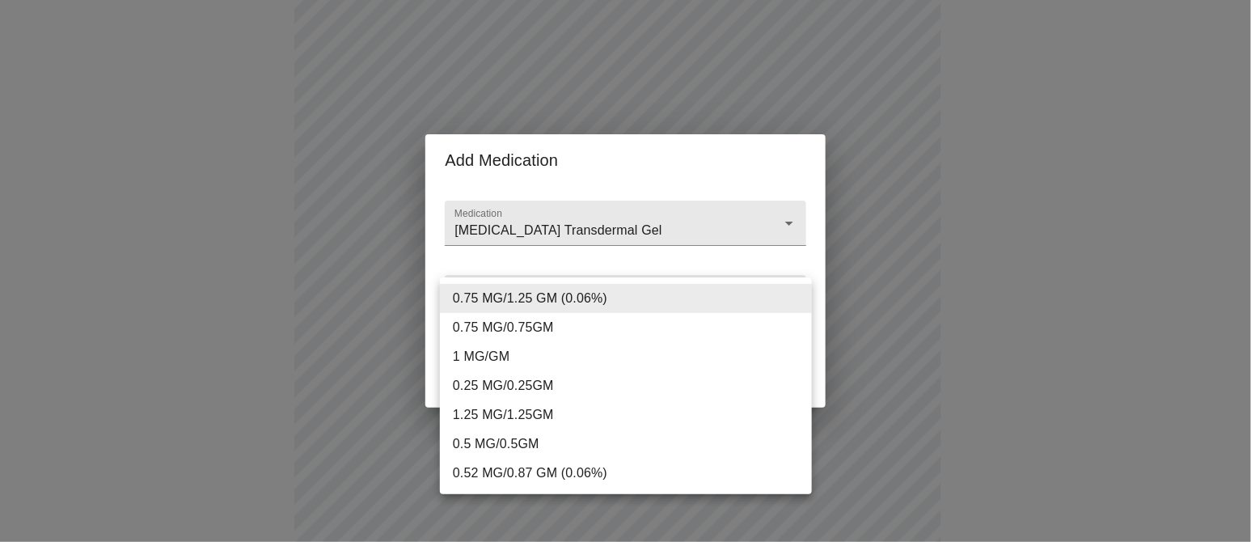
click at [565, 400] on li "0.25 MG/0.25GM" at bounding box center [626, 385] width 372 height 29
type input "0.25 MG/0.25GM"
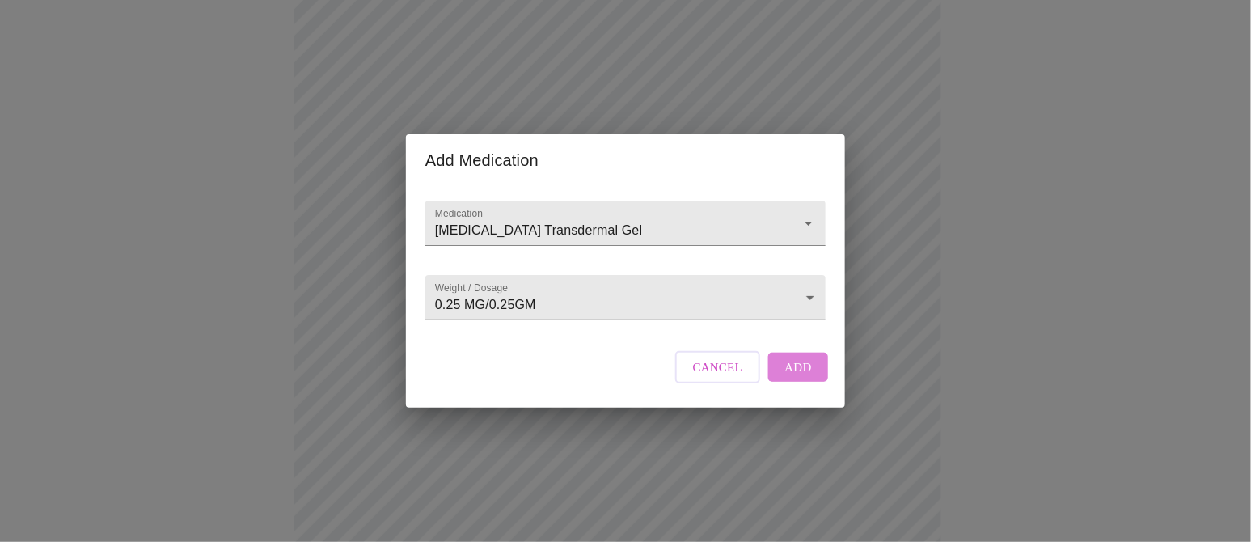
click at [812, 378] on span "Add" at bounding box center [797, 367] width 27 height 21
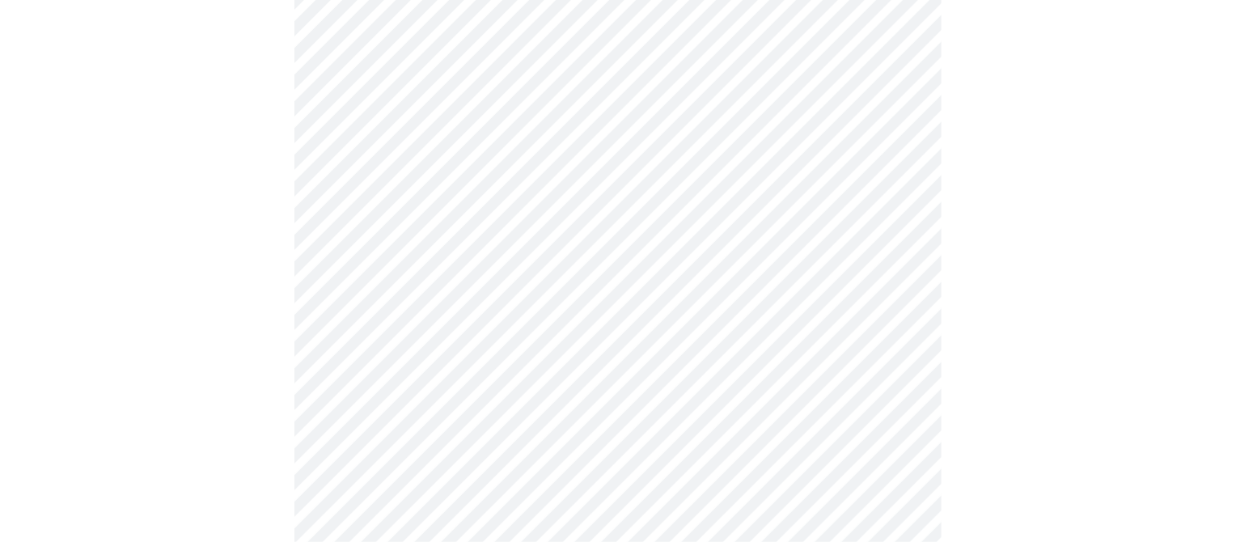
scroll to position [470, 0]
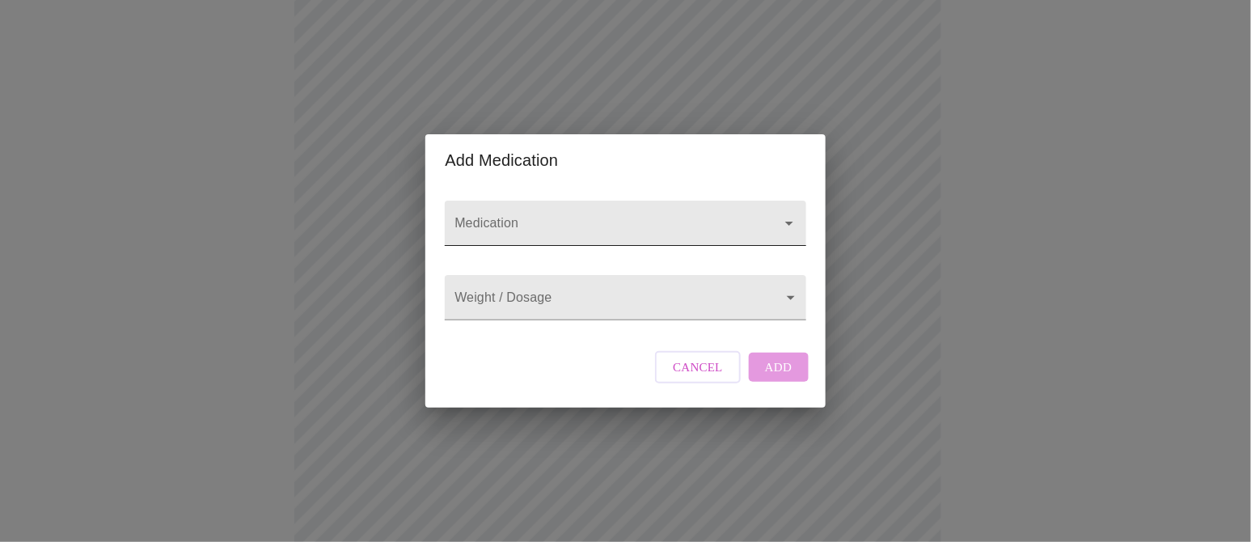
click at [556, 201] on div at bounding box center [625, 223] width 361 height 45
drag, startPoint x: 534, startPoint y: 222, endPoint x: 399, endPoint y: 226, distance: 135.1
click at [399, 226] on div "Add Medication Medication elitriptan Weight / Dosage ​ Cancel Add" at bounding box center [625, 271] width 1251 height 542
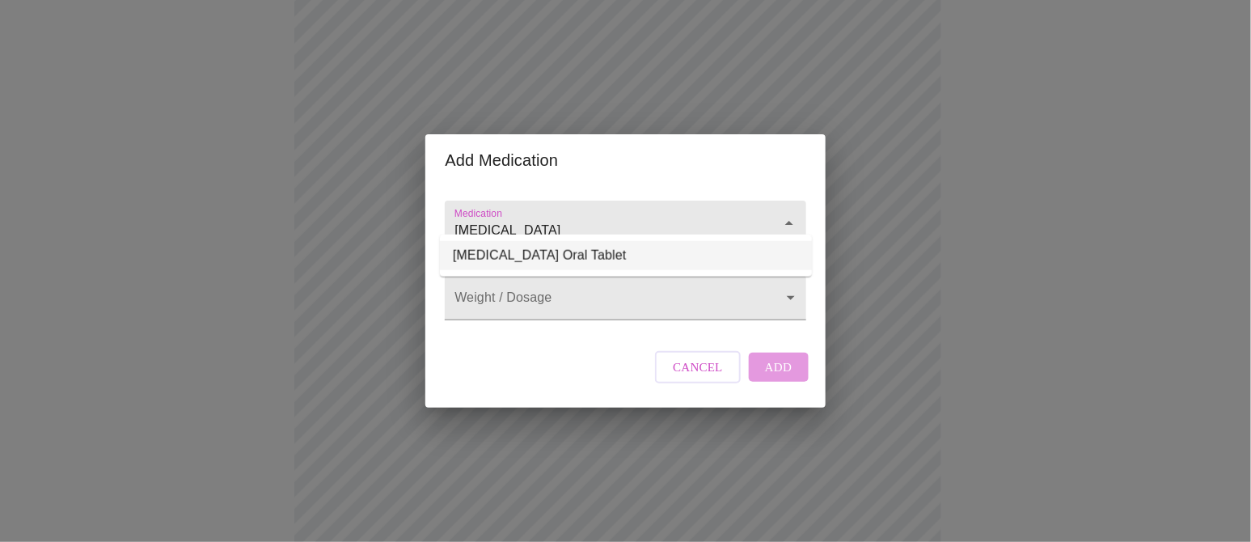
click at [673, 262] on li "Eletriptan Hydrobromide Oral Tablet" at bounding box center [626, 255] width 372 height 29
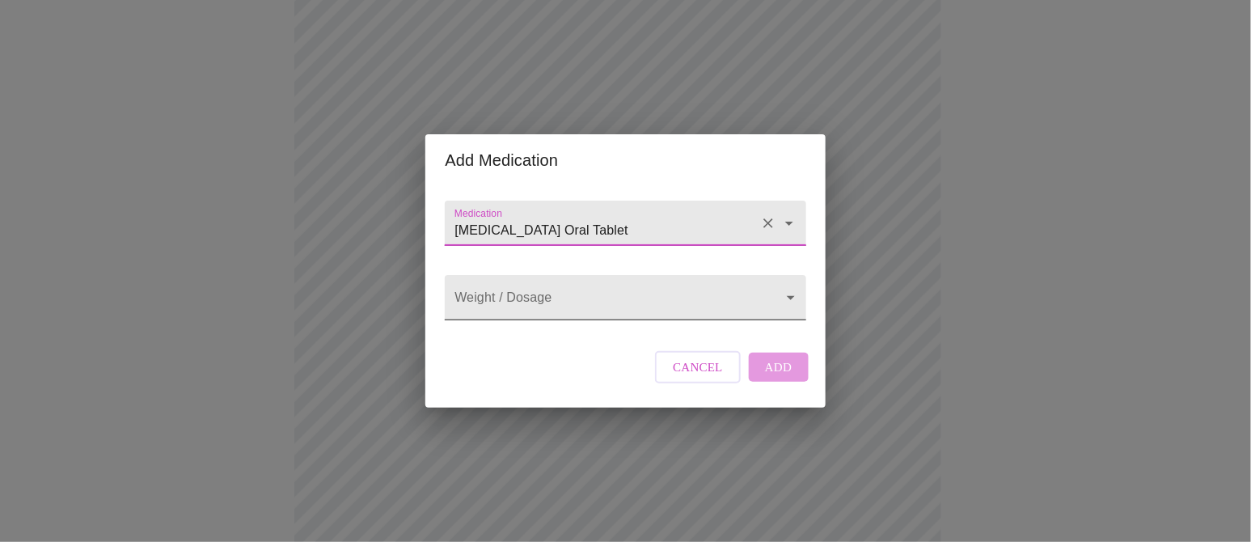
type input "Eletriptan Hydrobromide Oral Tablet"
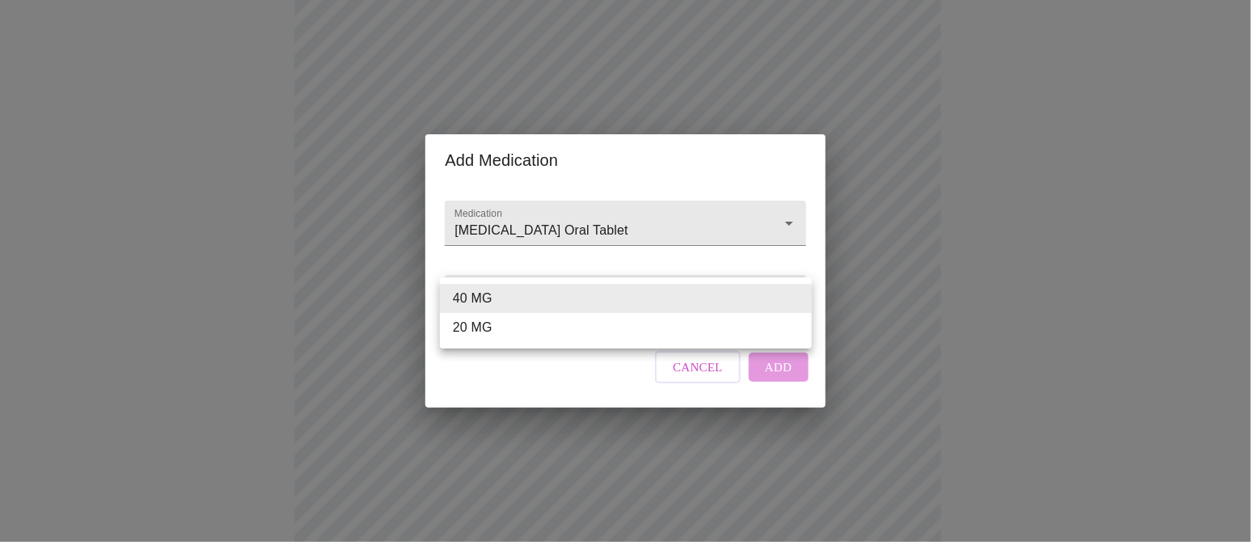
click at [522, 299] on body "MyMenopauseRx Appointments Messaging Labs Uploads Medications Community Refer a…" at bounding box center [625, 296] width 1238 height 1518
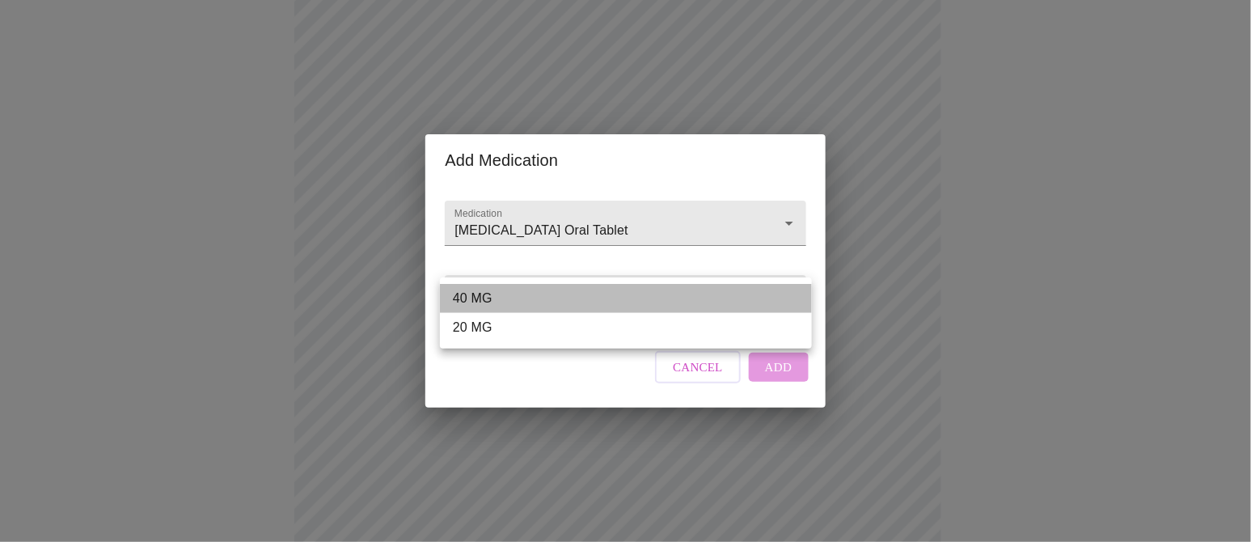
click at [523, 296] on li "40 MG" at bounding box center [626, 298] width 372 height 29
type input "40 MG"
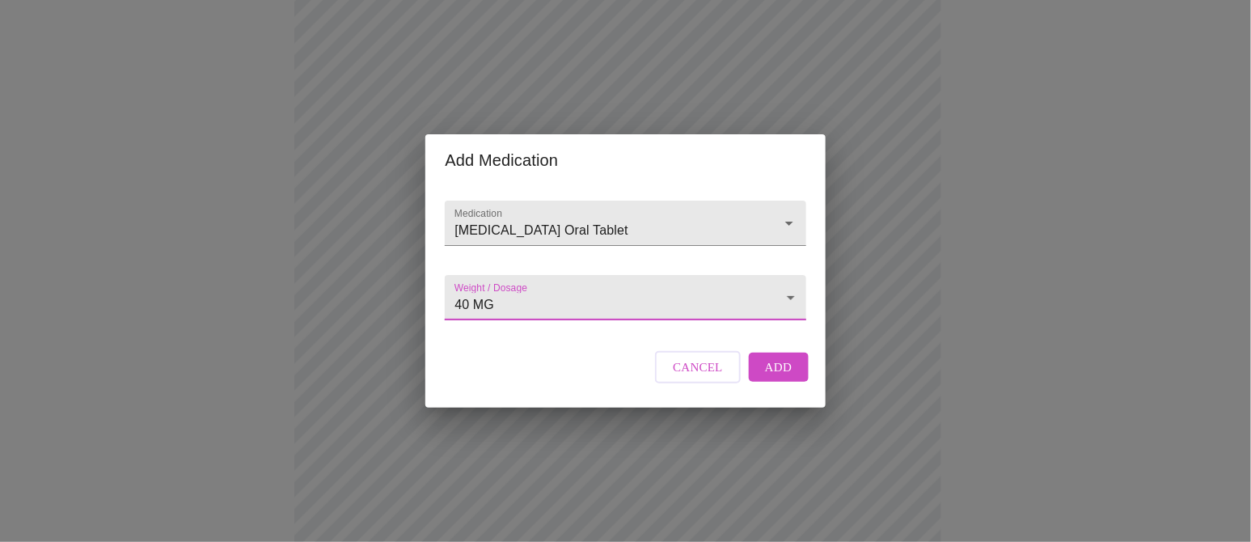
click at [788, 378] on span "Add" at bounding box center [778, 367] width 27 height 21
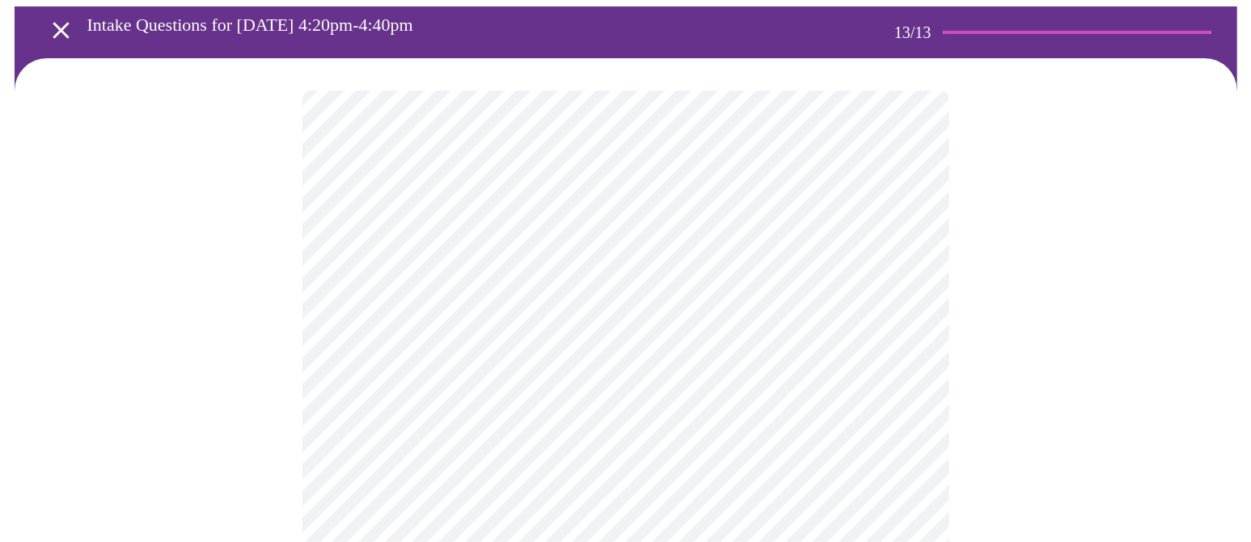
scroll to position [0, 0]
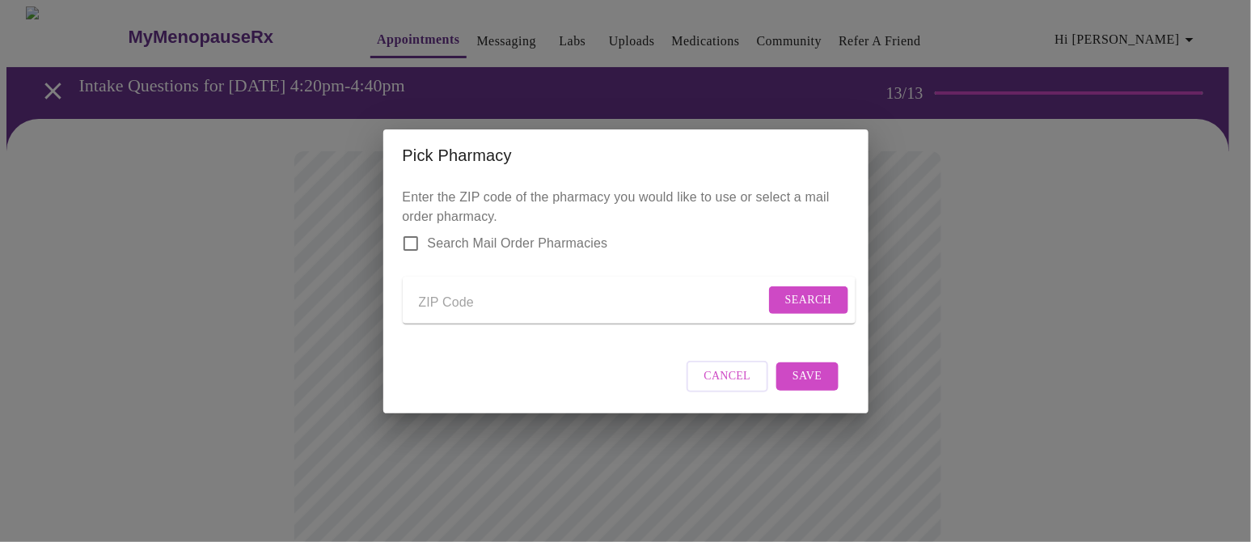
click at [471, 306] on input "Send a message to your care team" at bounding box center [592, 303] width 346 height 26
type input "60189"
click at [792, 286] on form "60189 Search" at bounding box center [629, 301] width 453 height 48
click at [793, 292] on span "Search" at bounding box center [808, 300] width 47 height 20
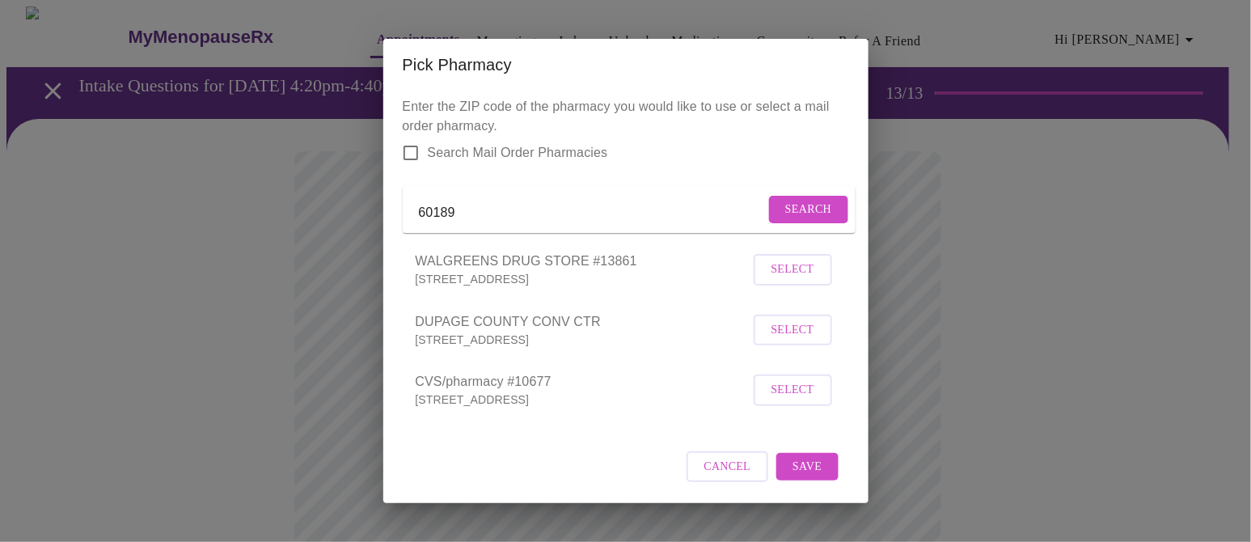
click at [771, 280] on span "Select" at bounding box center [792, 270] width 43 height 20
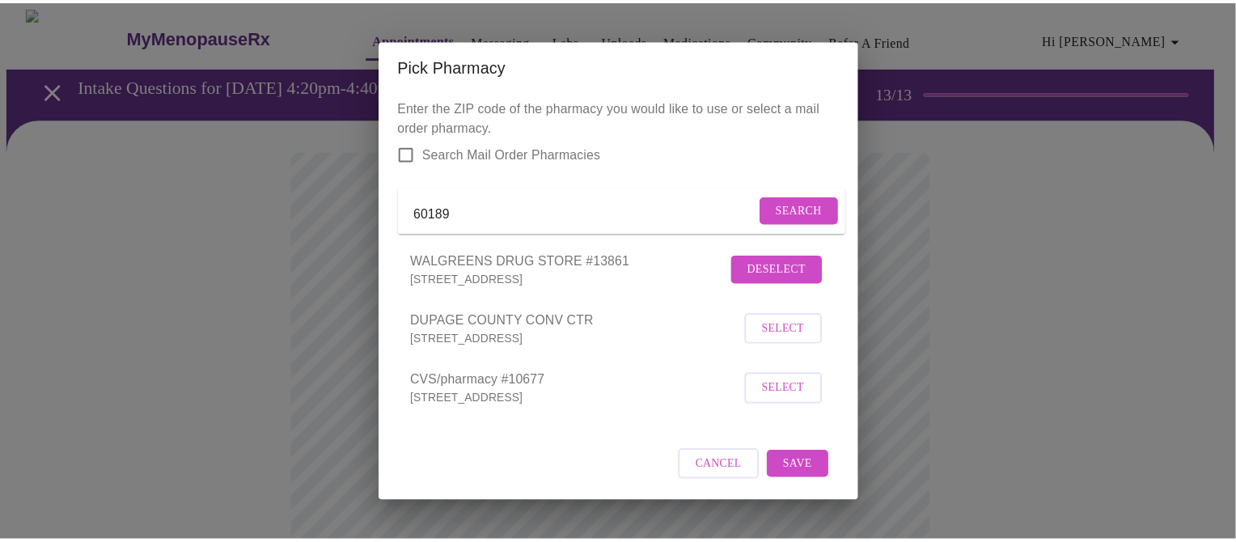
scroll to position [68, 0]
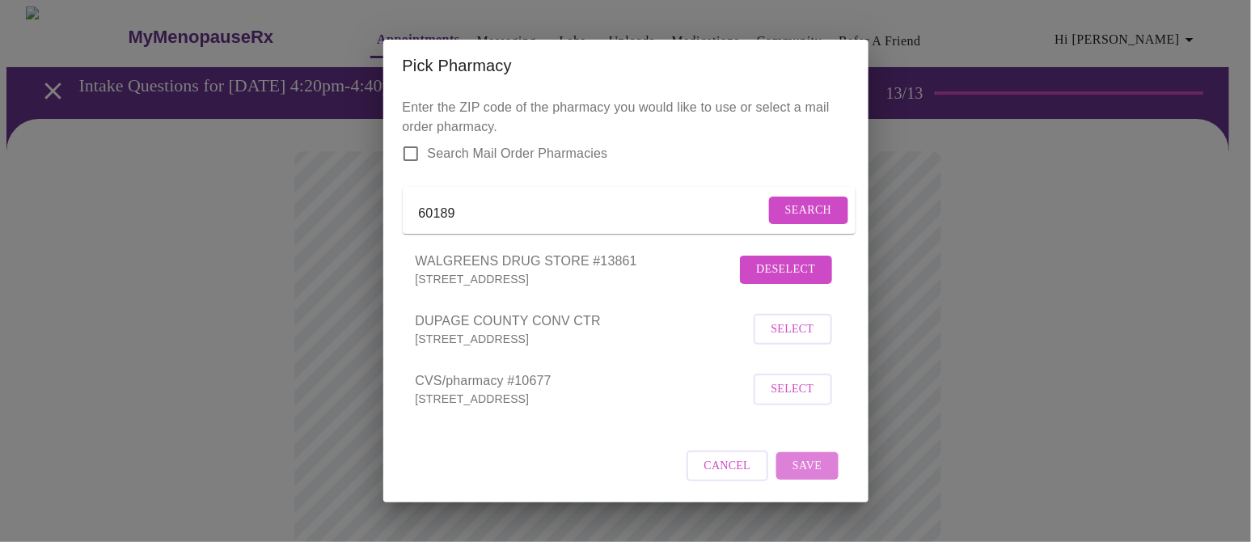
click at [805, 433] on span "Save" at bounding box center [807, 466] width 29 height 20
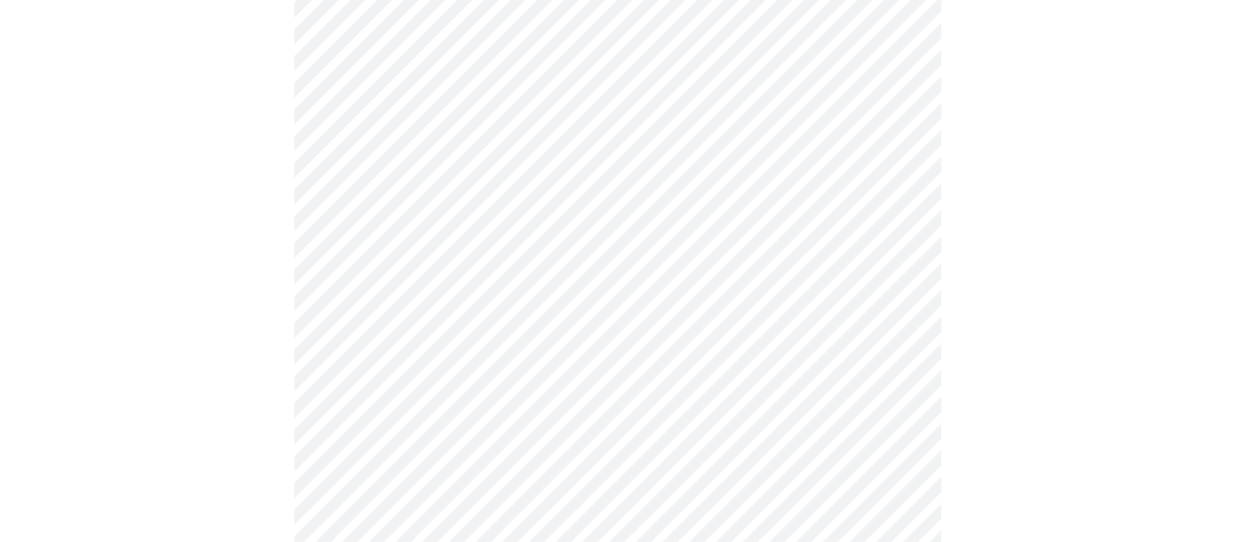
scroll to position [1042, 0]
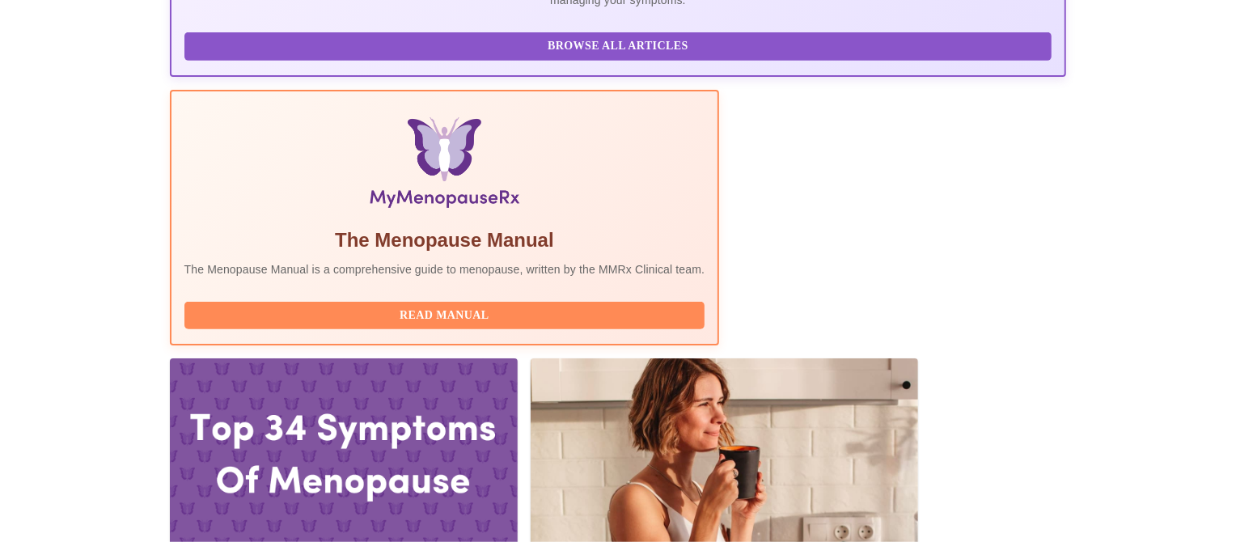
scroll to position [518, 0]
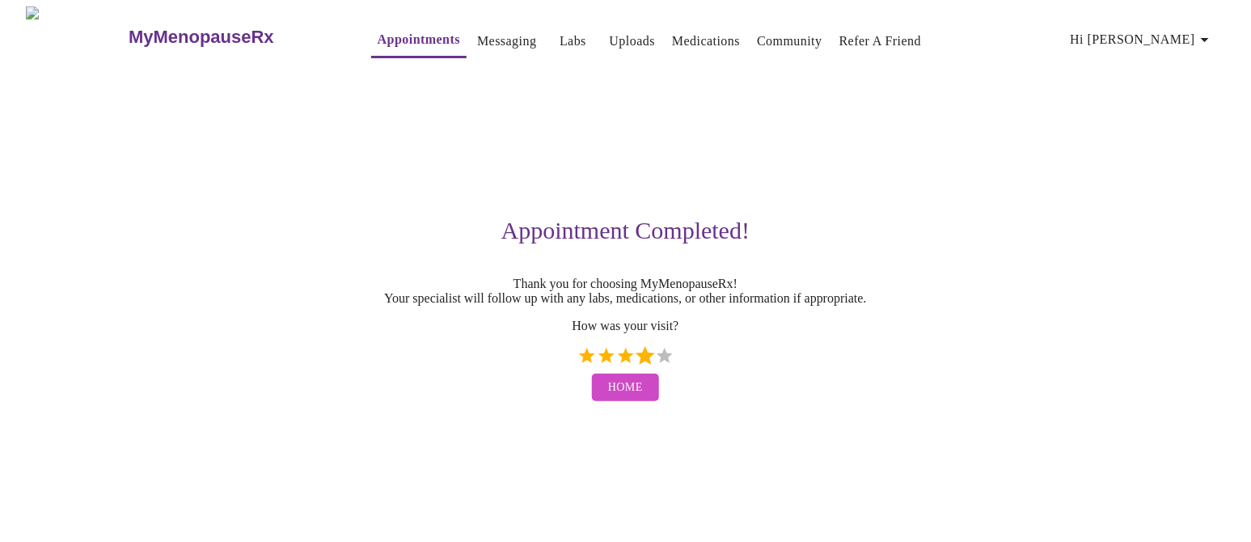
click at [649, 366] on label "4 Stars" at bounding box center [645, 355] width 19 height 19
click at [577, 362] on input "4 Stars" at bounding box center [577, 361] width 1 height 1
radio input "true"
click at [636, 398] on span "Home" at bounding box center [625, 388] width 35 height 20
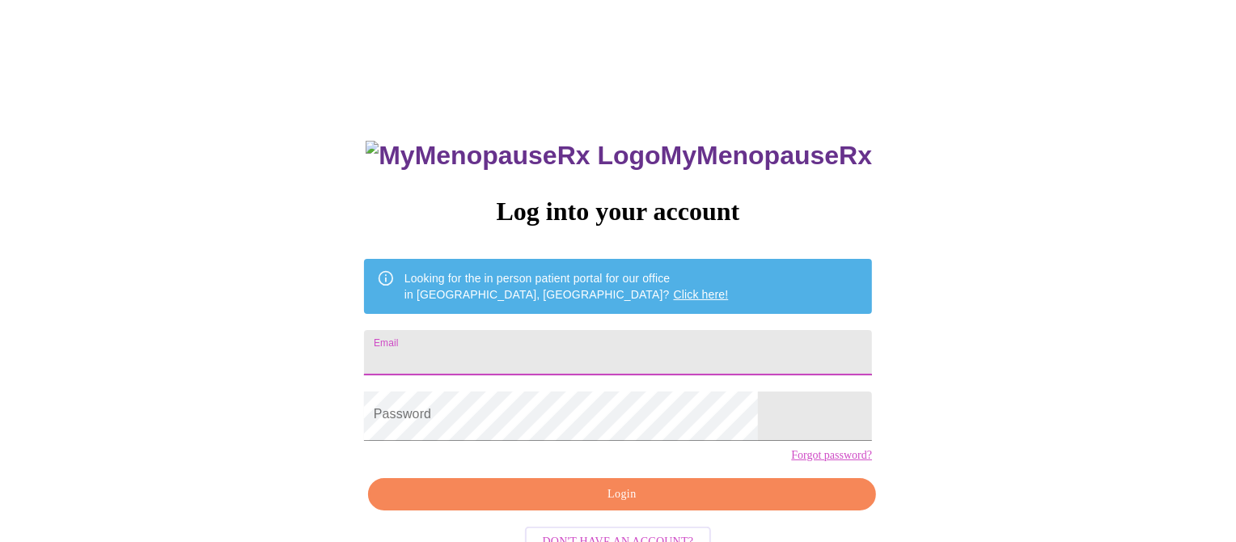
click at [518, 369] on input "Email" at bounding box center [618, 352] width 508 height 45
type input "[EMAIL_ADDRESS][DOMAIN_NAME]"
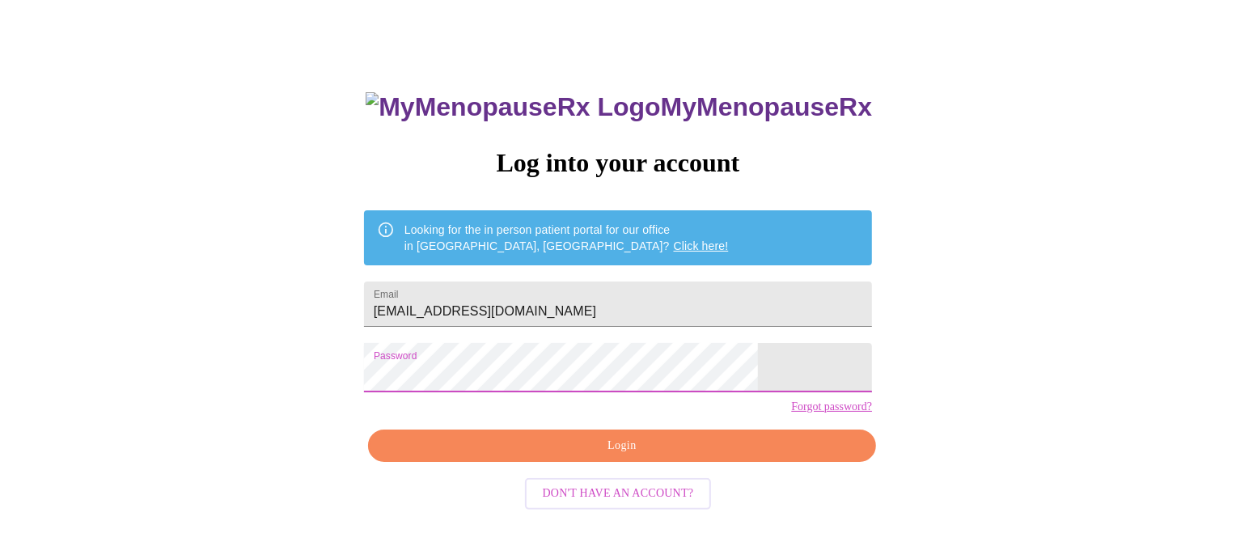
scroll to position [74, 0]
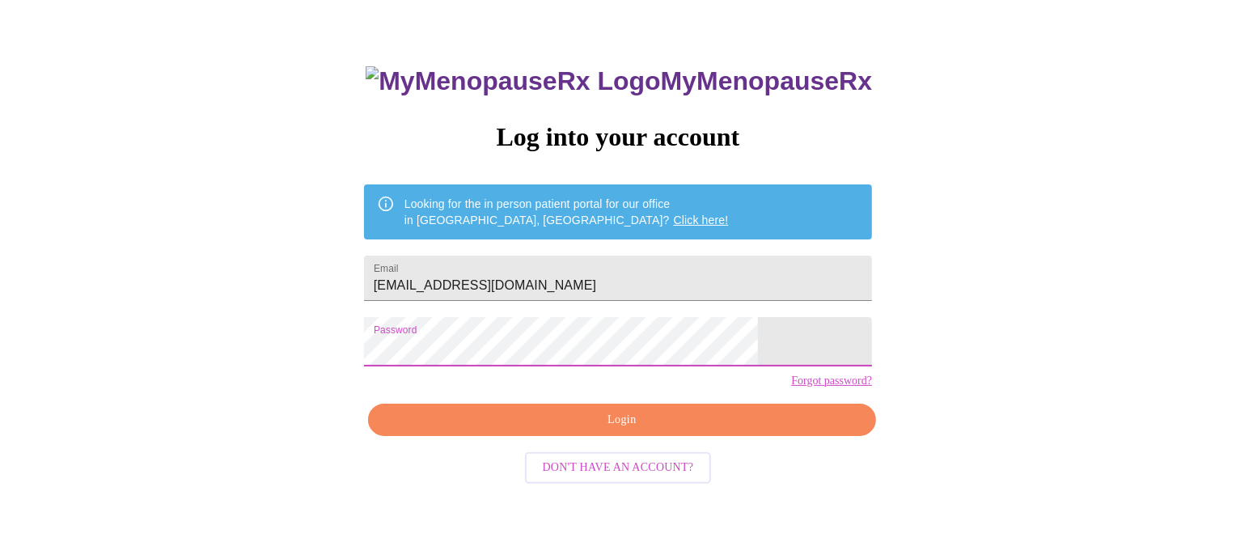
click at [731, 430] on span "Login" at bounding box center [622, 420] width 471 height 20
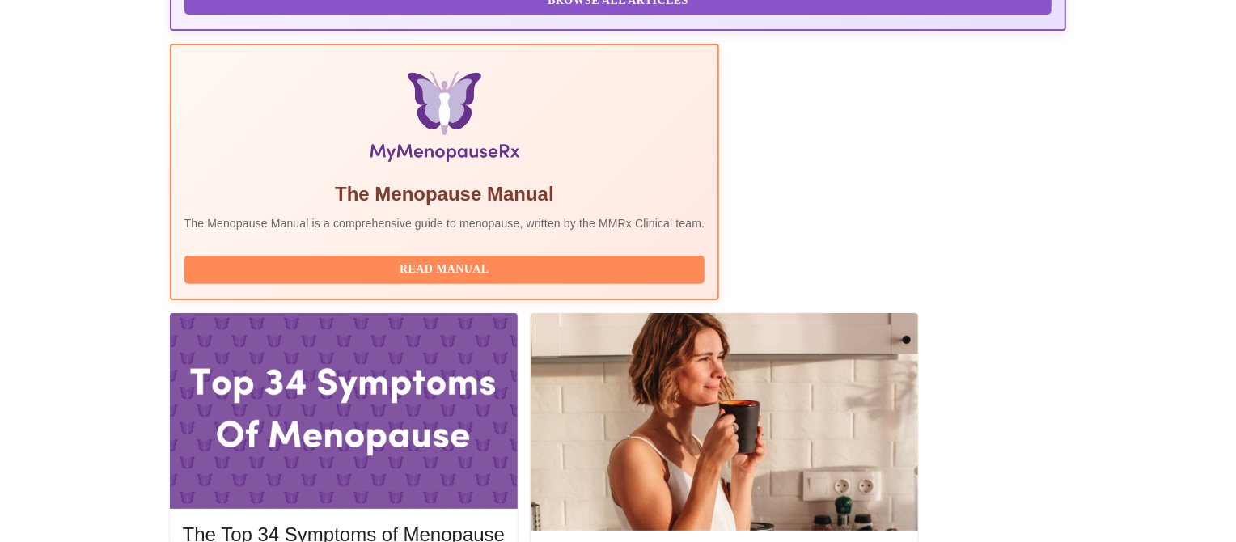
scroll to position [623, 0]
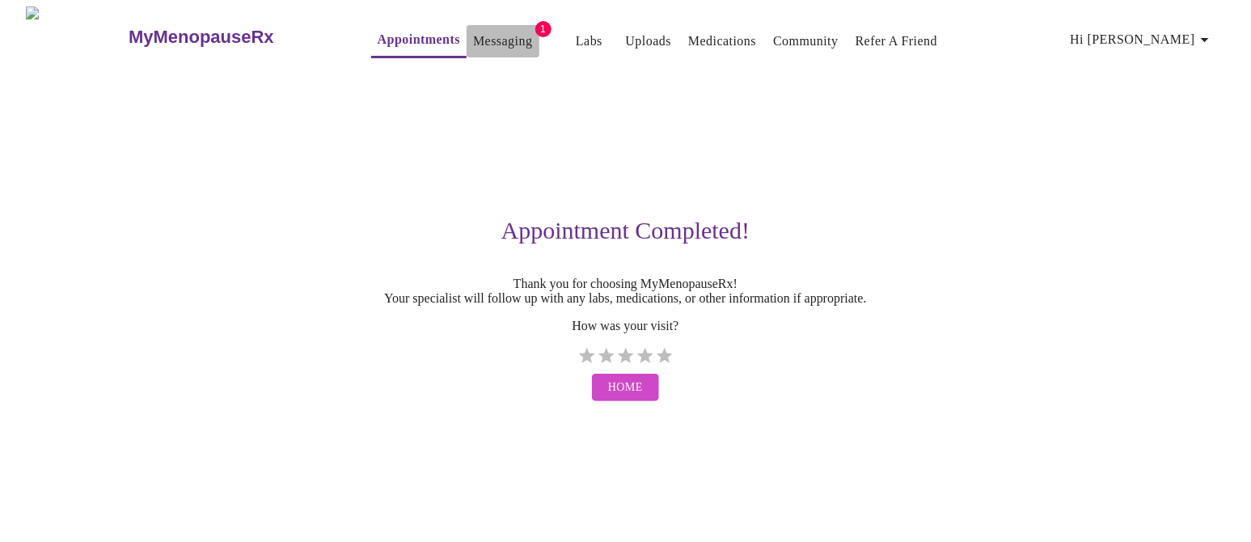
click at [473, 31] on link "Messaging" at bounding box center [502, 41] width 59 height 23
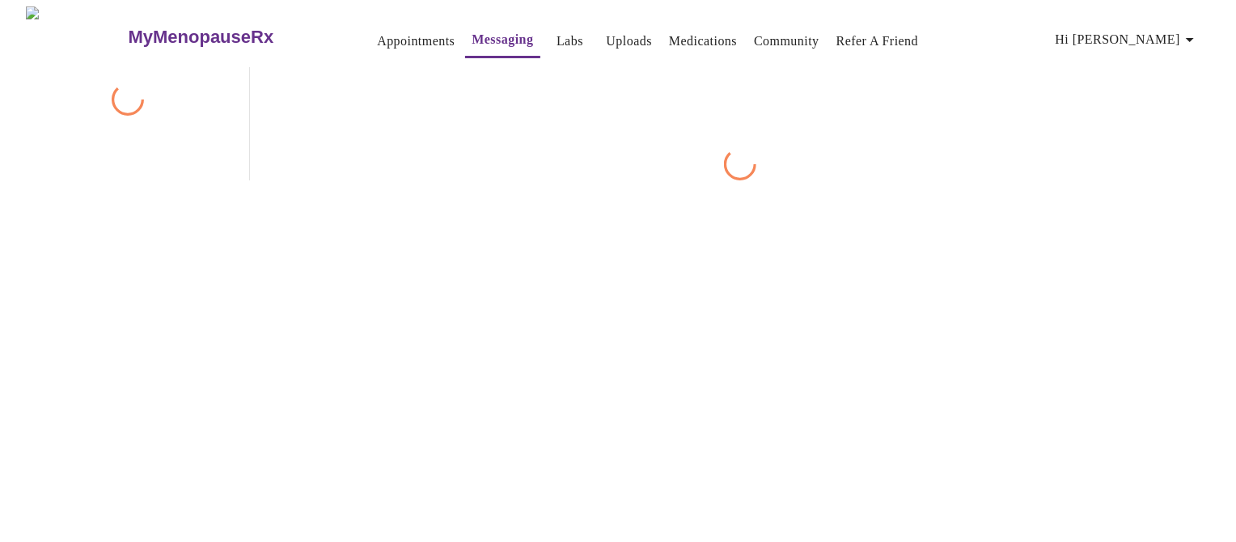
scroll to position [60, 0]
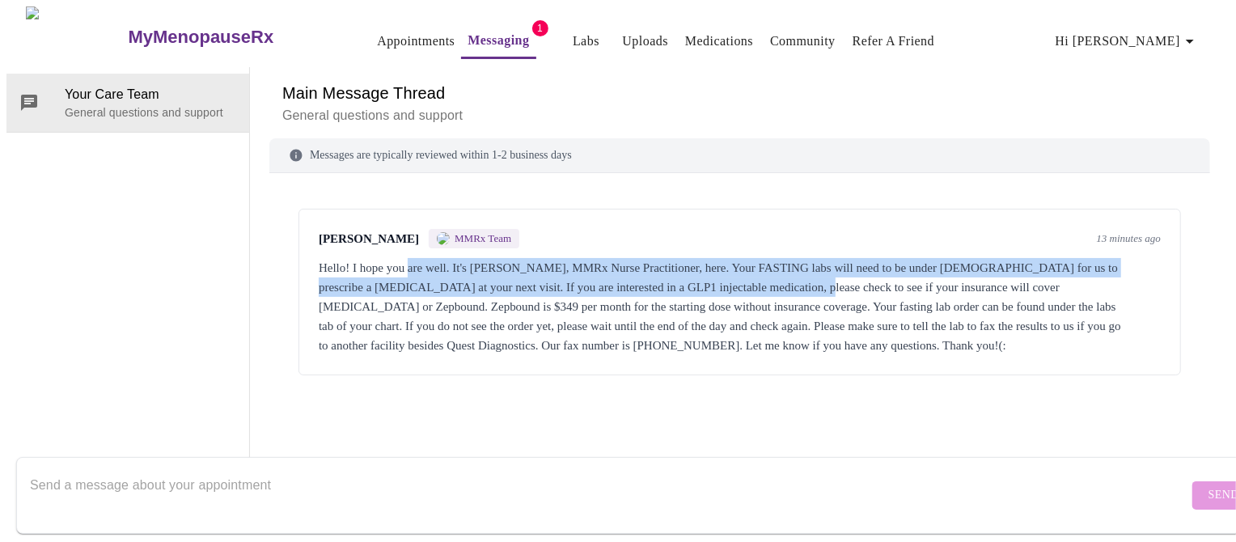
drag, startPoint x: 409, startPoint y: 227, endPoint x: 851, endPoint y: 243, distance: 441.8
click at [851, 258] on div "Hello! I hope you are well. It's Jillian Montefusco, MMRx Nurse Practitioner, h…" at bounding box center [740, 306] width 842 height 97
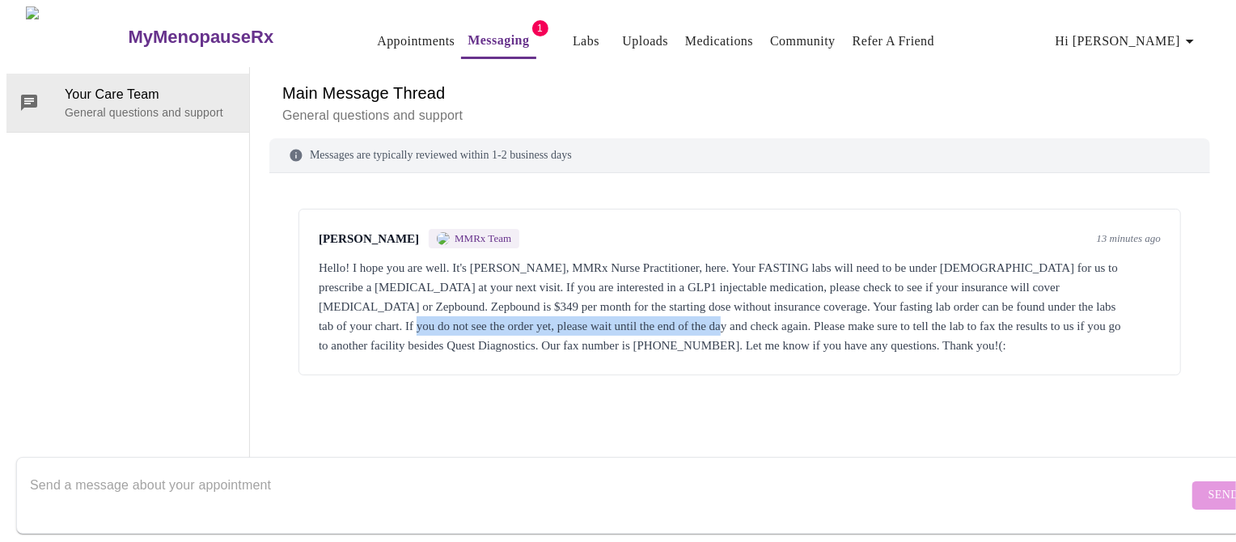
drag, startPoint x: 420, startPoint y: 281, endPoint x: 764, endPoint y: 278, distance: 344.5
click at [764, 278] on div "Hello! I hope you are well. It's Jillian Montefusco, MMRx Nurse Practitioner, h…" at bounding box center [740, 306] width 842 height 97
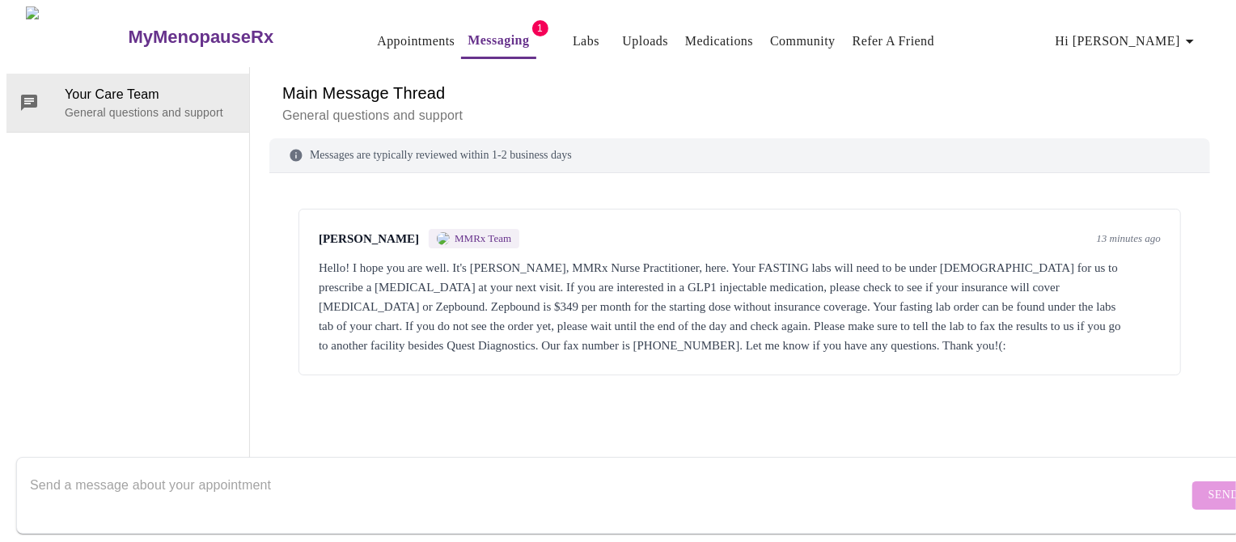
click at [1070, 449] on div "Send" at bounding box center [634, 495] width 1268 height 93
